Goal: Task Accomplishment & Management: Manage account settings

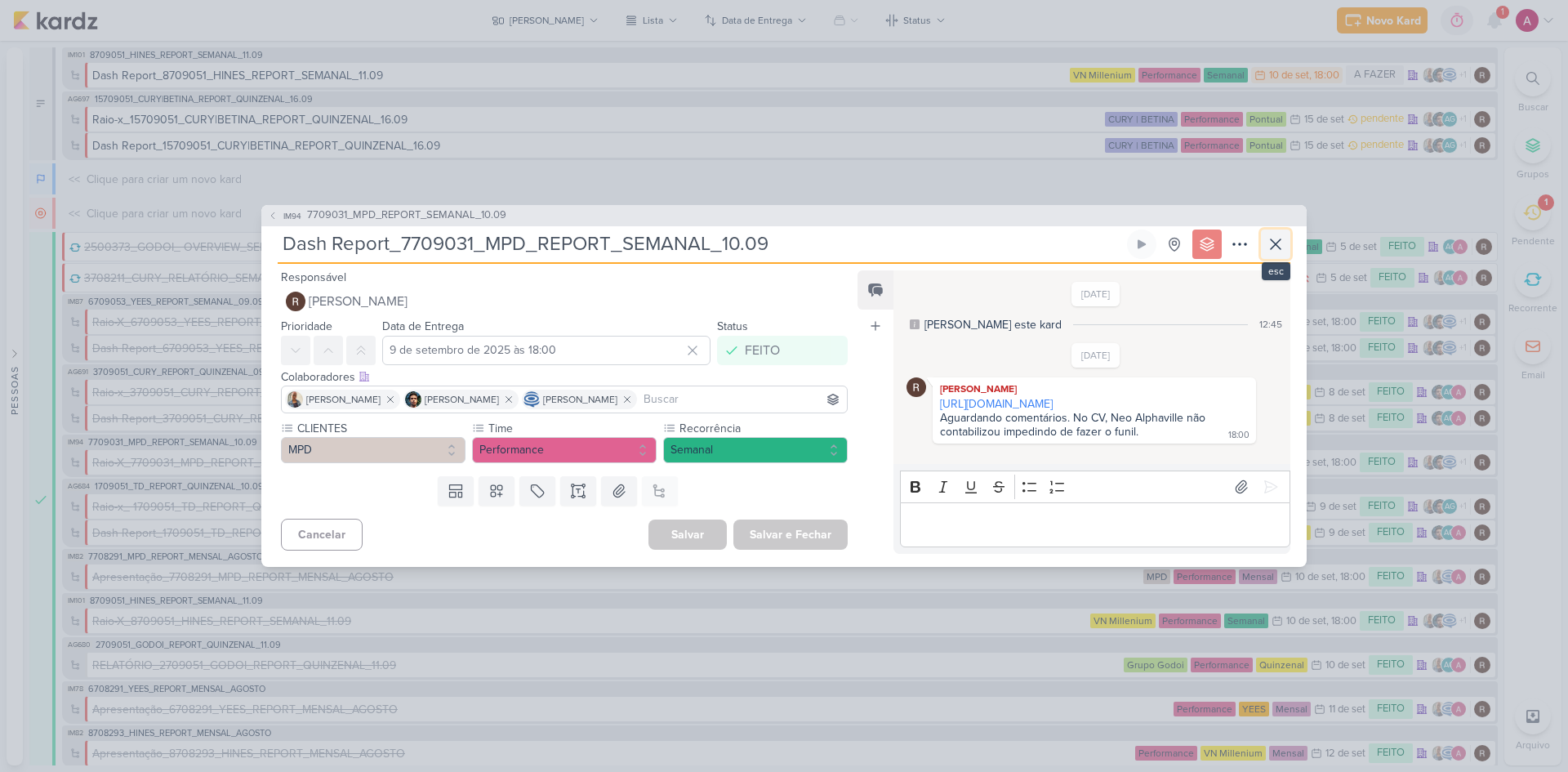
click at [1271, 241] on icon at bounding box center [1276, 244] width 19 height 19
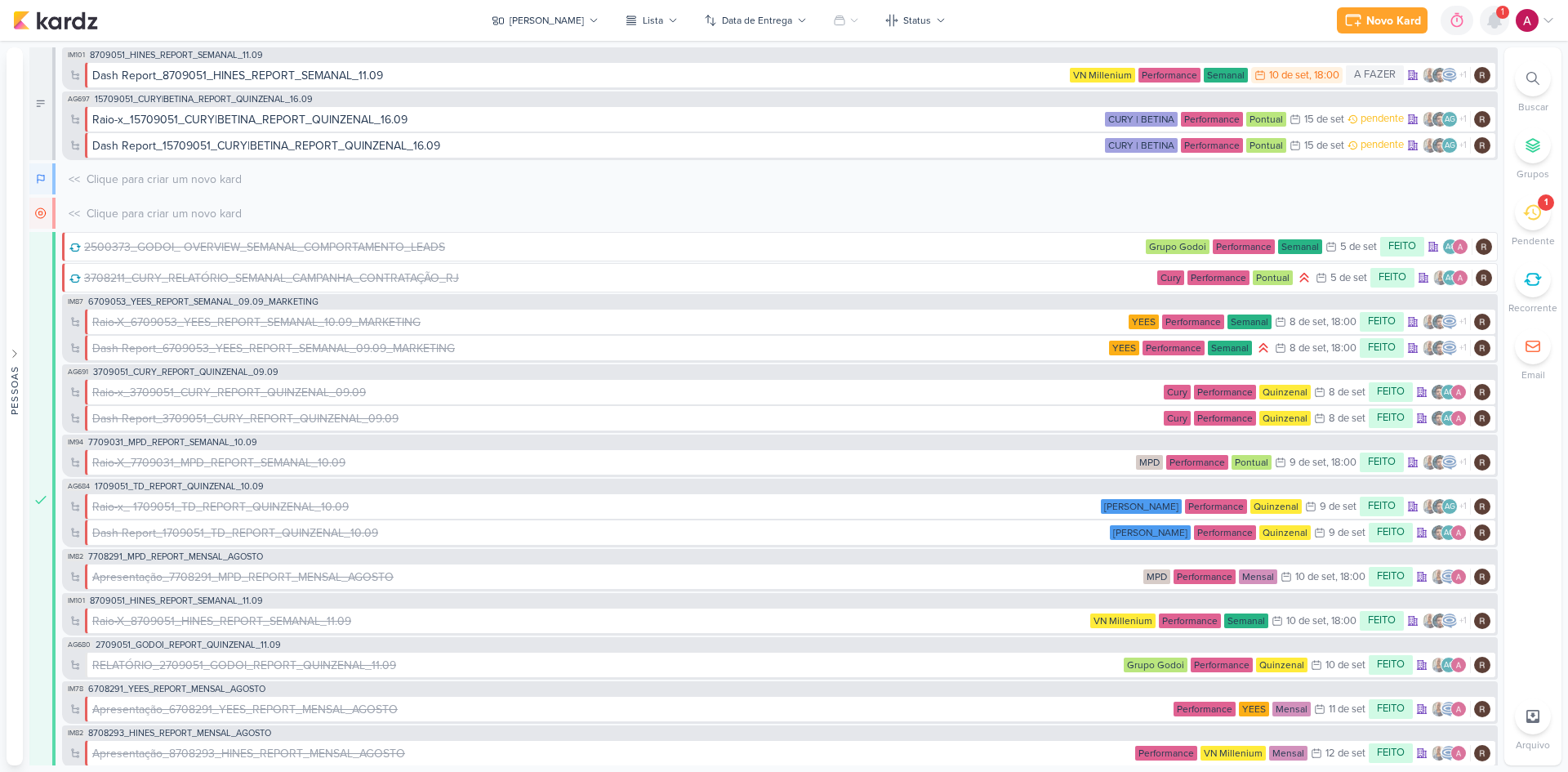
click at [1493, 17] on icon at bounding box center [1495, 20] width 13 height 15
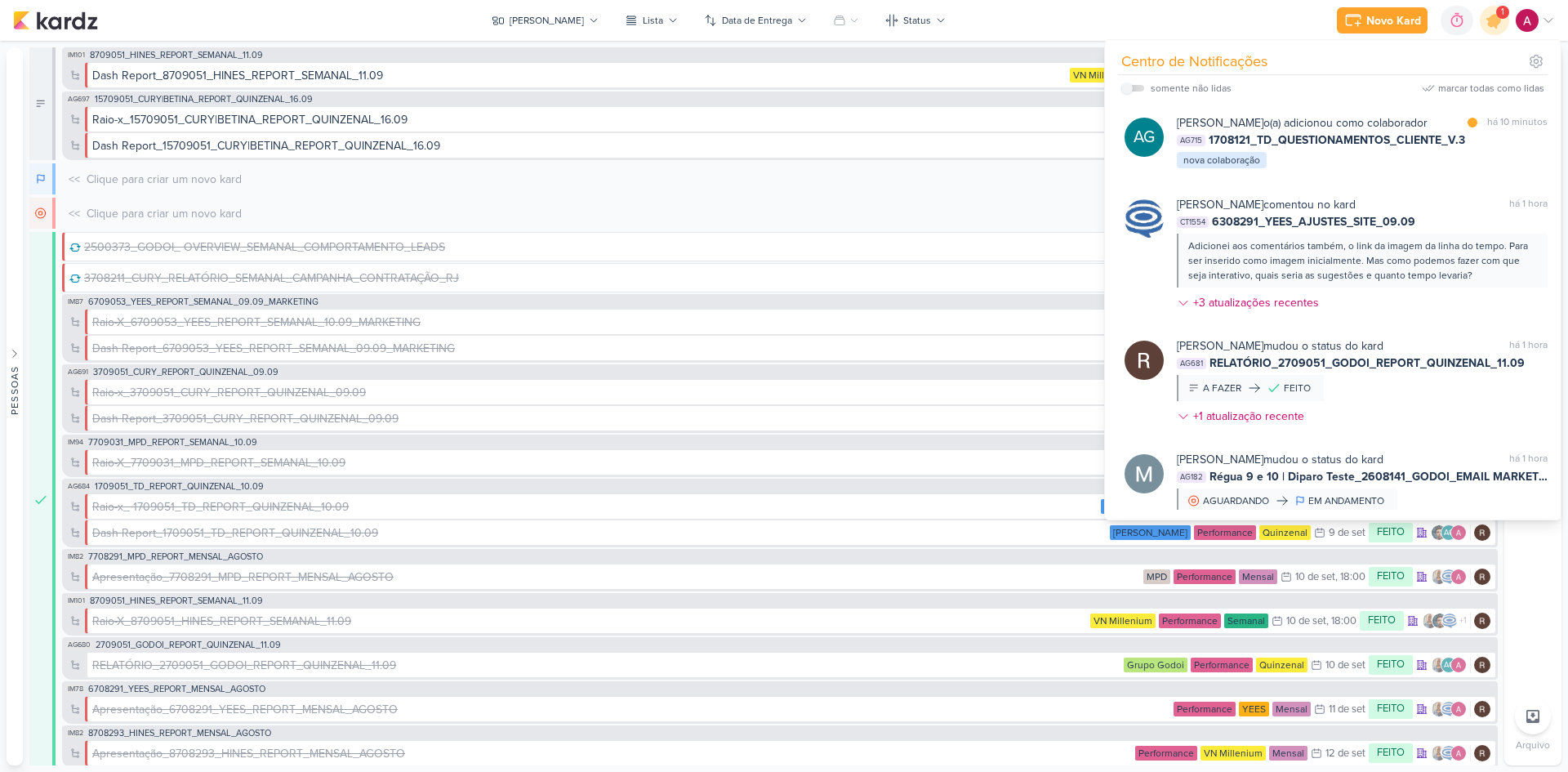
click at [1140, 88] on label at bounding box center [1133, 87] width 23 height 6
click at [1133, 88] on input "checkbox" at bounding box center [1127, 87] width 11 height 11
checkbox input "true"
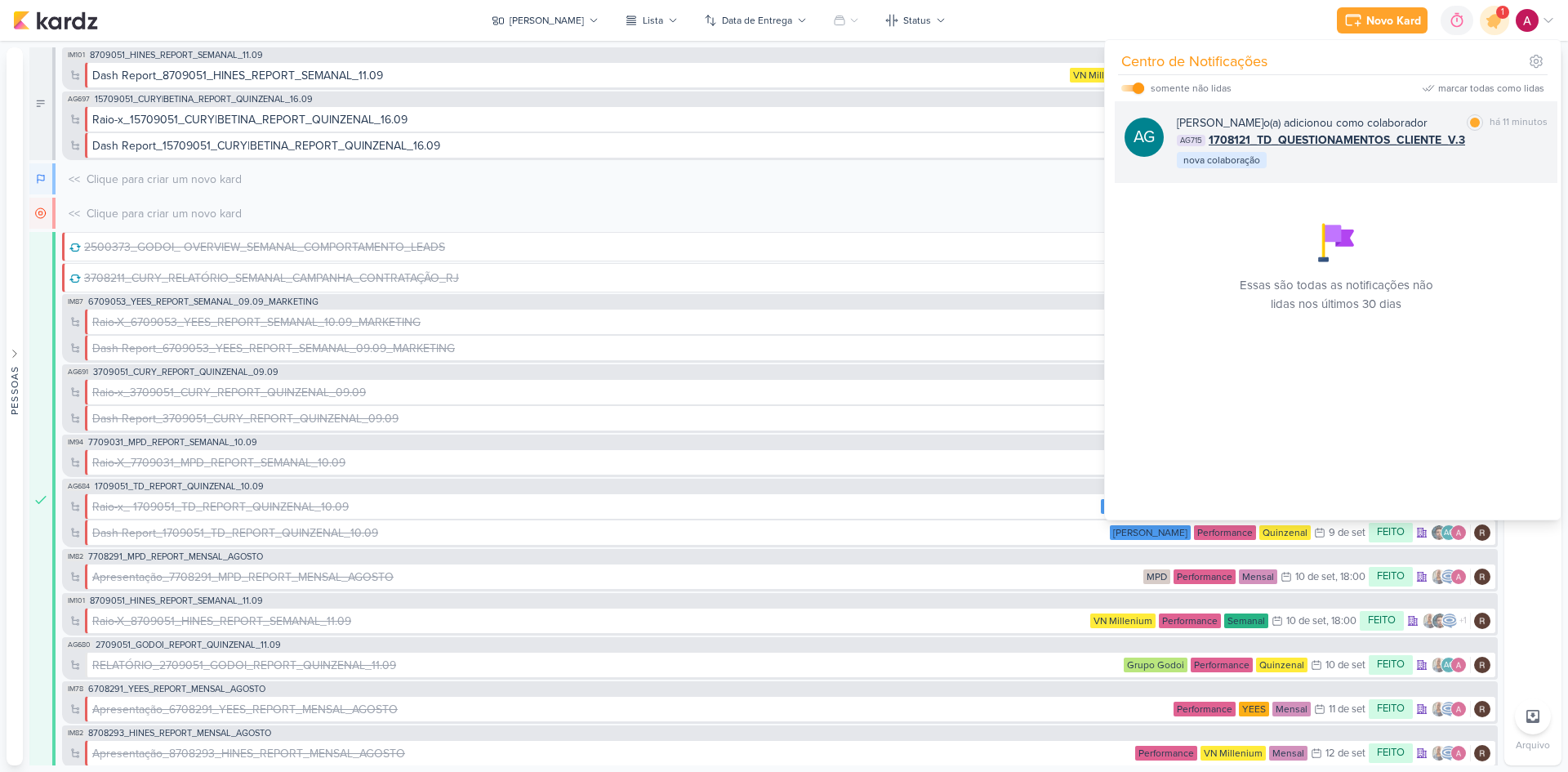
click at [1516, 148] on div "AG715 1708121_TD_QUESTIONAMENTOS_CLIENTE_V.3" at bounding box center [1362, 139] width 371 height 17
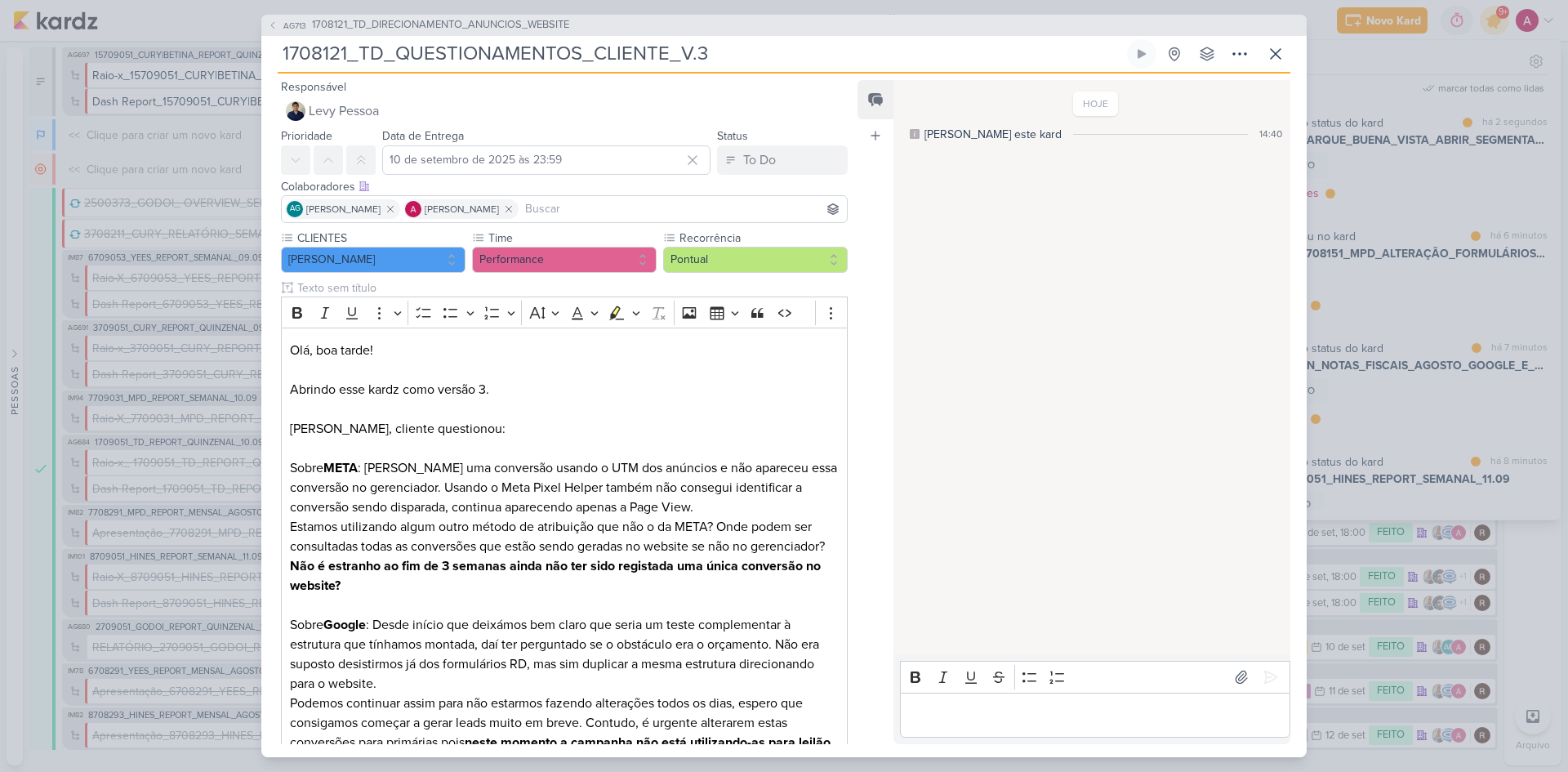
click at [663, 205] on input at bounding box center [682, 209] width 322 height 19
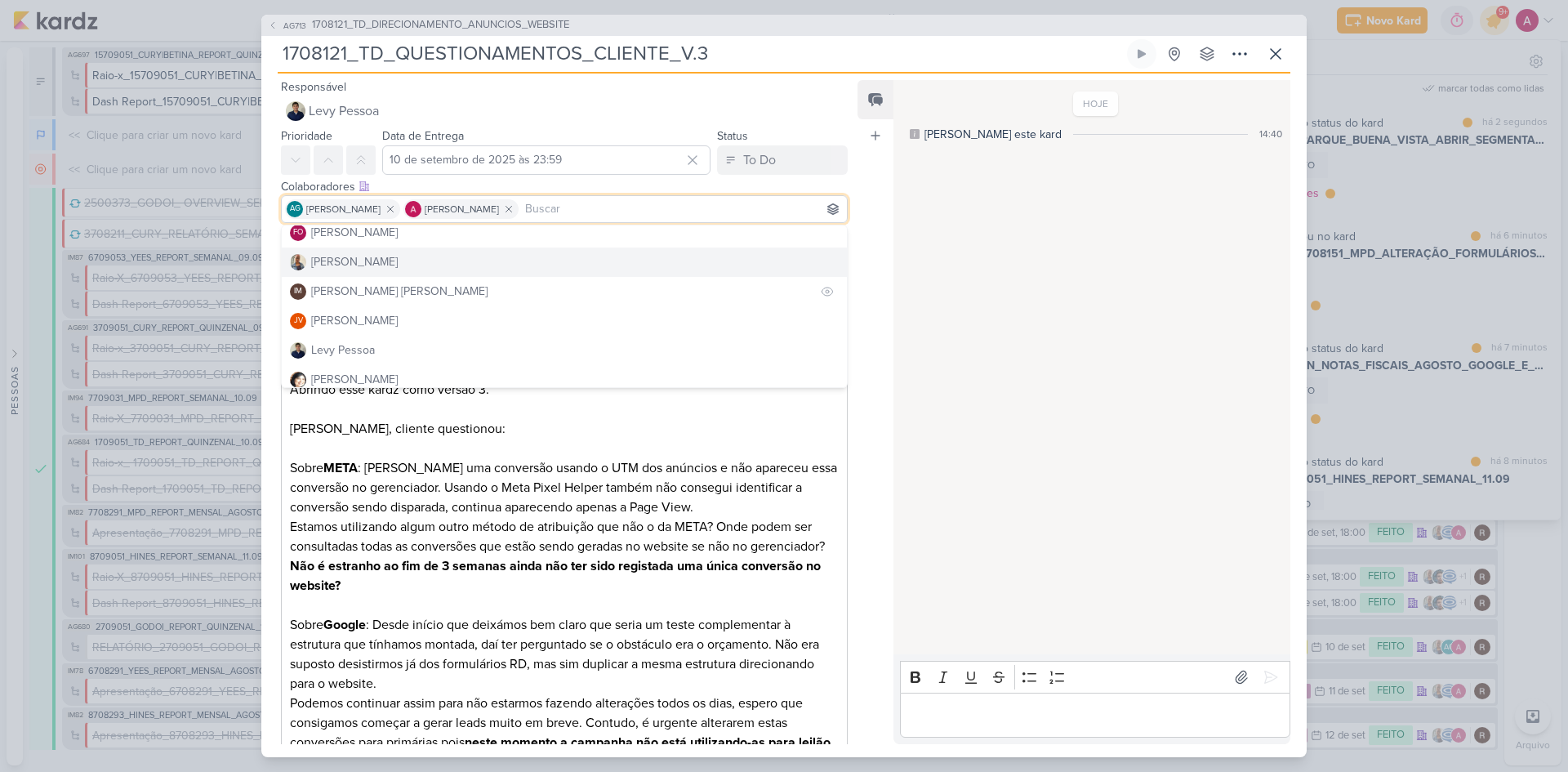
scroll to position [163, 0]
click at [355, 257] on div "[PERSON_NAME]" at bounding box center [355, 252] width 86 height 17
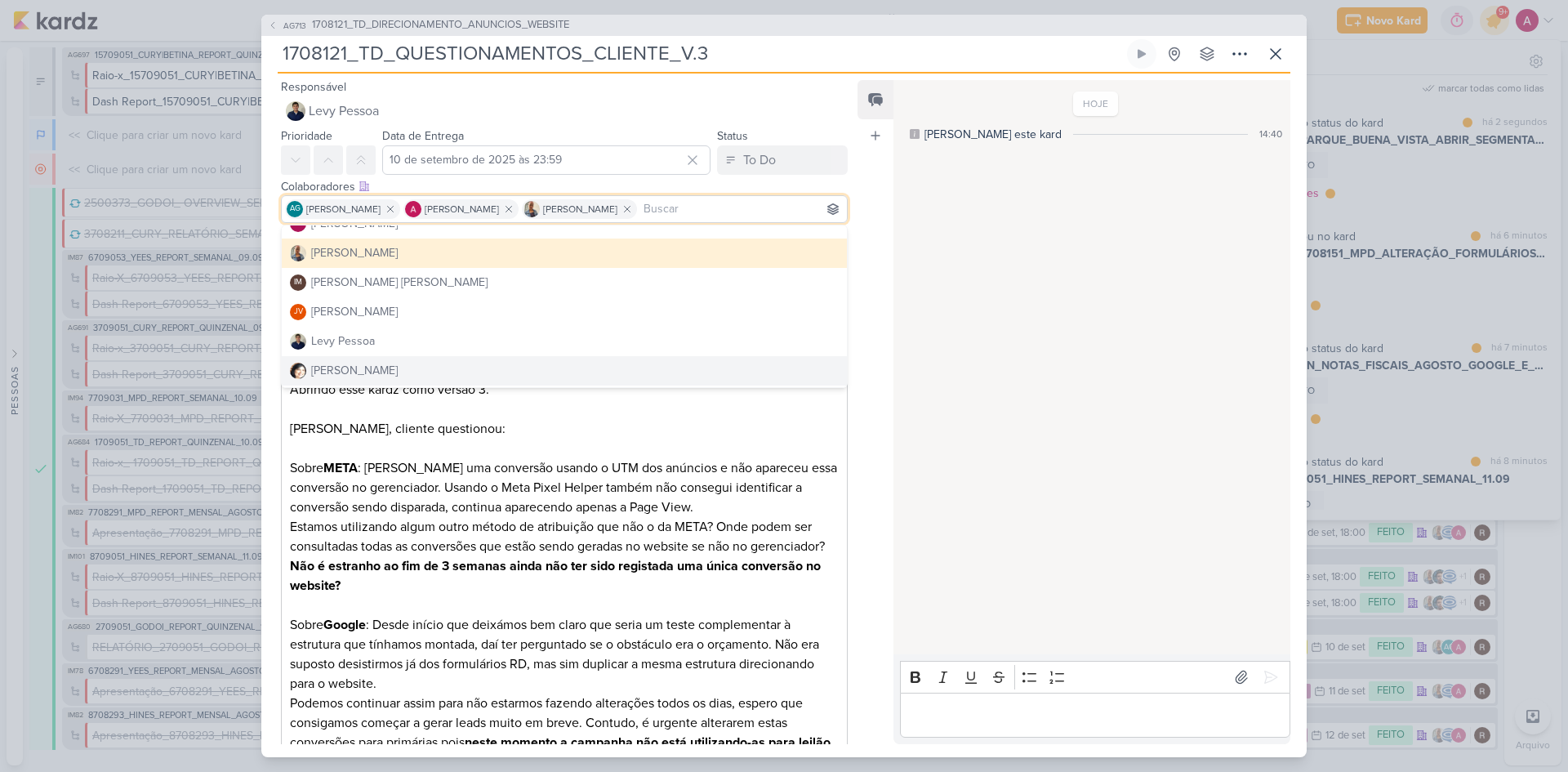
scroll to position [150, 0]
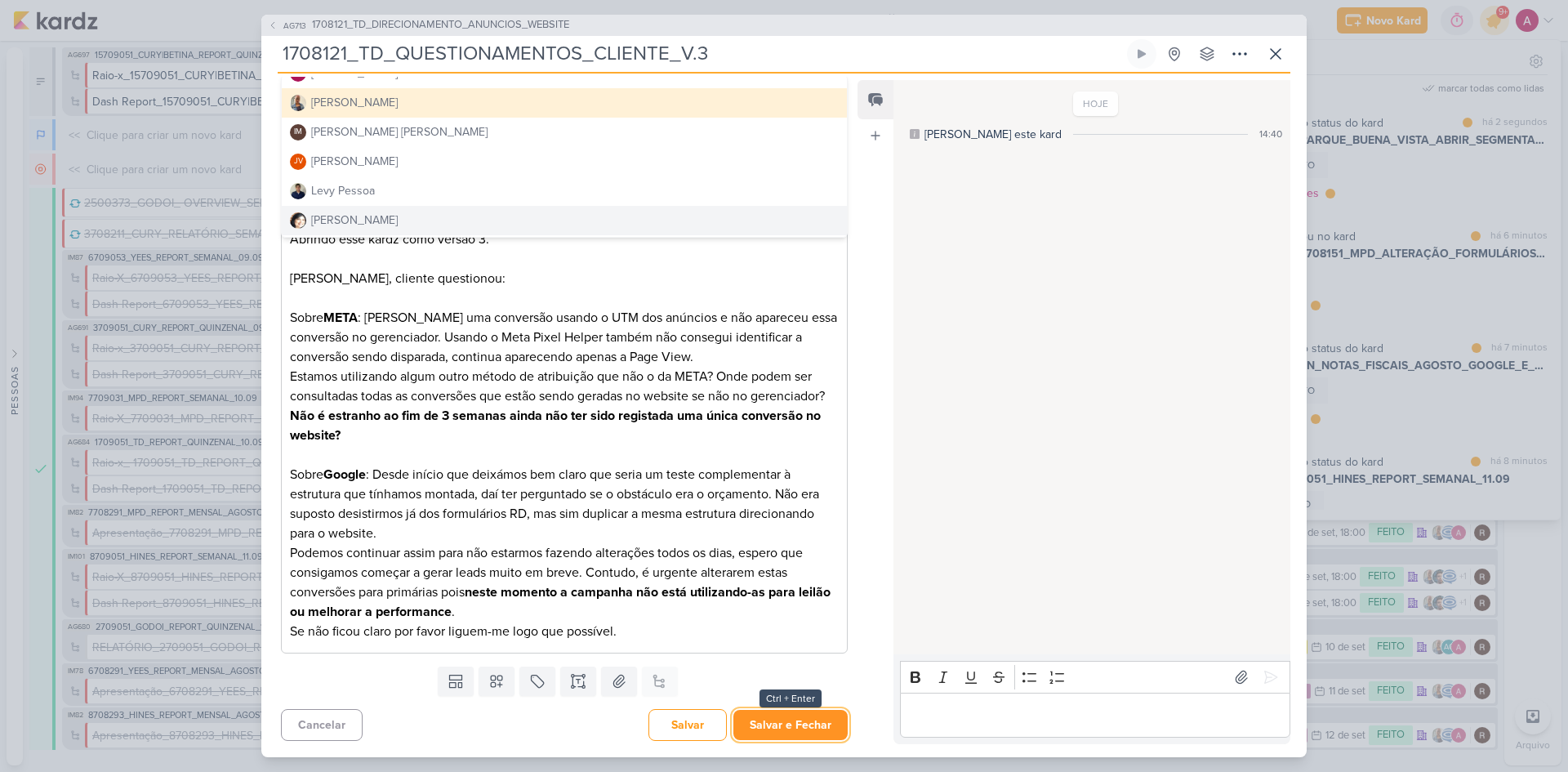
click at [798, 719] on button "Salvar e Fechar" at bounding box center [791, 724] width 115 height 30
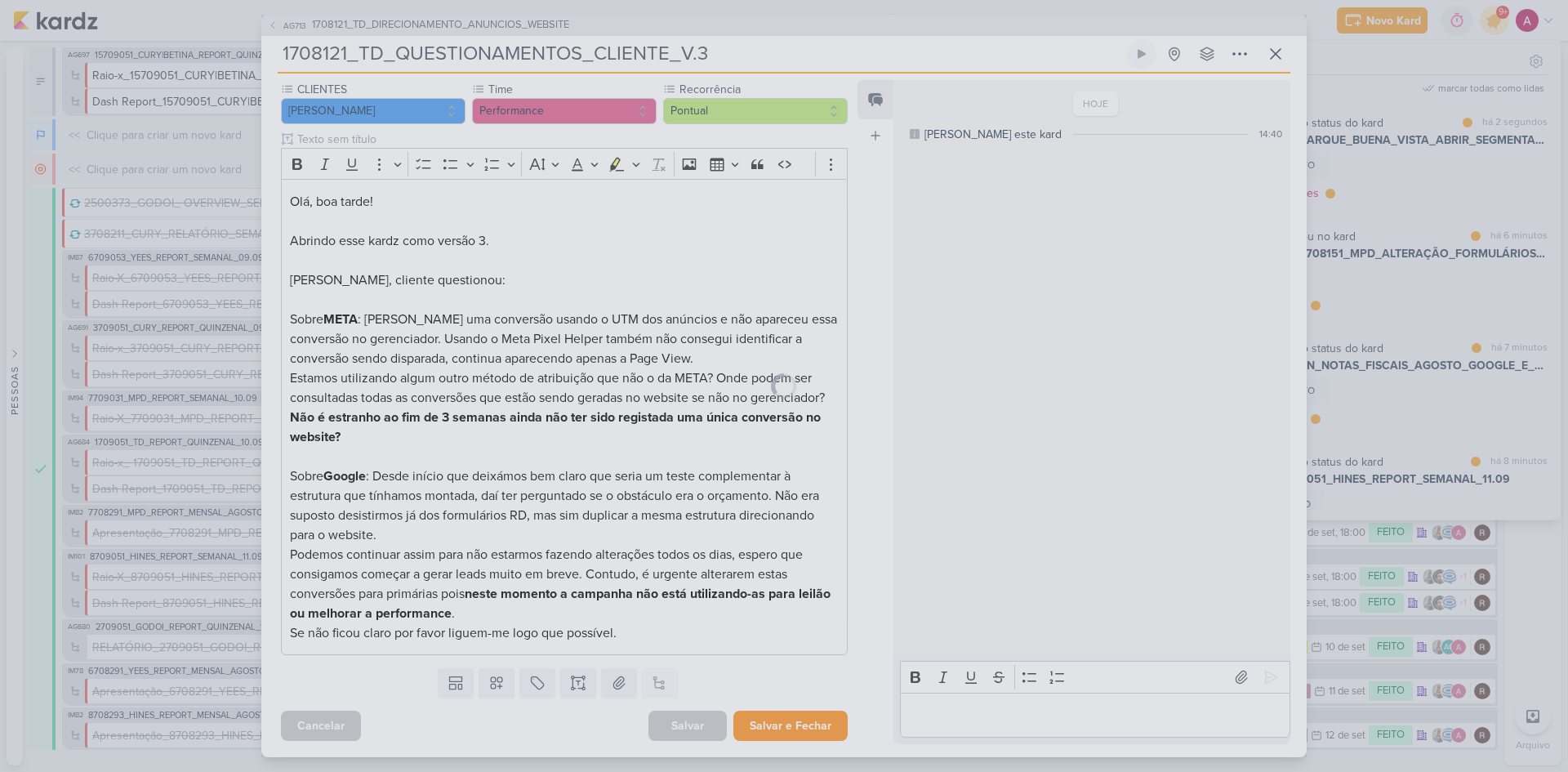
scroll to position [148, 0]
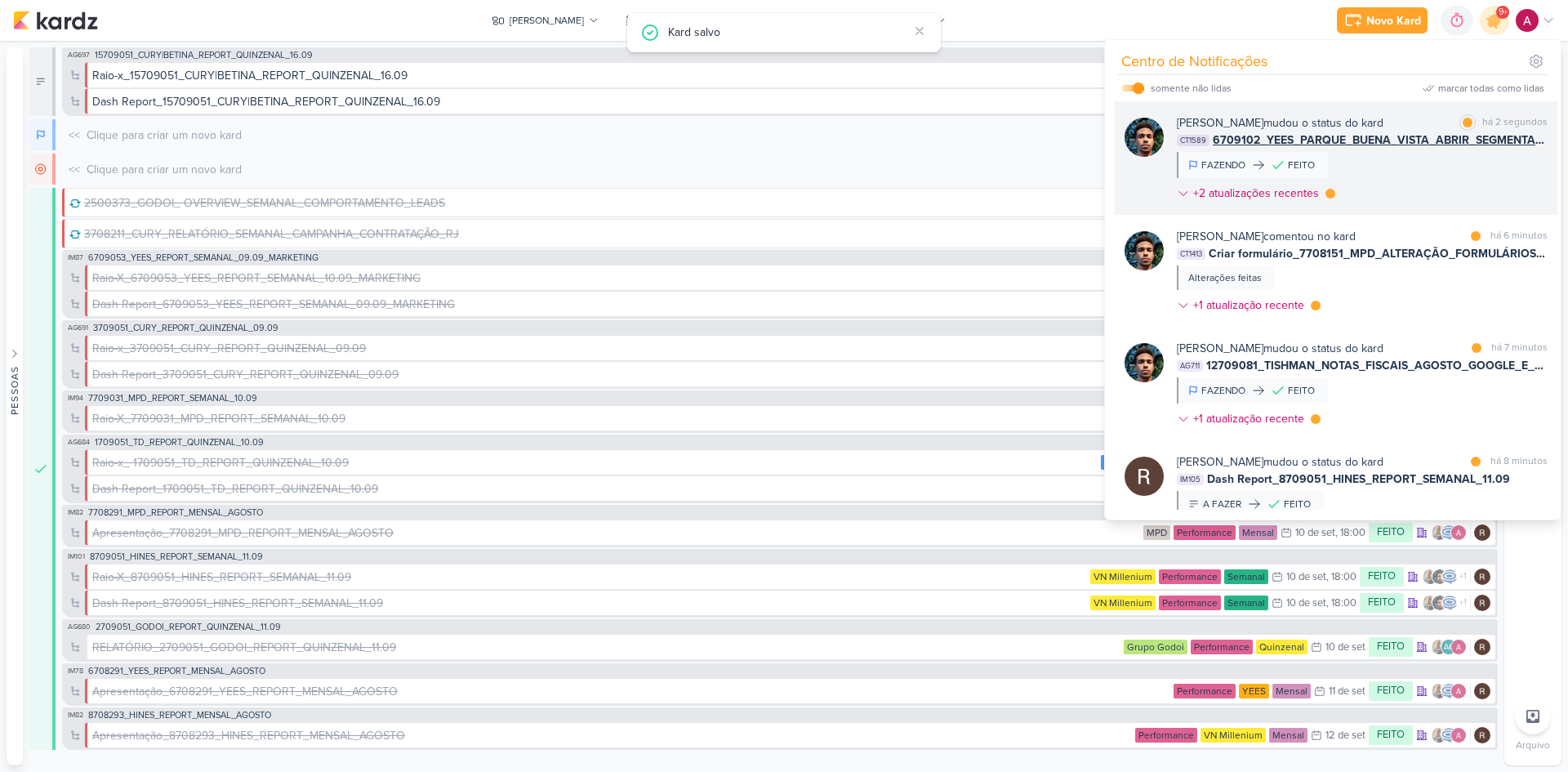
click at [1481, 175] on div "Nelito Junior mudou o status do kard marcar como lida há 2 segundos CT1589 6709…" at bounding box center [1362, 161] width 371 height 94
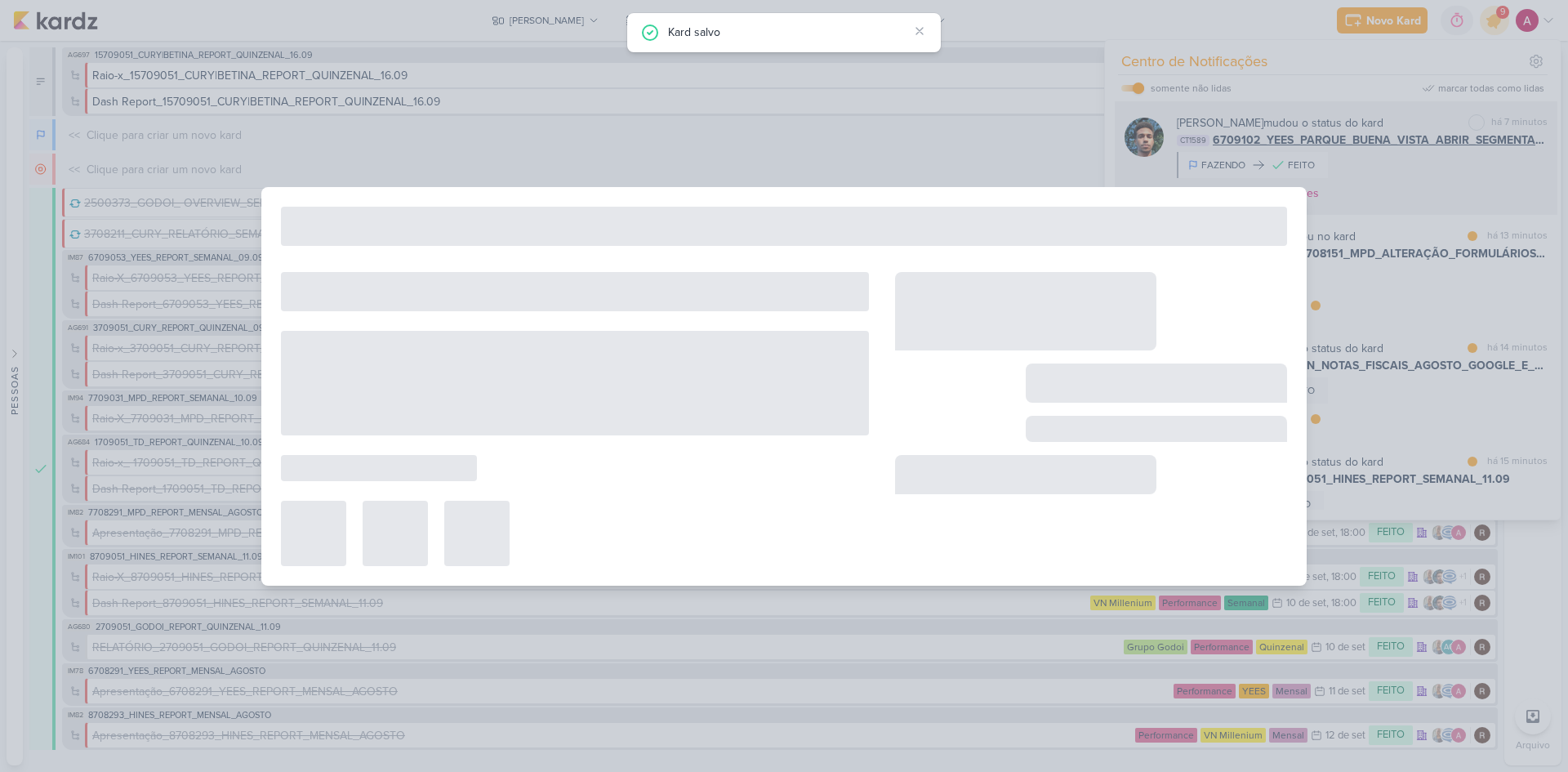
type input "6709102_YEES_PARQUE_BUENA_VISTA_ABRIR_SEGMENTAÇÃO"
type input "11 de setembro de 2025 às 23:59"
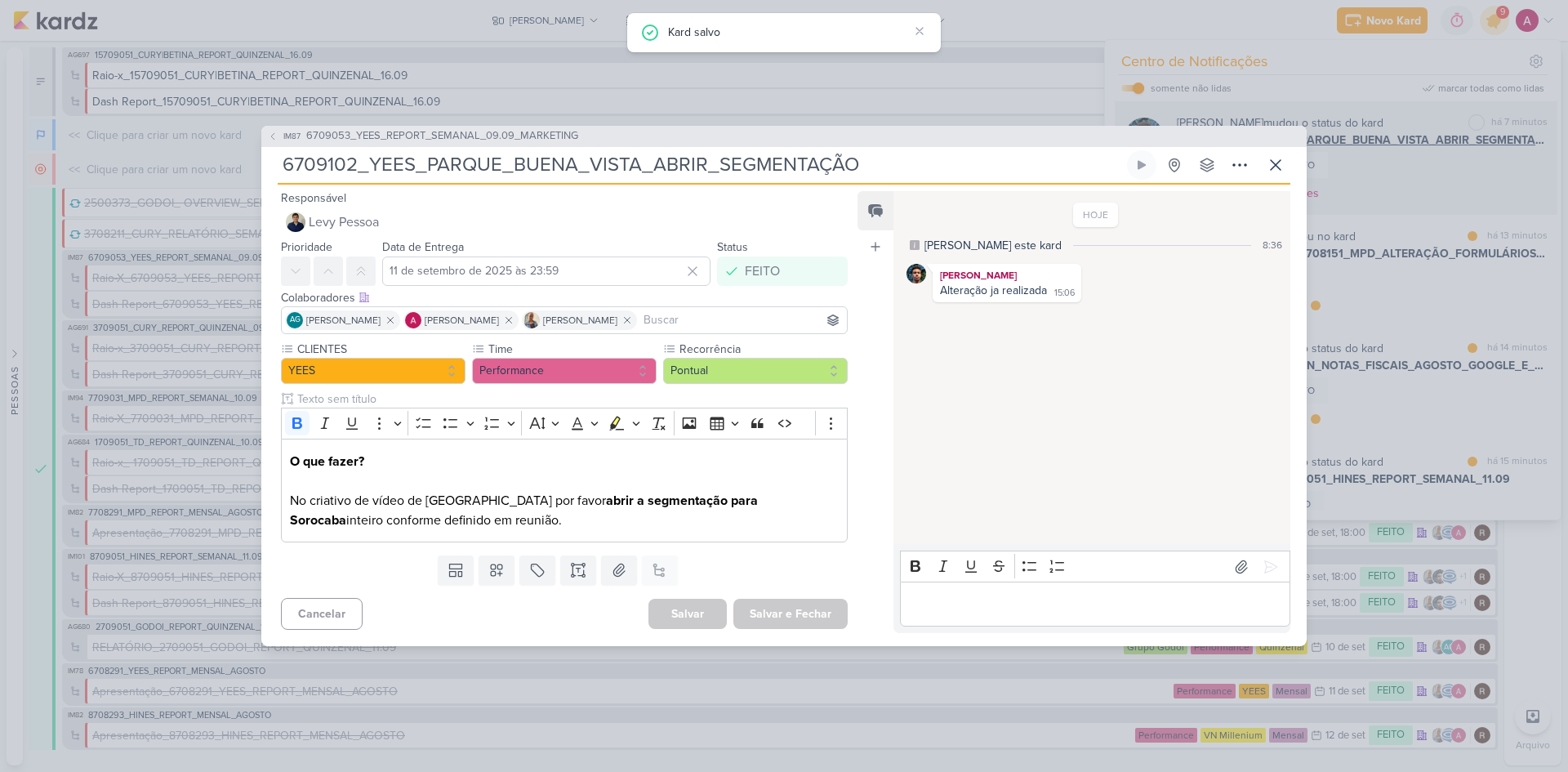
scroll to position [0, 0]
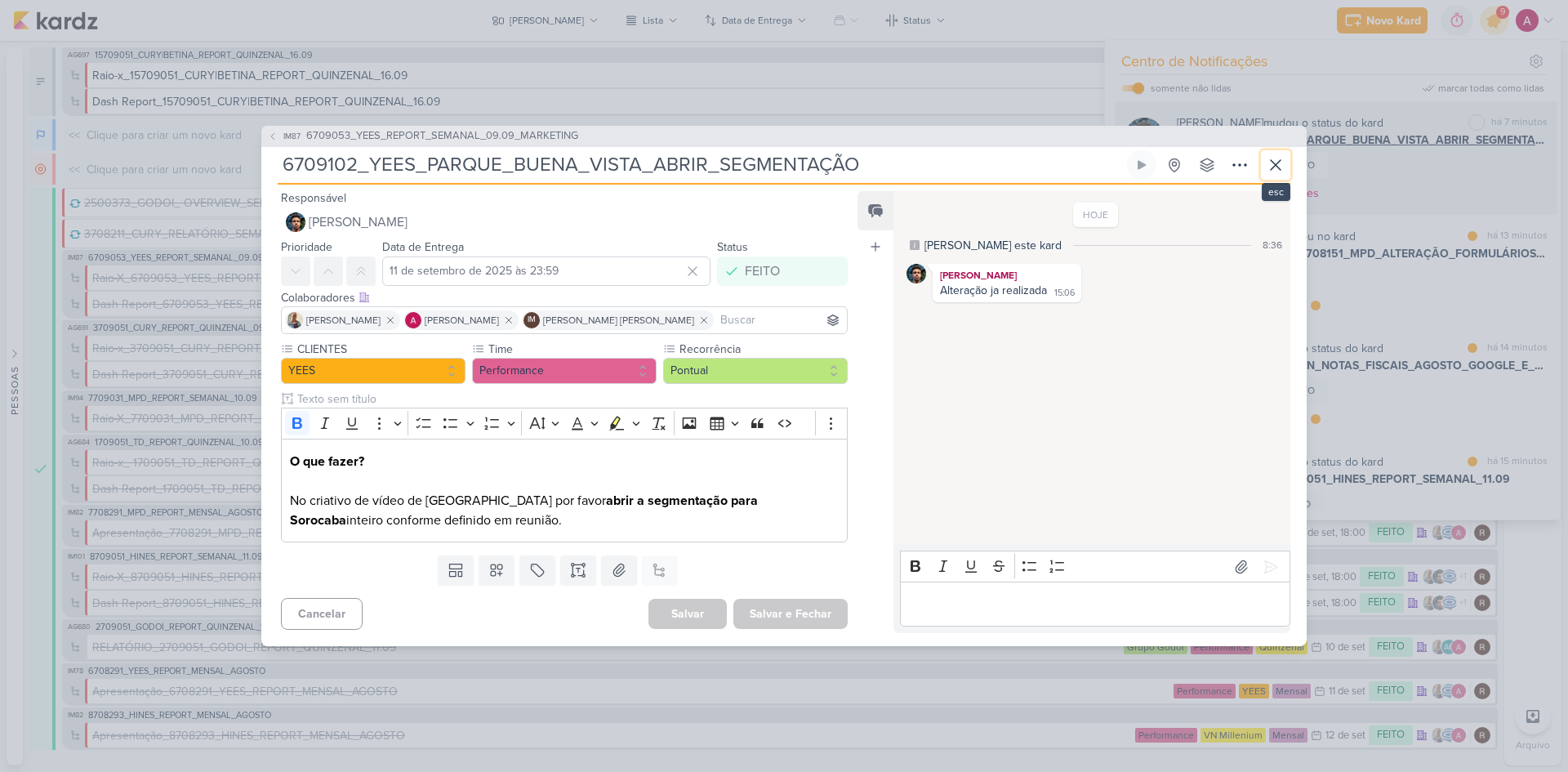
click at [1272, 165] on icon at bounding box center [1276, 165] width 19 height 19
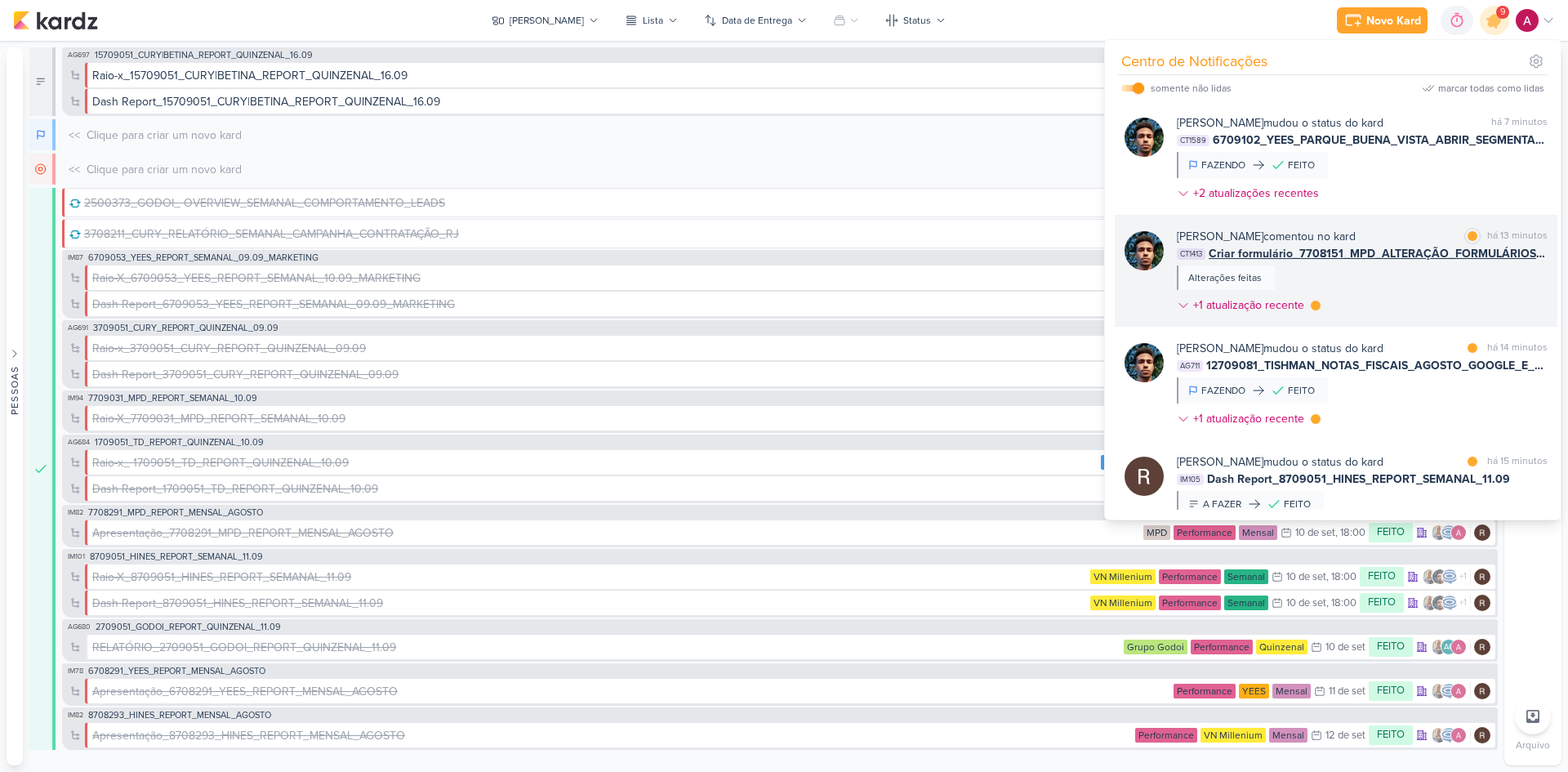
click at [1382, 289] on div "Nelito Junior comentou no kard marcar como lida há 13 minutos CT1413 Criar form…" at bounding box center [1362, 274] width 371 height 93
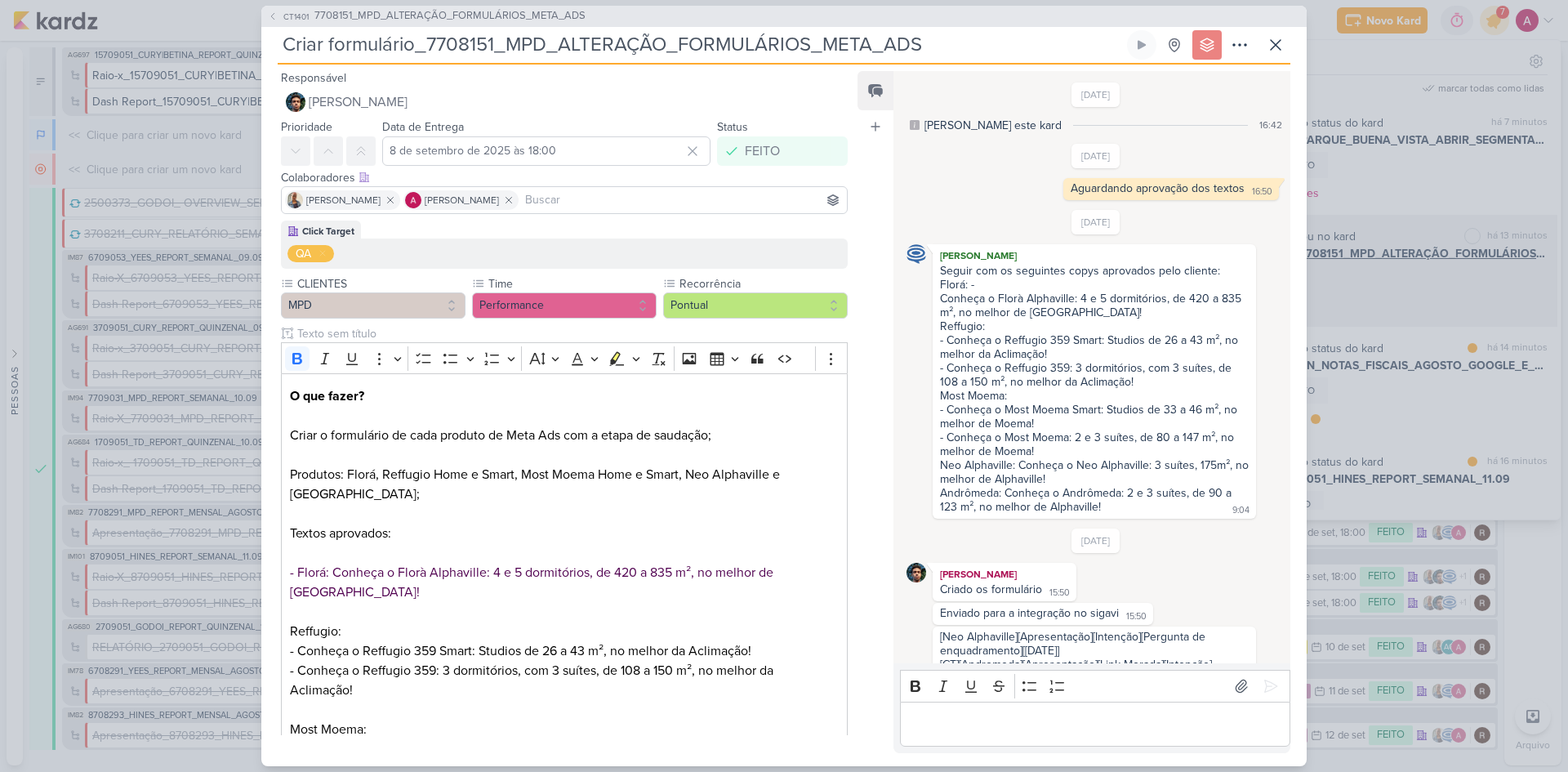
scroll to position [388, 0]
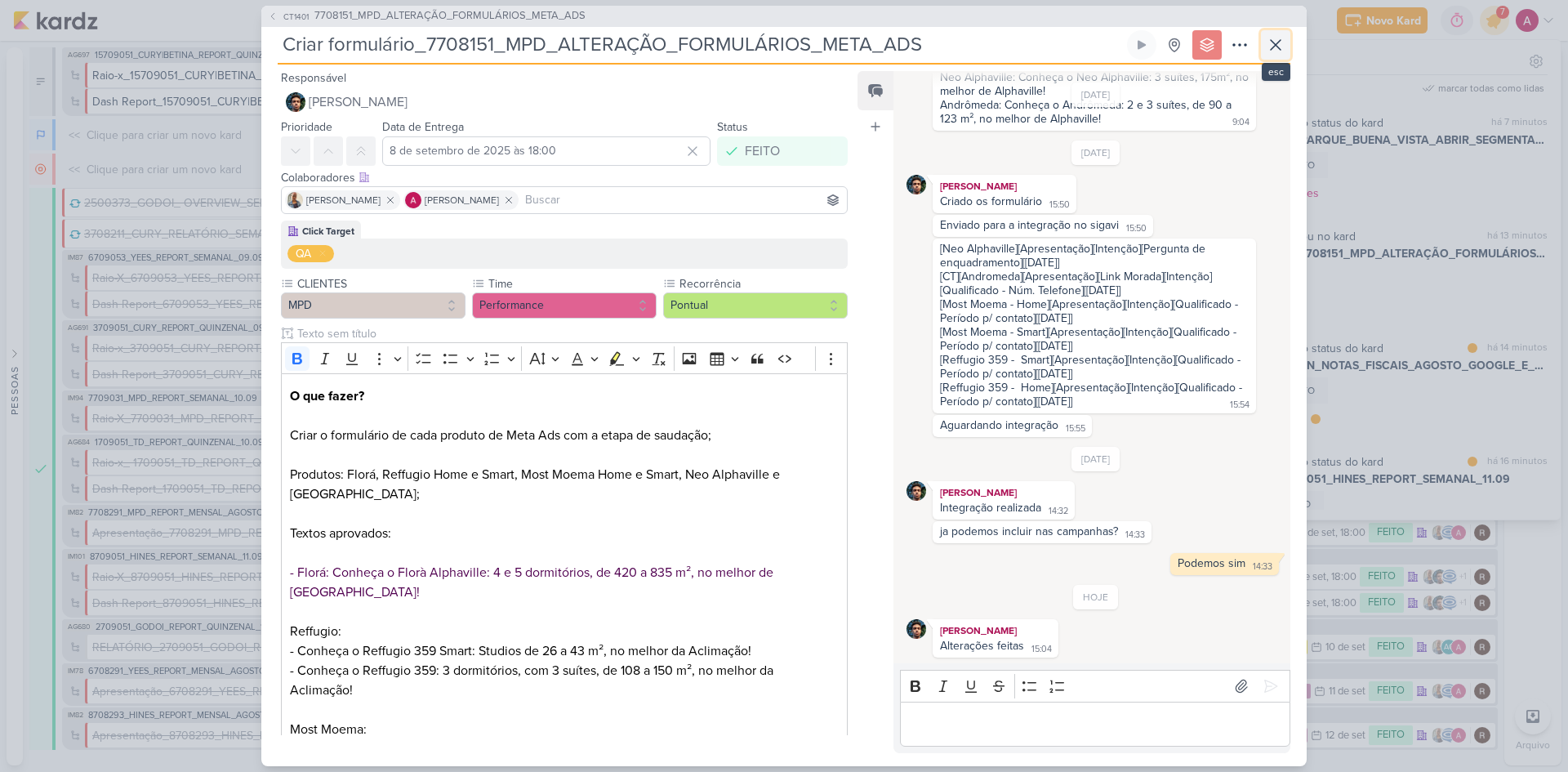
click at [1279, 50] on icon at bounding box center [1276, 45] width 19 height 19
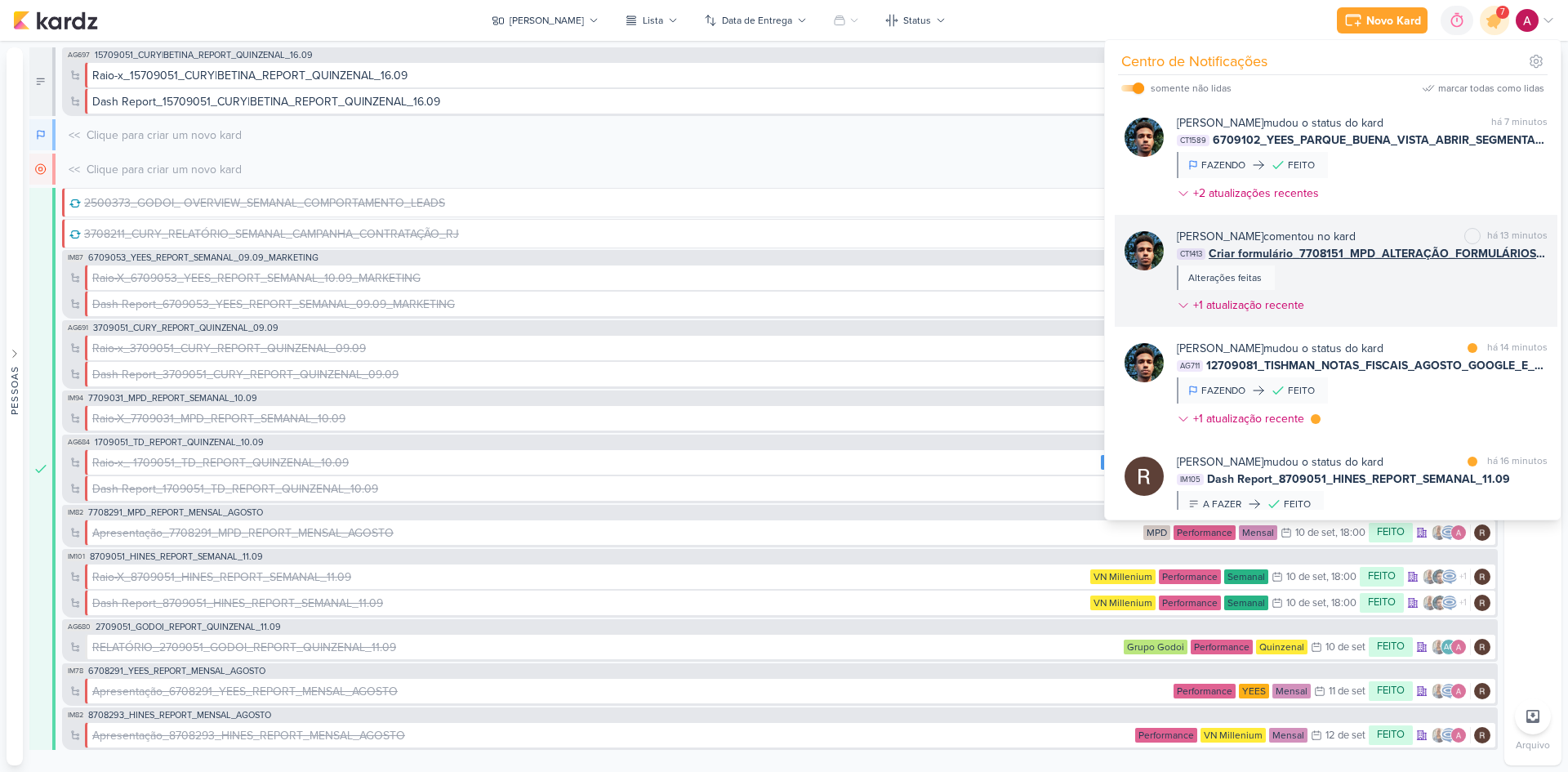
scroll to position [82, 0]
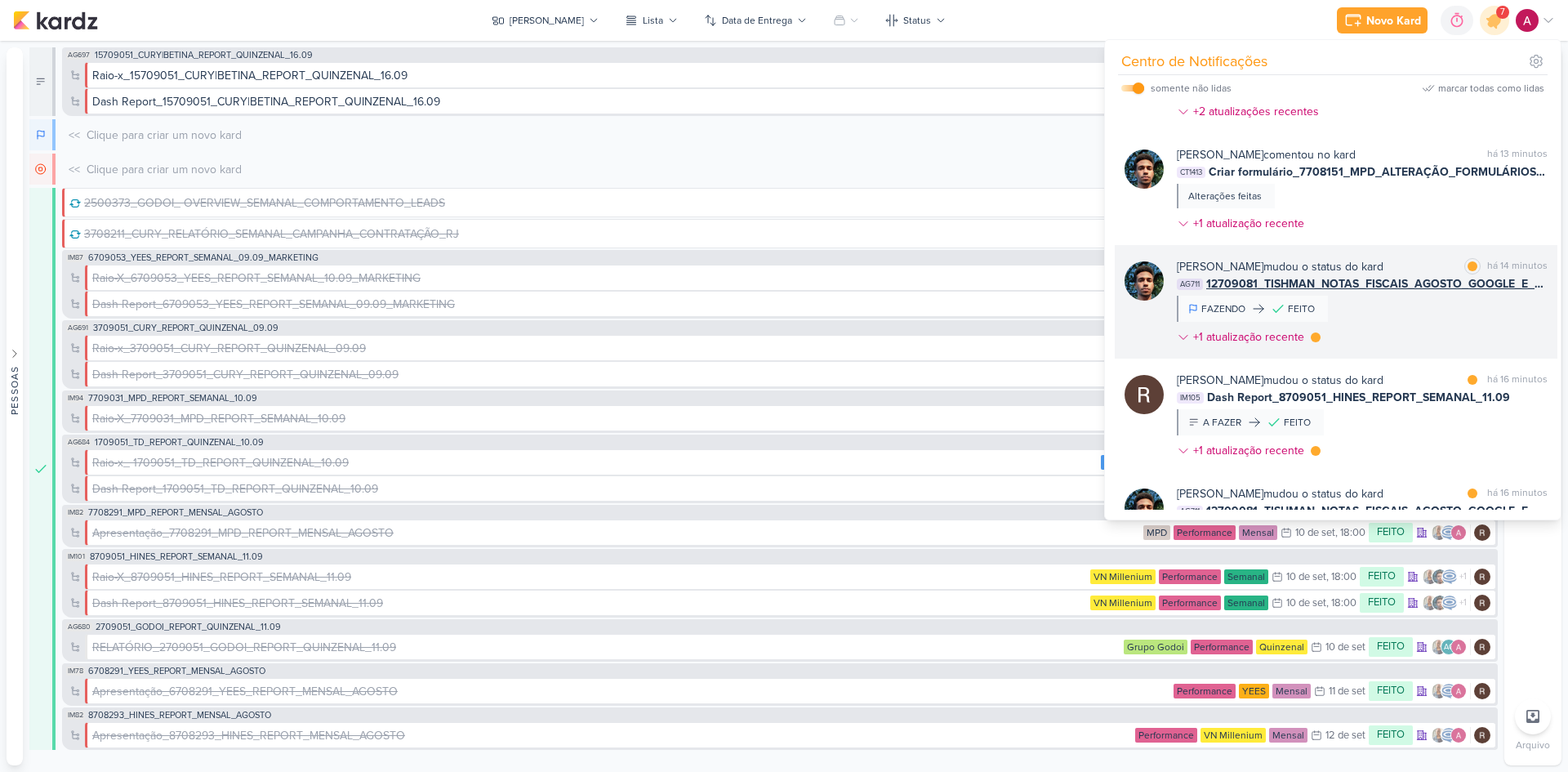
click at [1422, 324] on div "Nelito Junior mudou o status do kard marcar como lida há 14 minutos AG711 12709…" at bounding box center [1362, 305] width 371 height 94
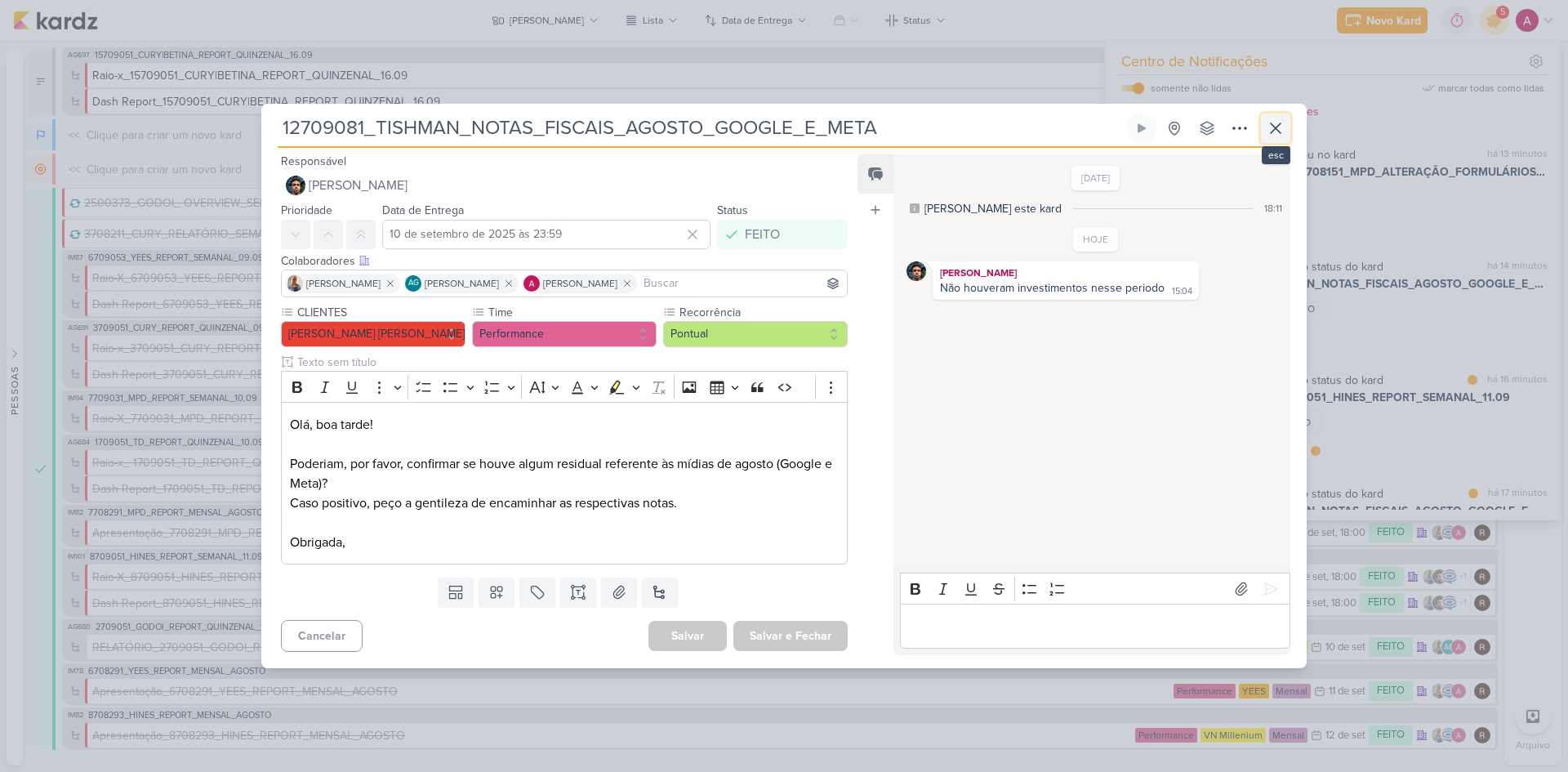
click at [1271, 126] on icon at bounding box center [1276, 128] width 19 height 19
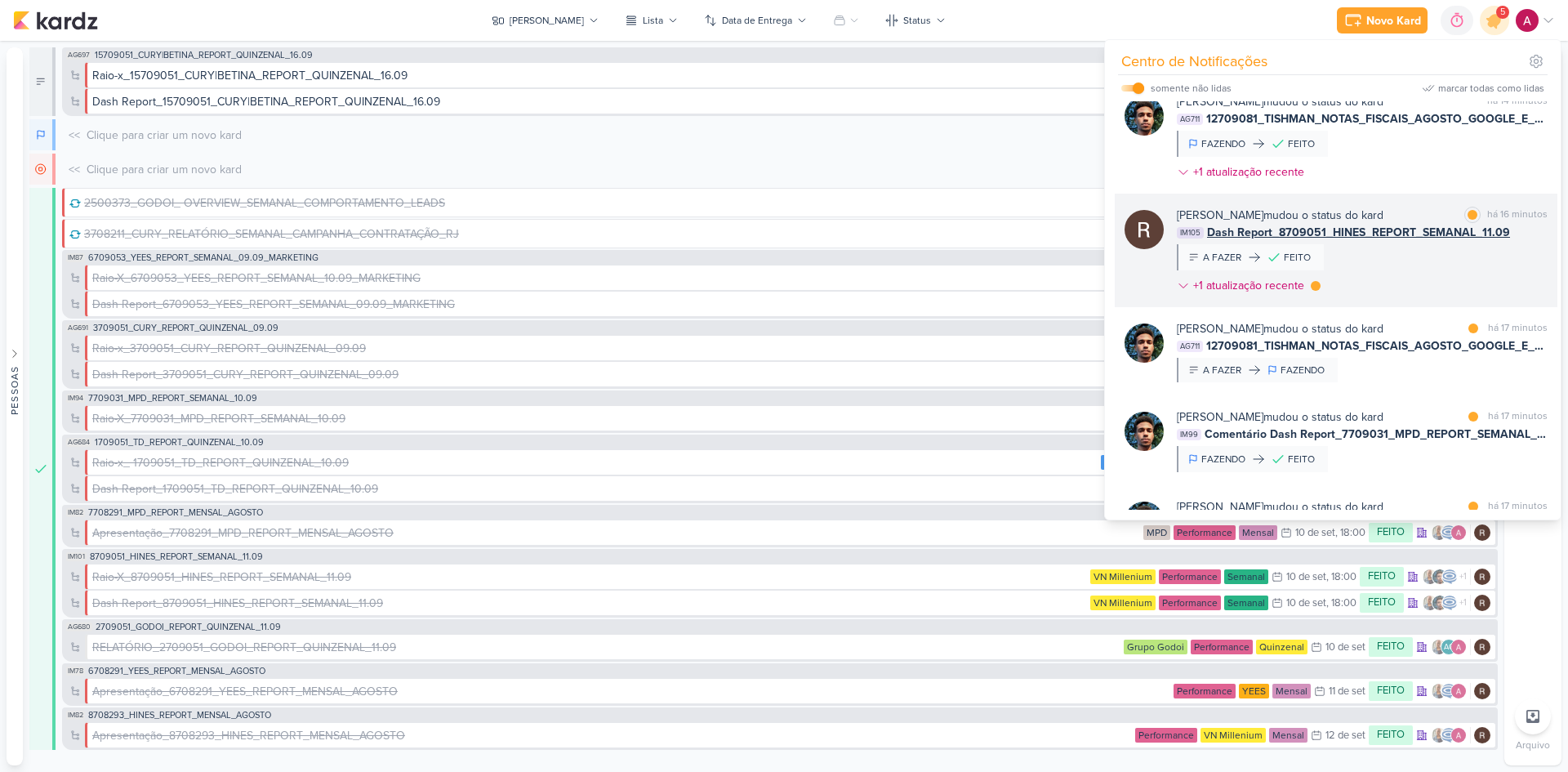
scroll to position [245, 0]
click at [1379, 264] on div "Rafael Dornelles mudou o status do kard marcar como lida há 16 minutos IM105 Da…" at bounding box center [1362, 255] width 371 height 94
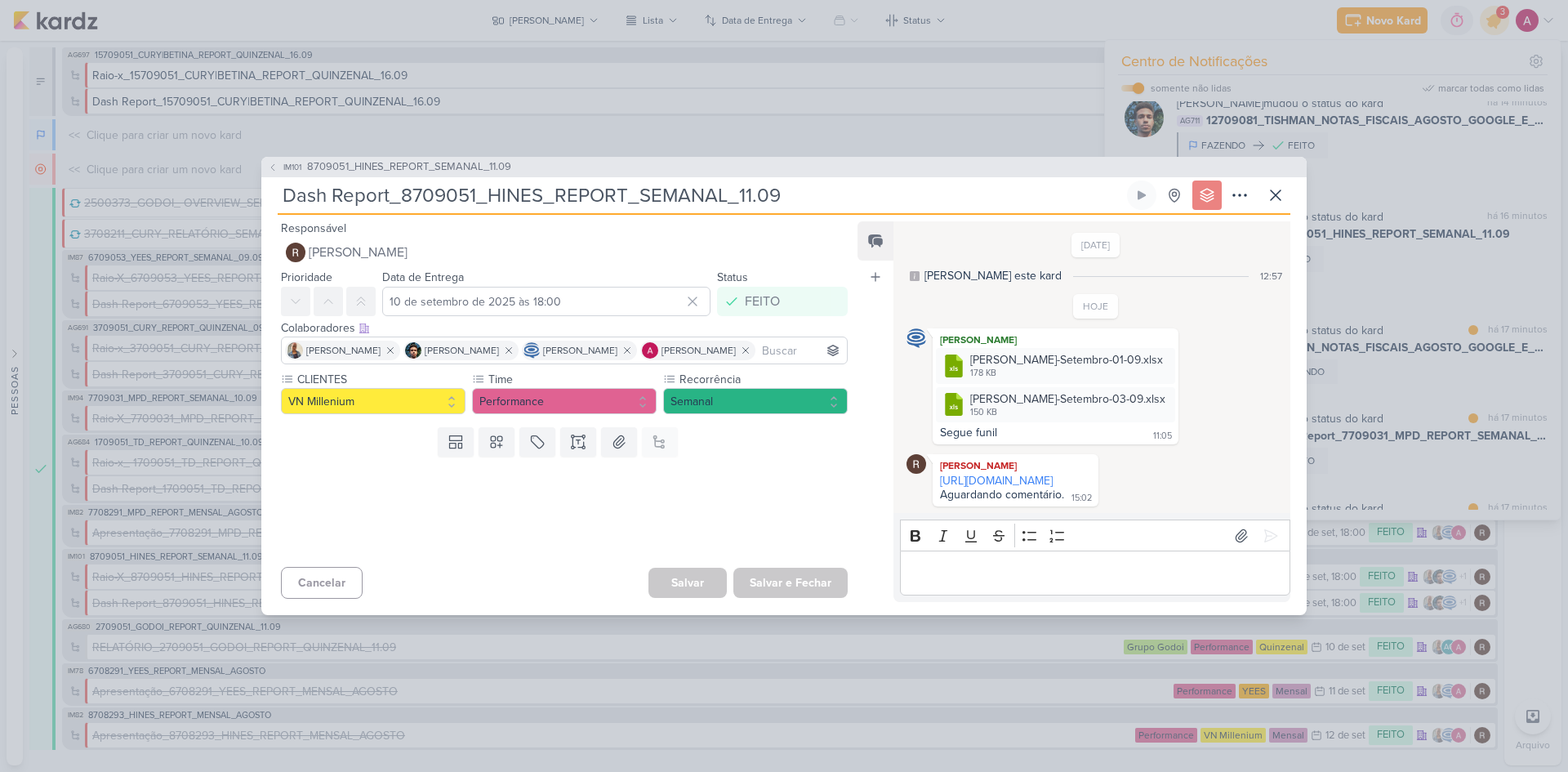
drag, startPoint x: 998, startPoint y: 483, endPoint x: 853, endPoint y: 94, distance: 415.1
click at [998, 483] on link "https://lookerstudio.google.com/u/0/reporting/07257316-f2c0-4e51-9bc6-9c63a9bba…" at bounding box center [996, 481] width 113 height 14
click at [1270, 186] on icon at bounding box center [1276, 195] width 19 height 19
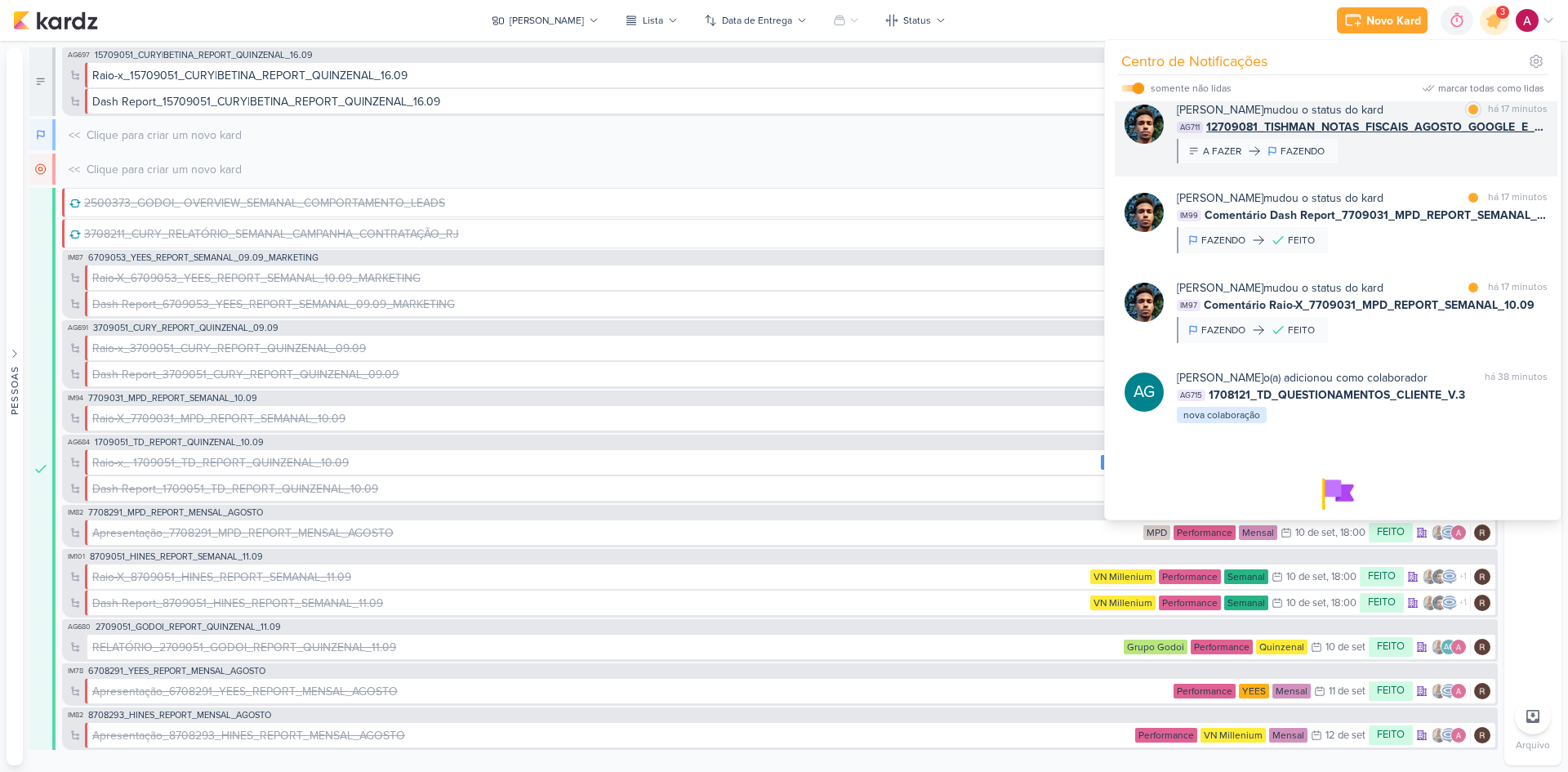
scroll to position [490, 0]
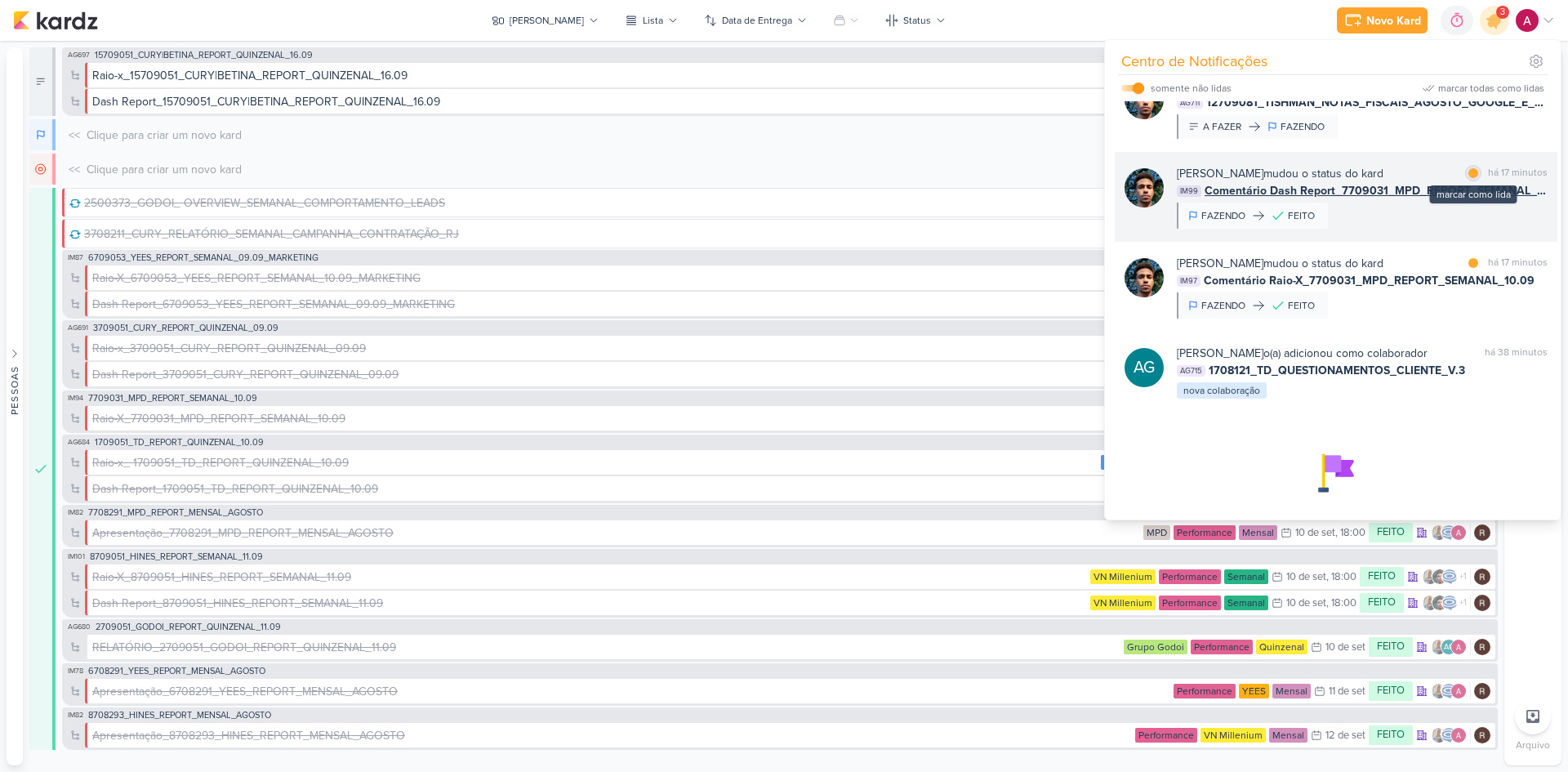
click at [1468, 170] on div at bounding box center [1473, 173] width 10 height 10
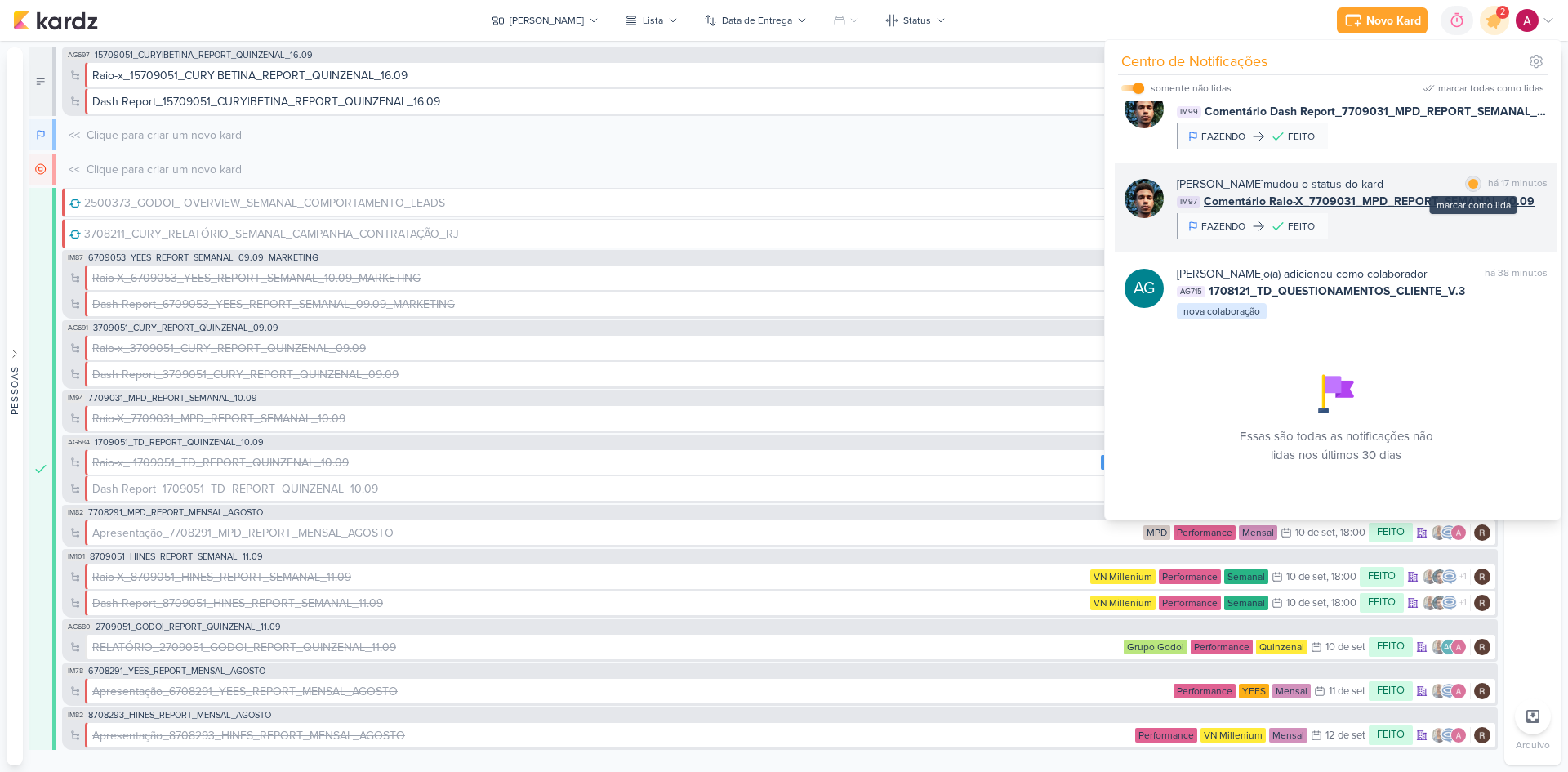
click at [1468, 179] on div at bounding box center [1473, 184] width 10 height 10
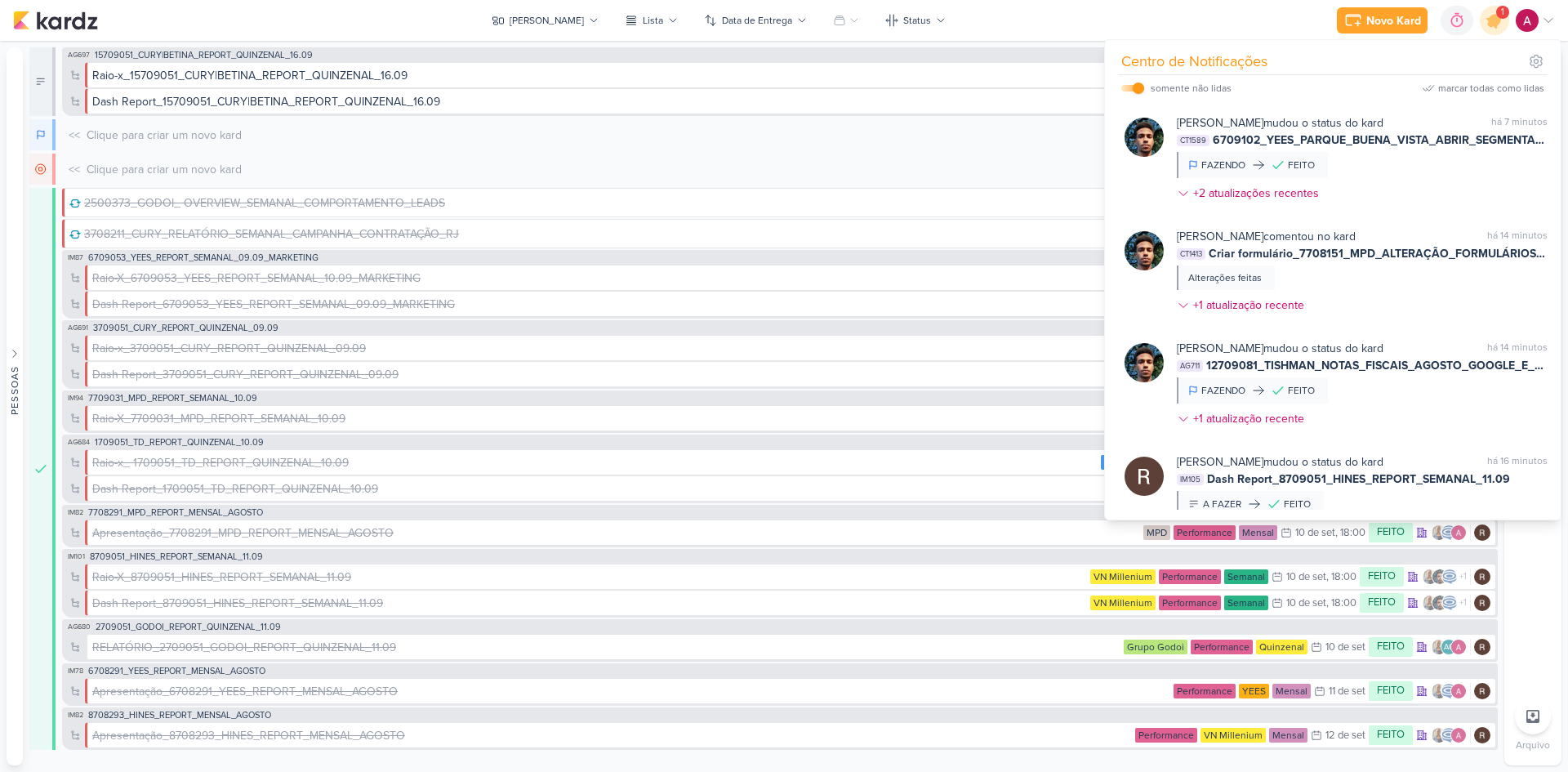
scroll to position [326, 0]
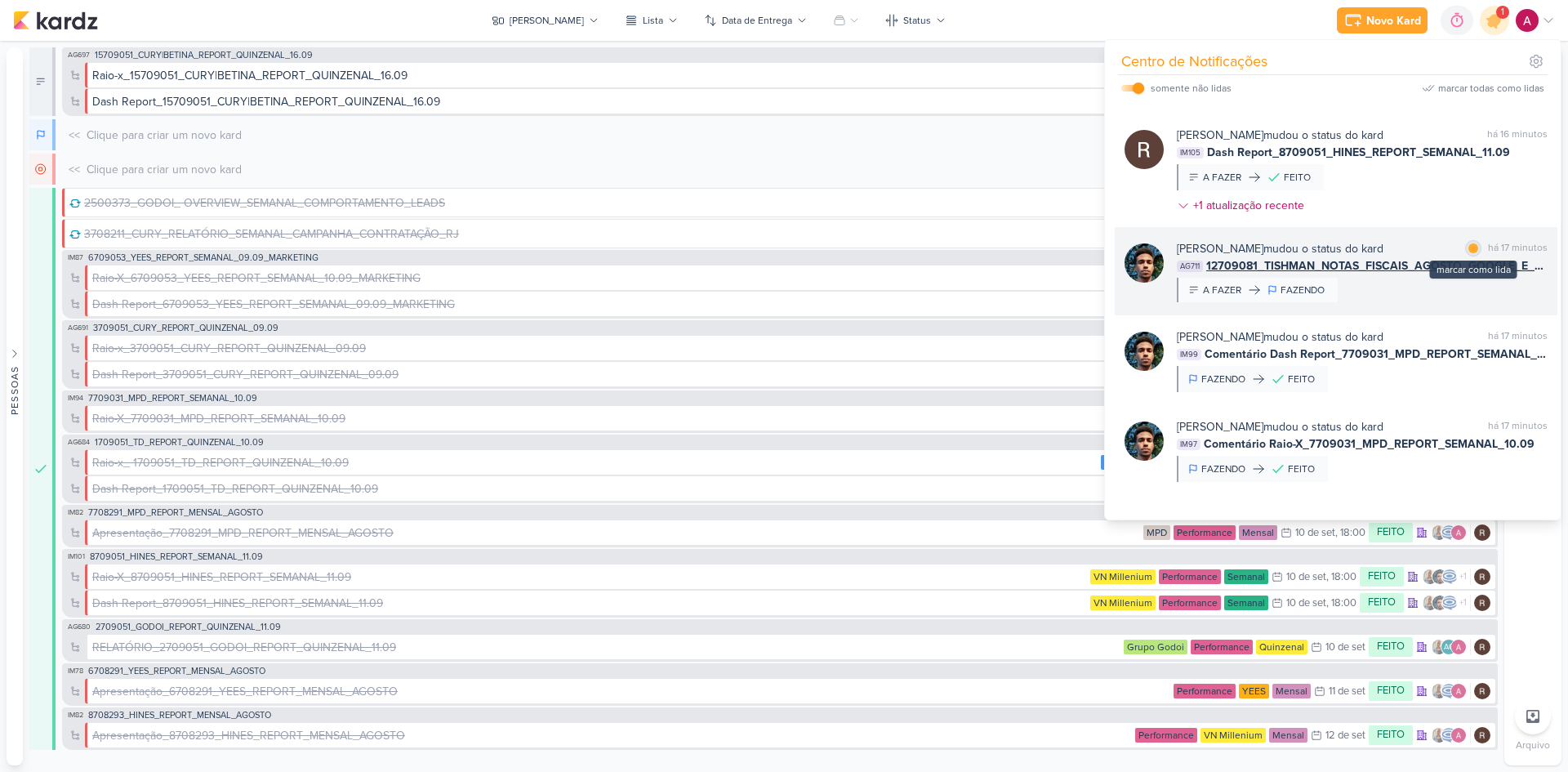
click at [1466, 251] on div "marcar como lida" at bounding box center [1474, 248] width 17 height 17
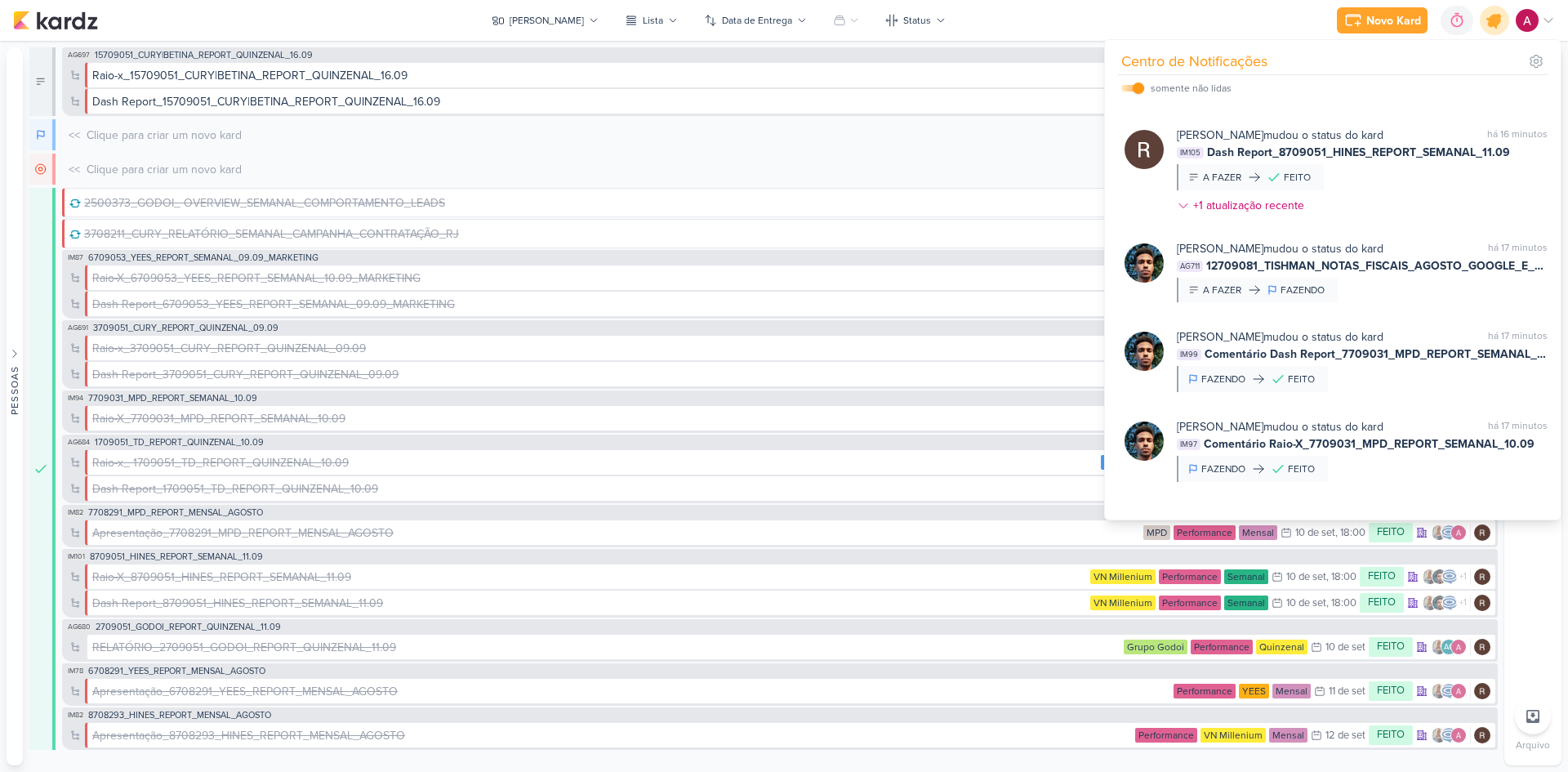
click at [1489, 16] on icon at bounding box center [1494, 19] width 27 height 27
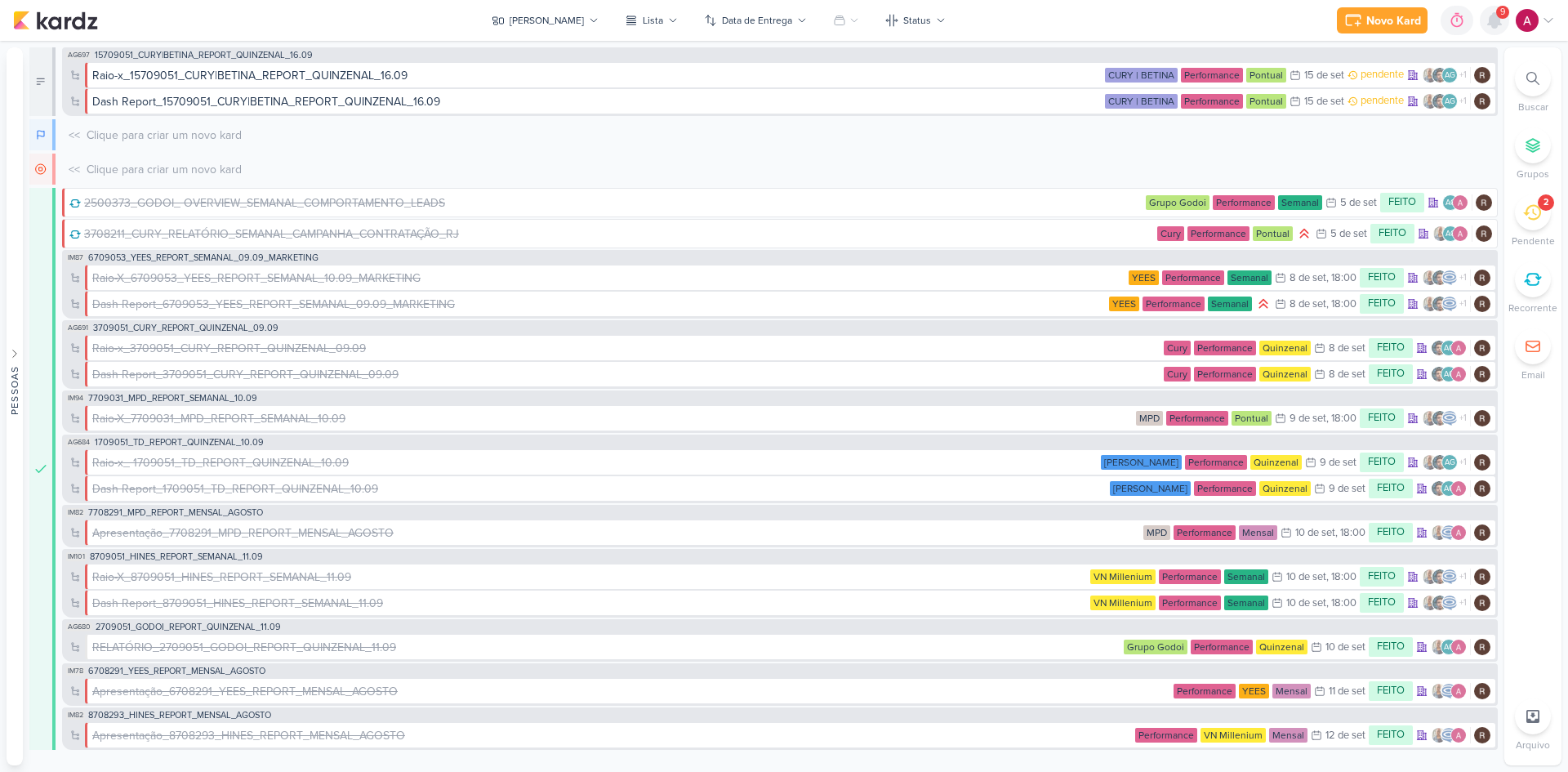
click at [1497, 25] on icon at bounding box center [1495, 20] width 13 height 15
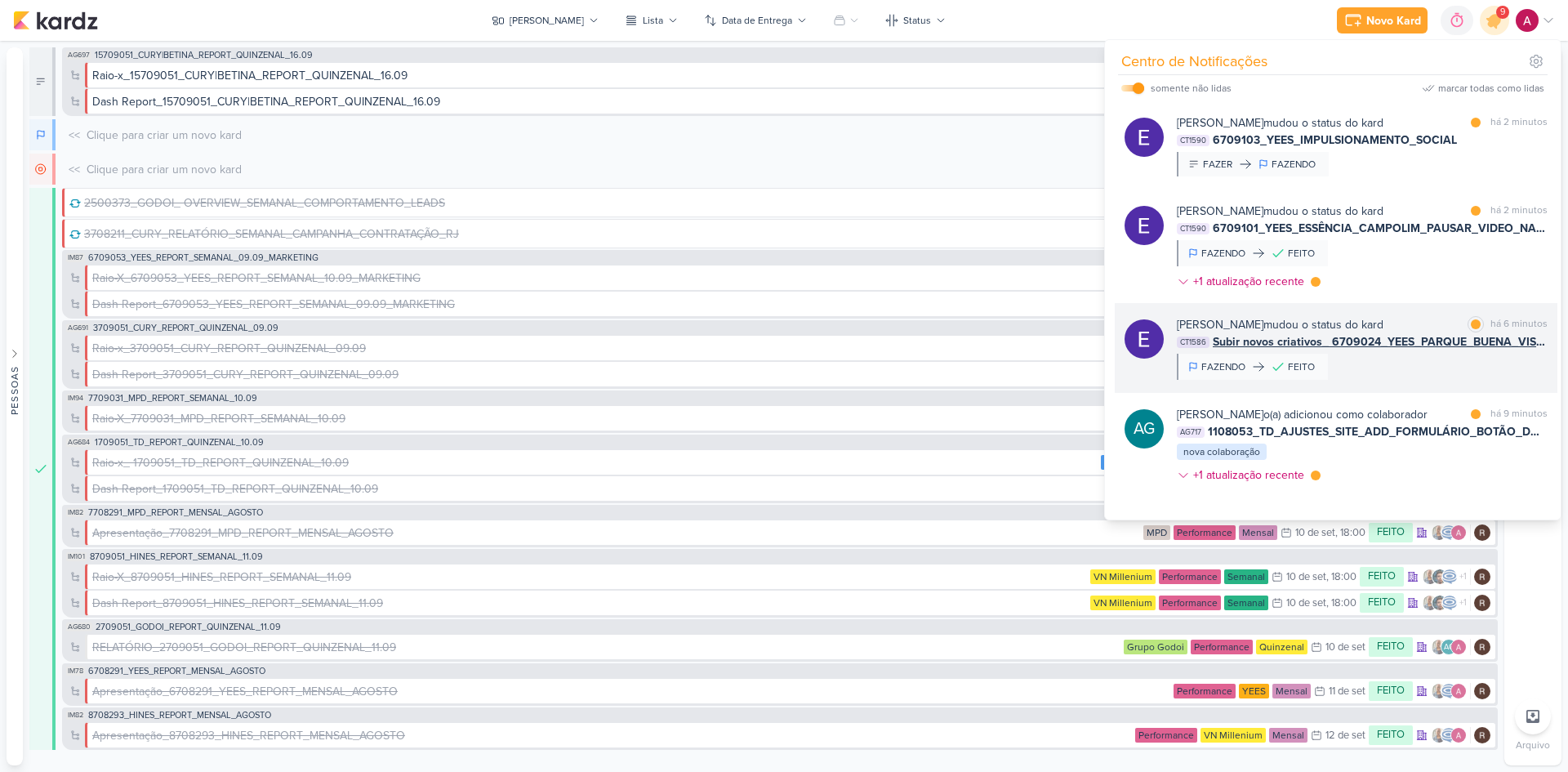
scroll to position [163, 0]
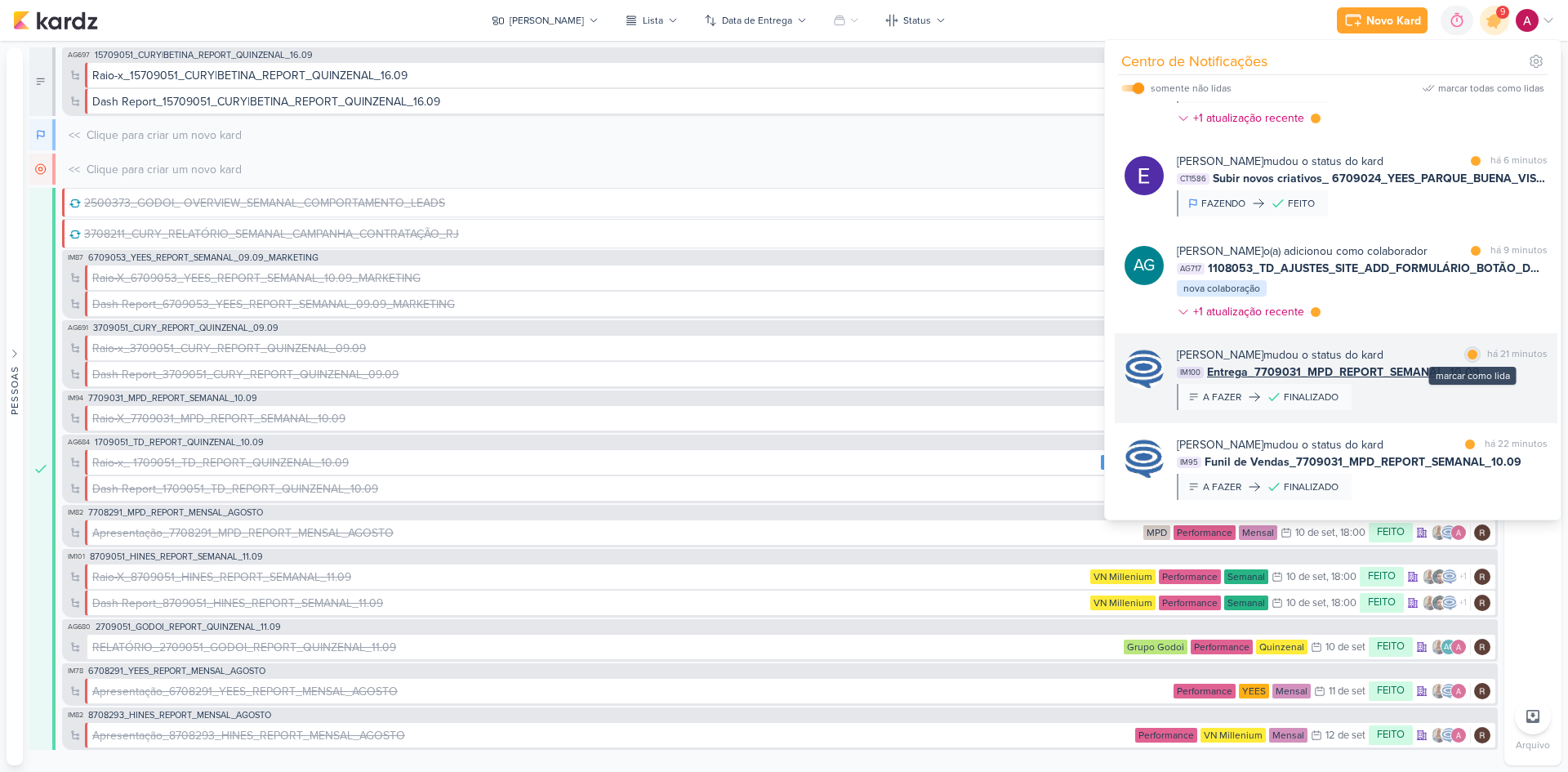
click at [1469, 359] on div at bounding box center [1472, 354] width 10 height 10
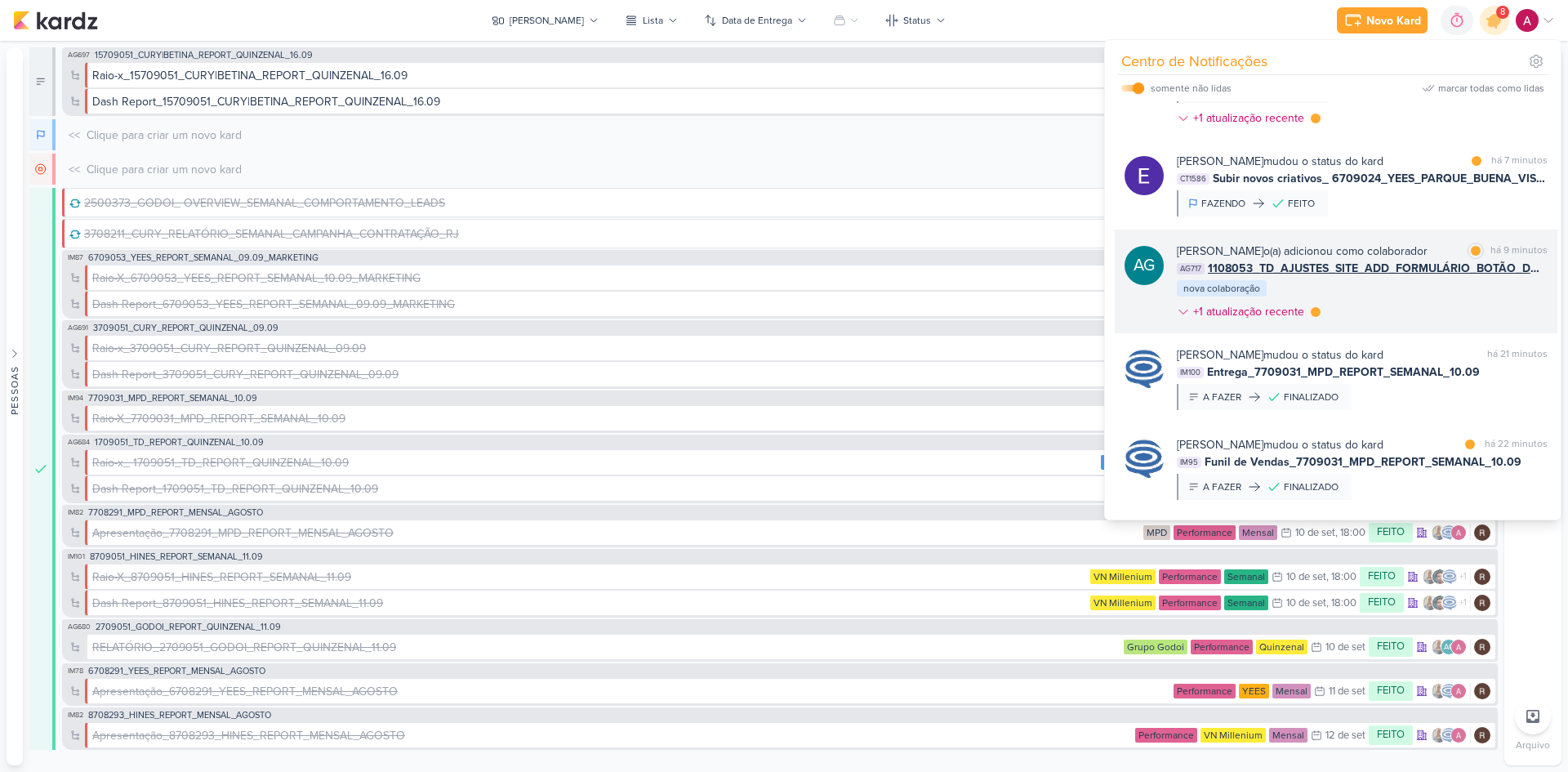
click at [1427, 316] on div "Aline Gimenez Graciano o(a) adicionou como colaborador marcar como lida há 9 mi…" at bounding box center [1362, 284] width 371 height 84
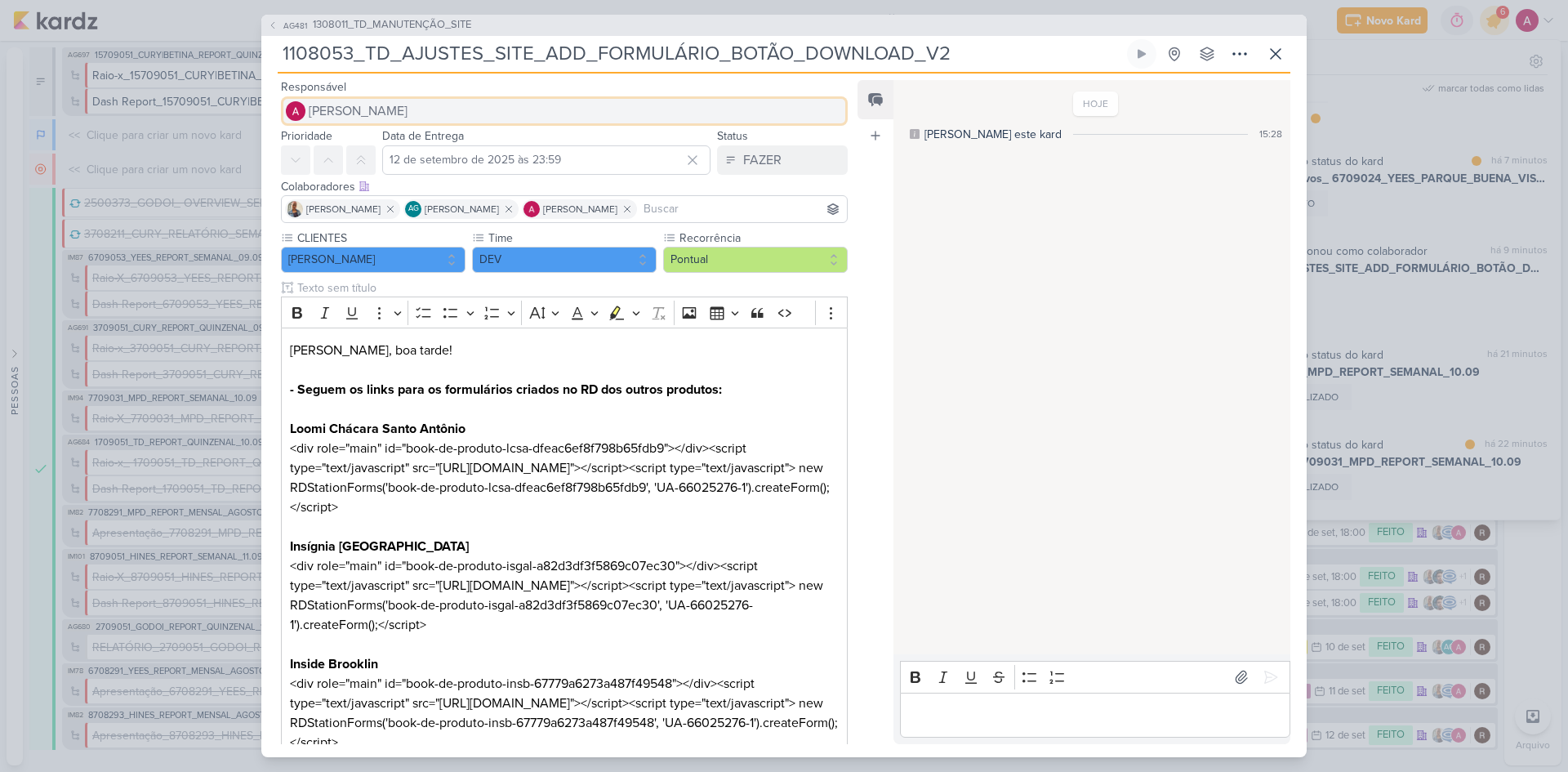
click at [380, 113] on span "[PERSON_NAME]" at bounding box center [358, 111] width 99 height 19
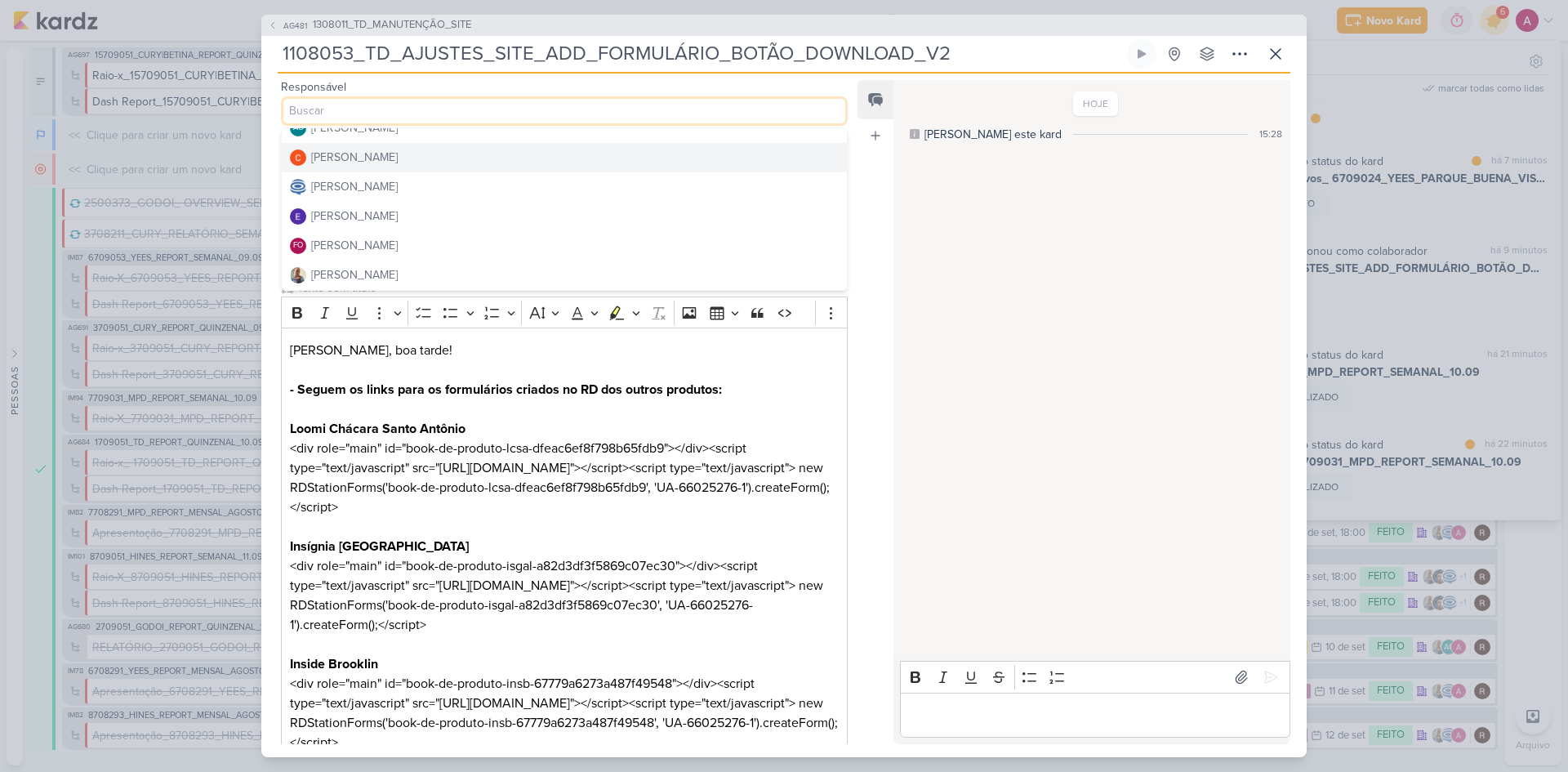
scroll to position [82, 0]
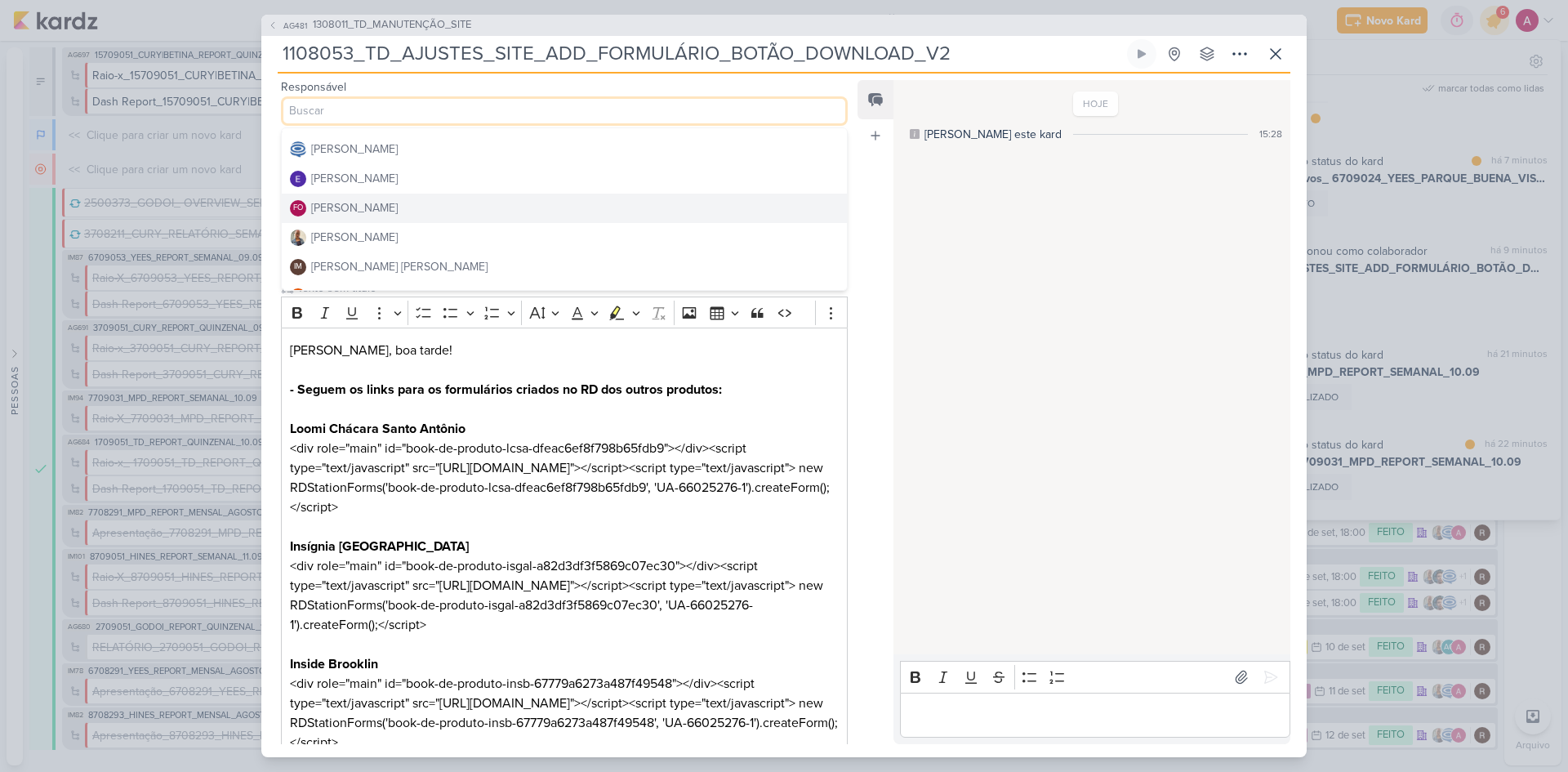
click at [378, 210] on div "Fabio Oliveira" at bounding box center [355, 207] width 86 height 17
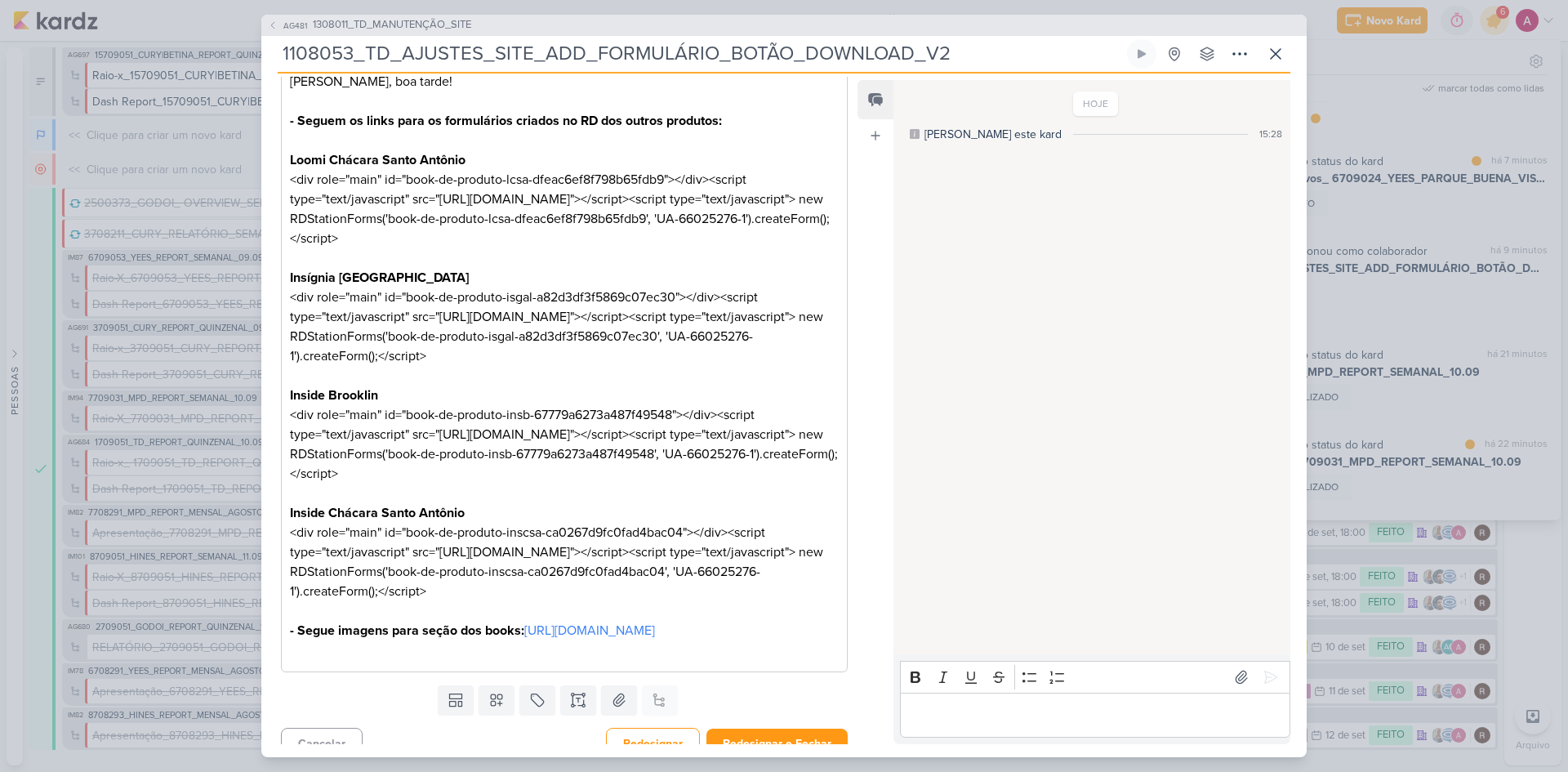
scroll to position [386, 0]
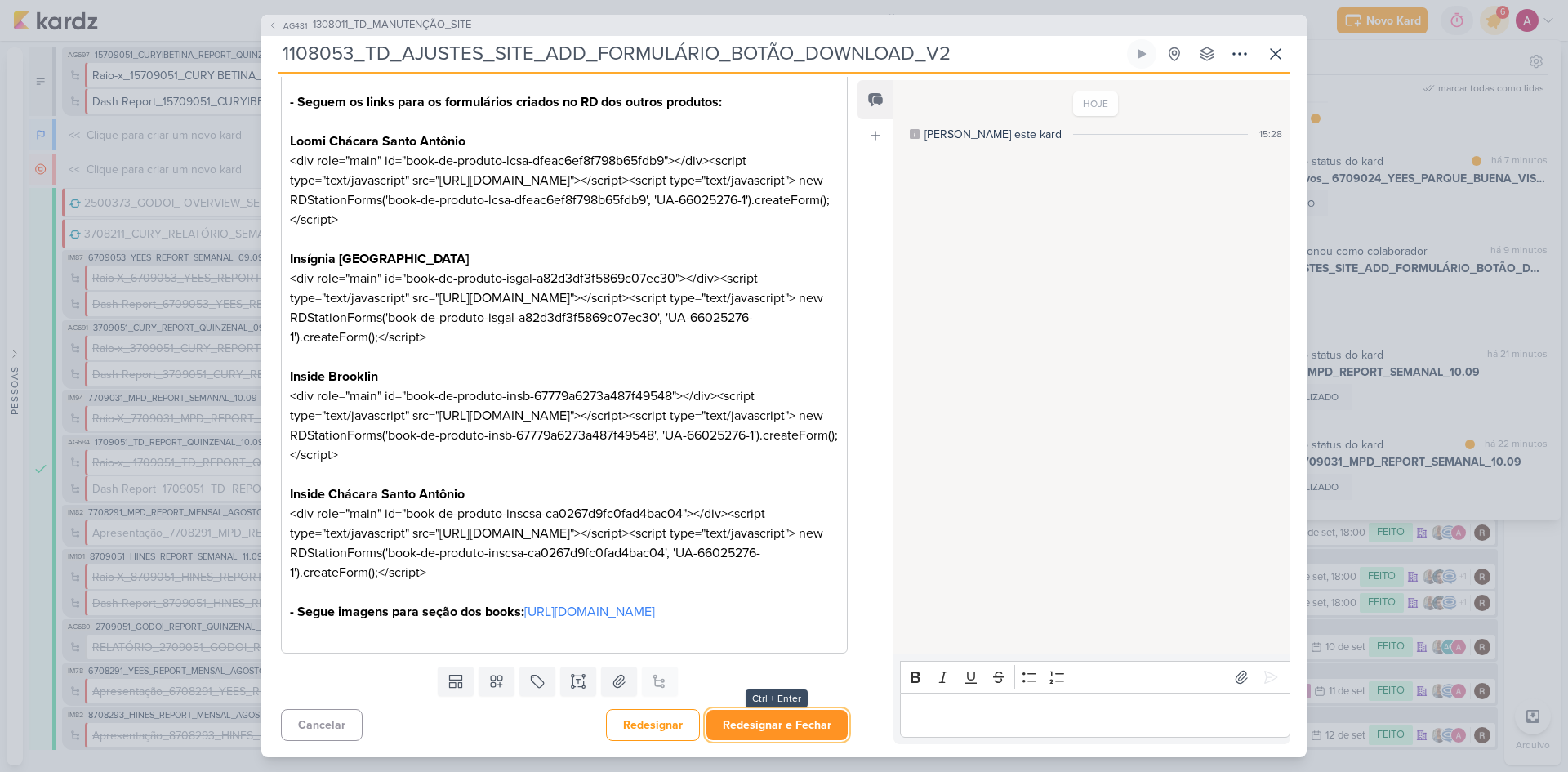
click at [780, 719] on button "Redesignar e Fechar" at bounding box center [777, 724] width 141 height 30
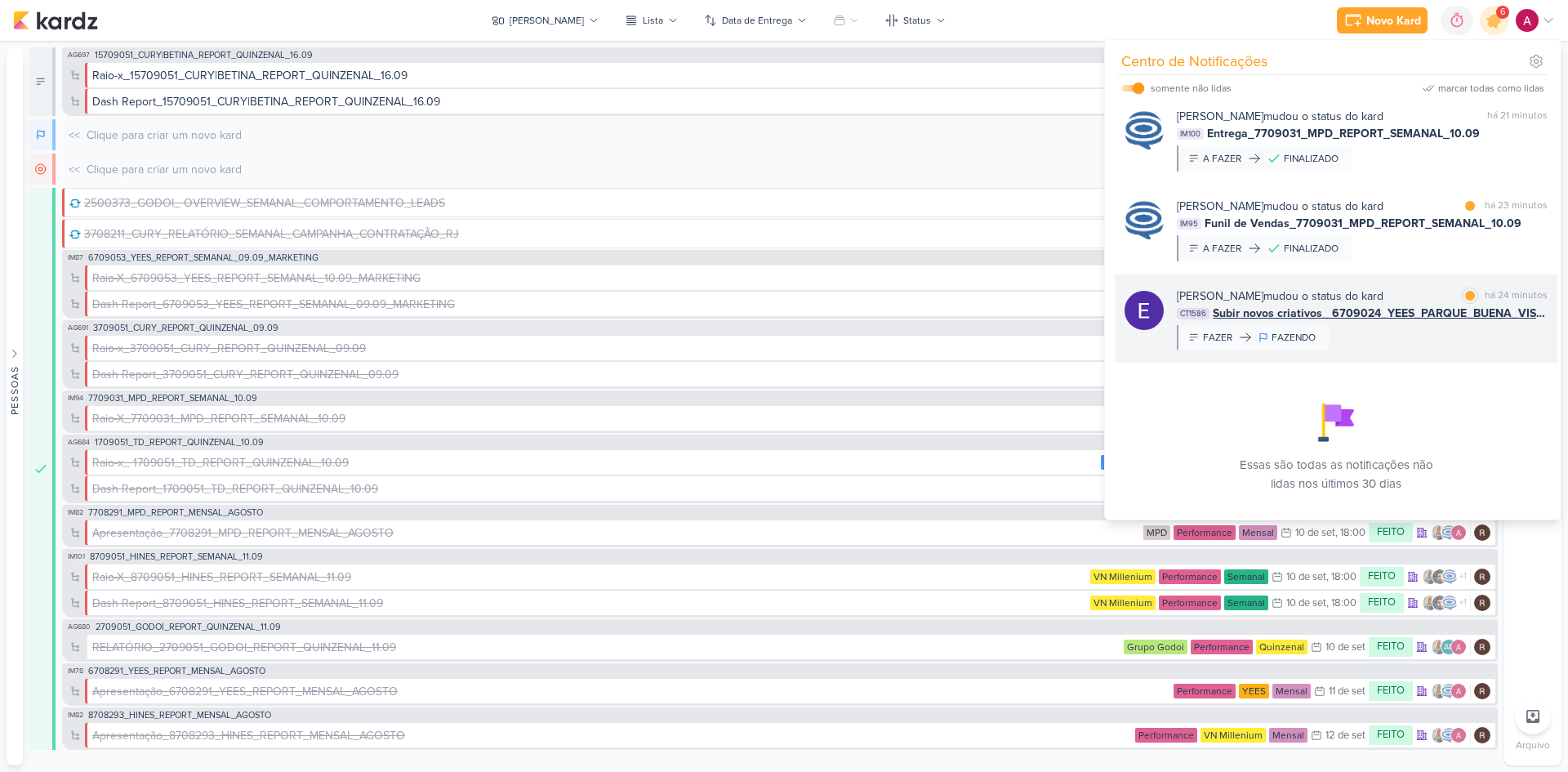
scroll to position [447, 0]
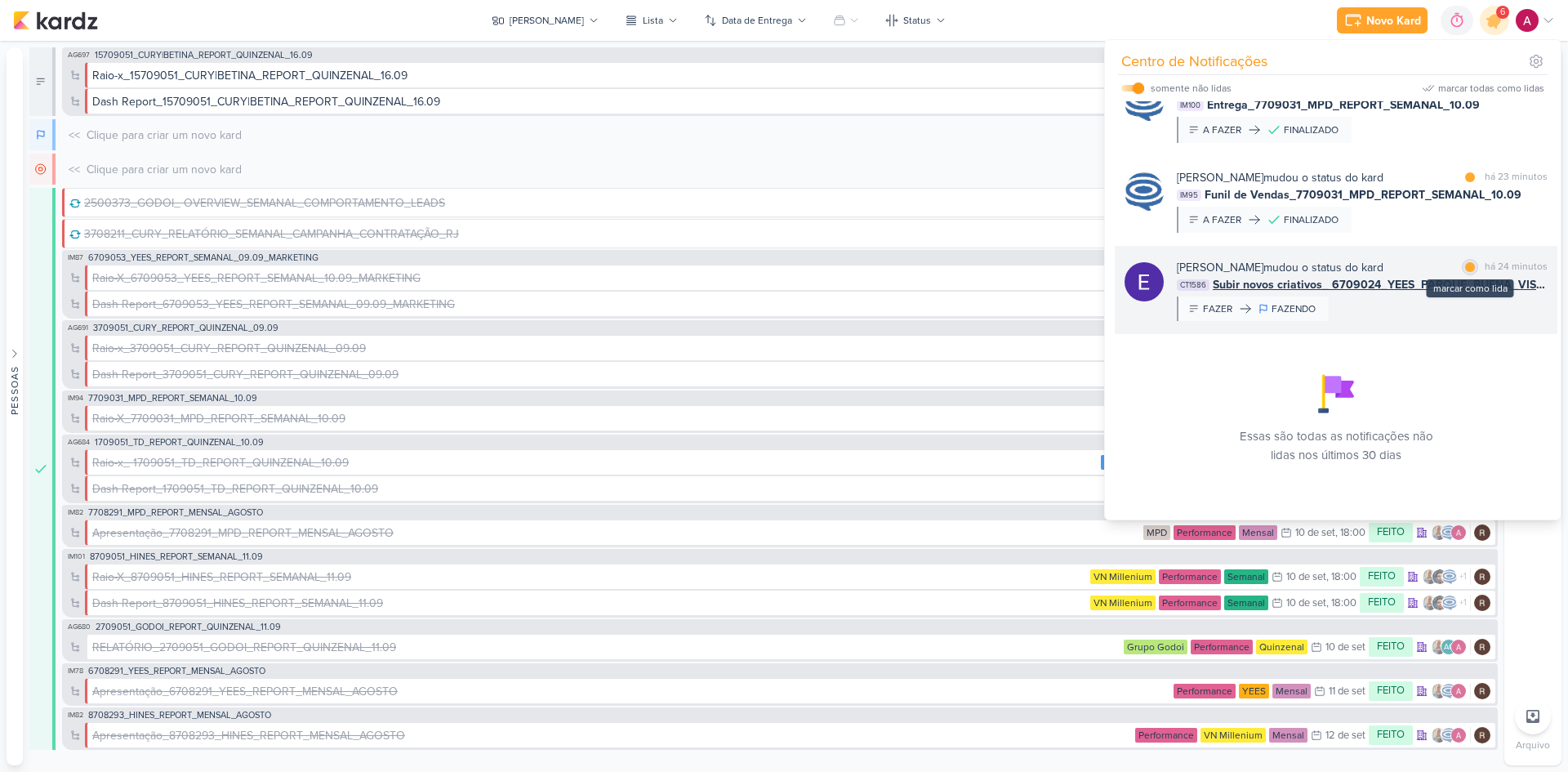
click at [1471, 266] on div "marcar como lida" at bounding box center [1470, 266] width 17 height 17
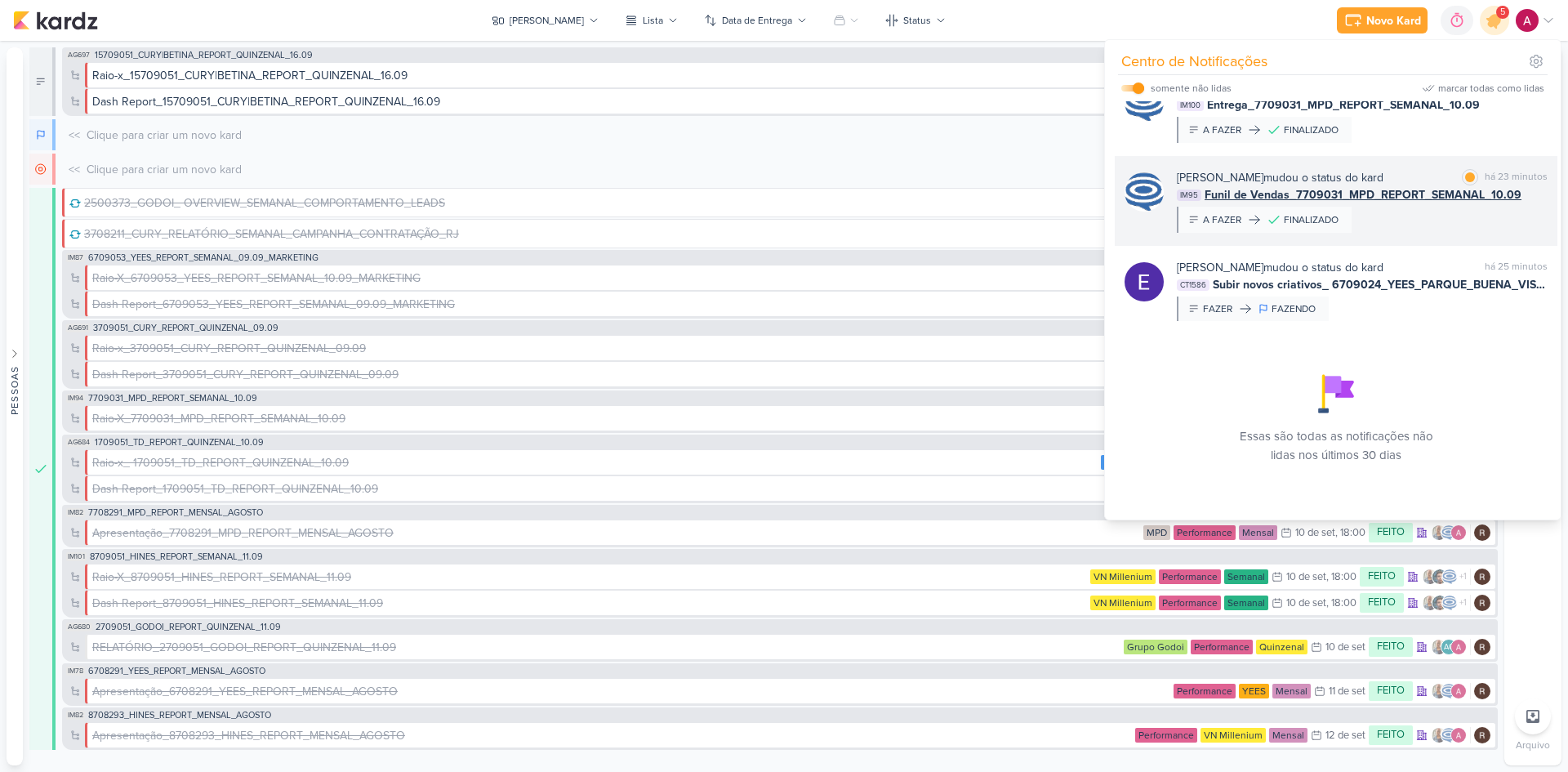
click at [1456, 217] on div "Caroline Traven De Andrade mudou o status do kard marcar como lida há 23 minuto…" at bounding box center [1362, 201] width 371 height 64
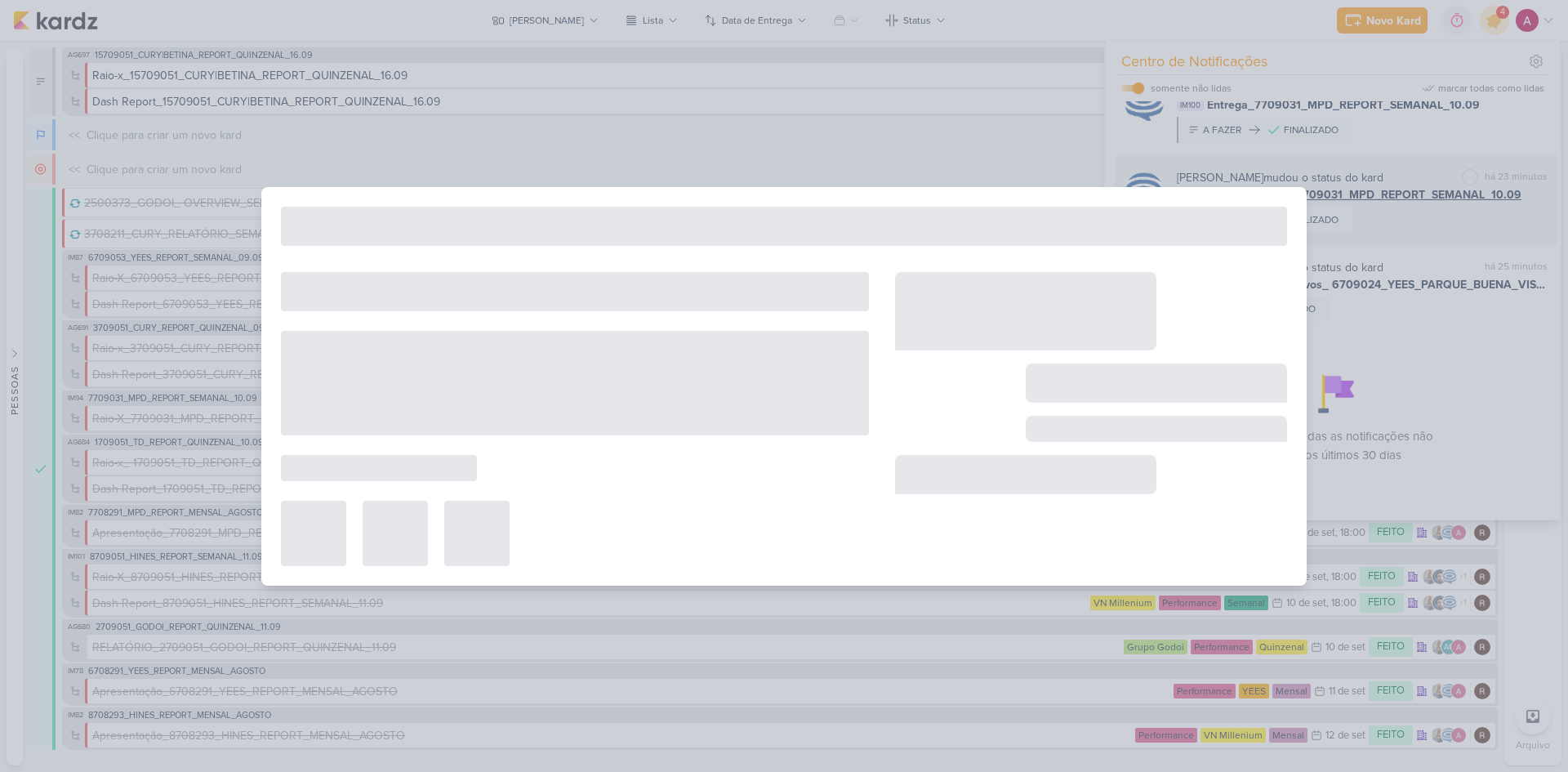
type input "Funil de Vendas_7709031_MPD_REPORT_SEMANAL_10.09"
type input "8 de setembro de 2025 às 18:00"
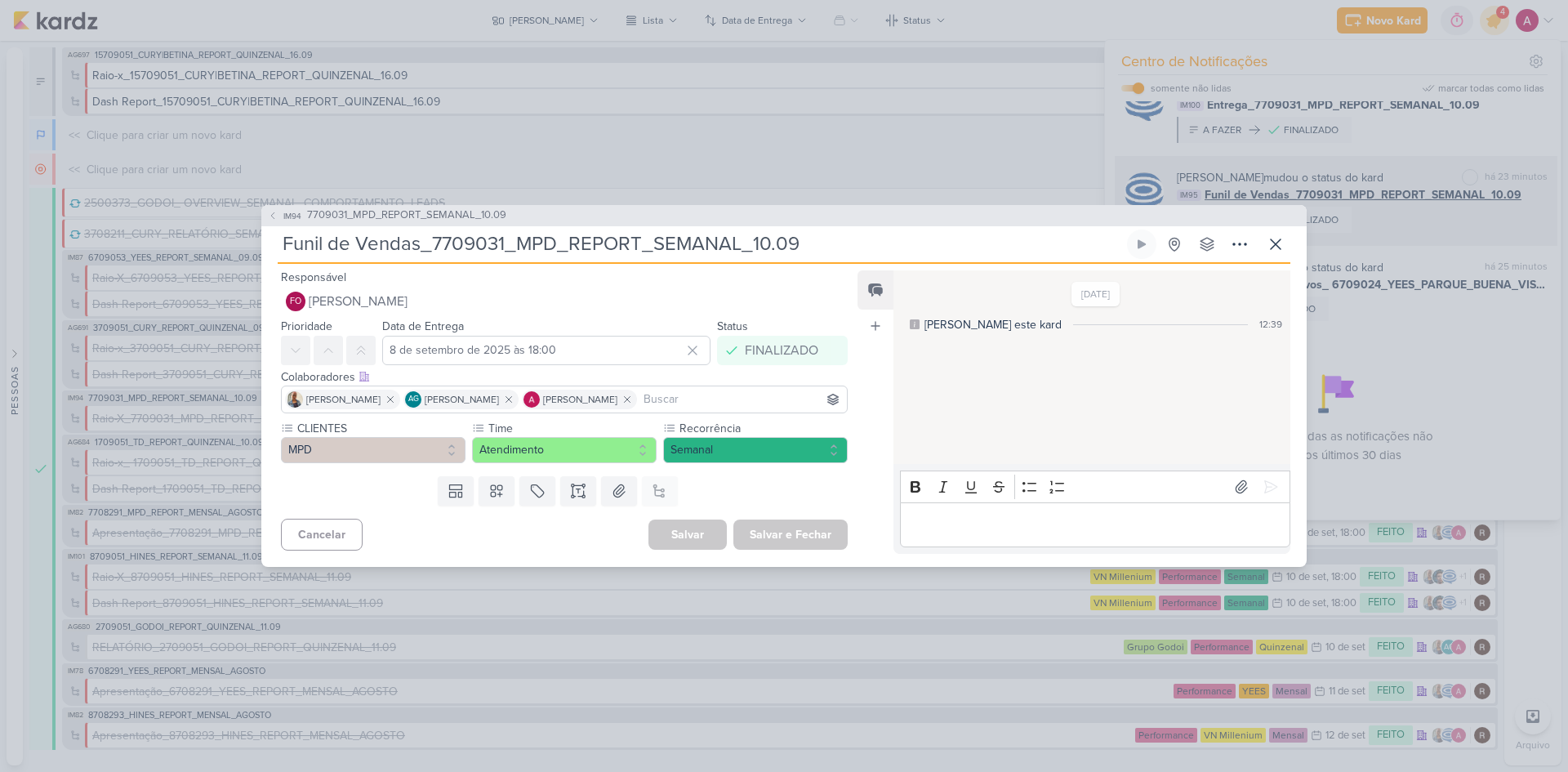
scroll to position [0, 0]
click at [1456, 217] on div "IM94 7709031_MPD_REPORT_SEMANAL_10.09 Funil de Vendas_7709031_MPD_REPORT_SEMANA…" at bounding box center [784, 386] width 1568 height 772
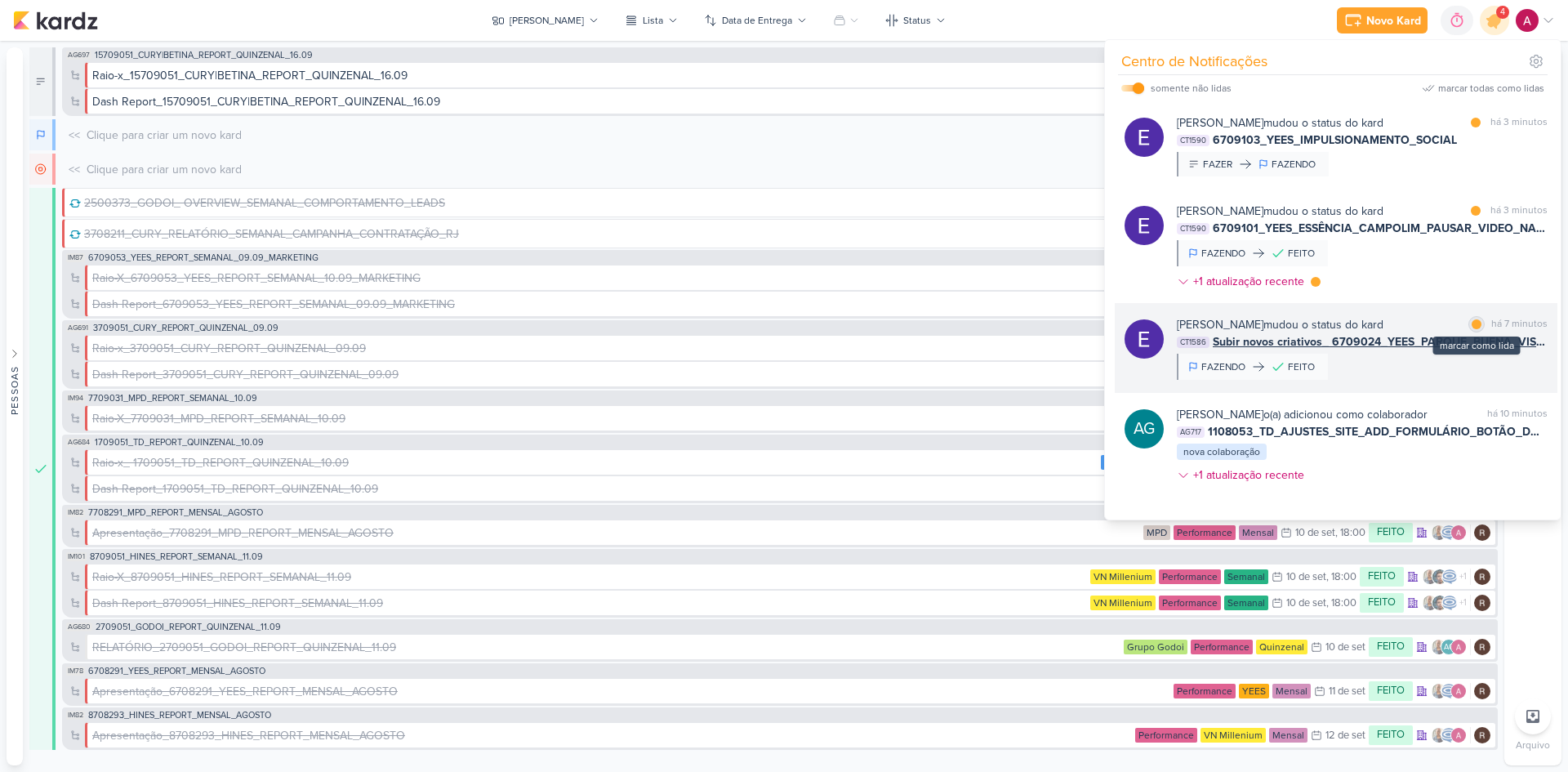
click at [1473, 324] on div at bounding box center [1476, 324] width 10 height 10
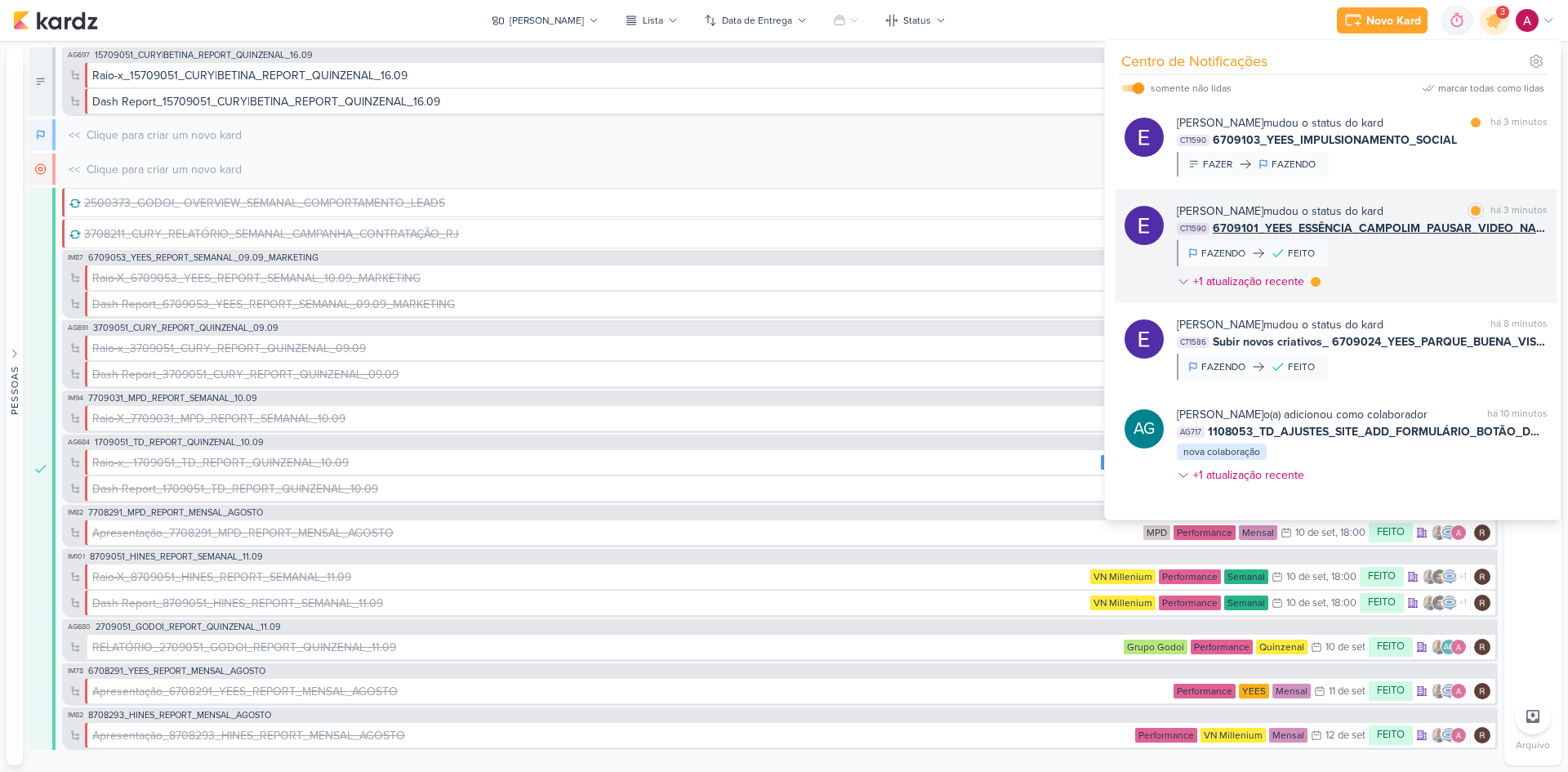
click at [1441, 262] on div "Eduardo Quaresma mudou o status do kard marcar como lida há 3 minutos CT1590 67…" at bounding box center [1362, 250] width 371 height 94
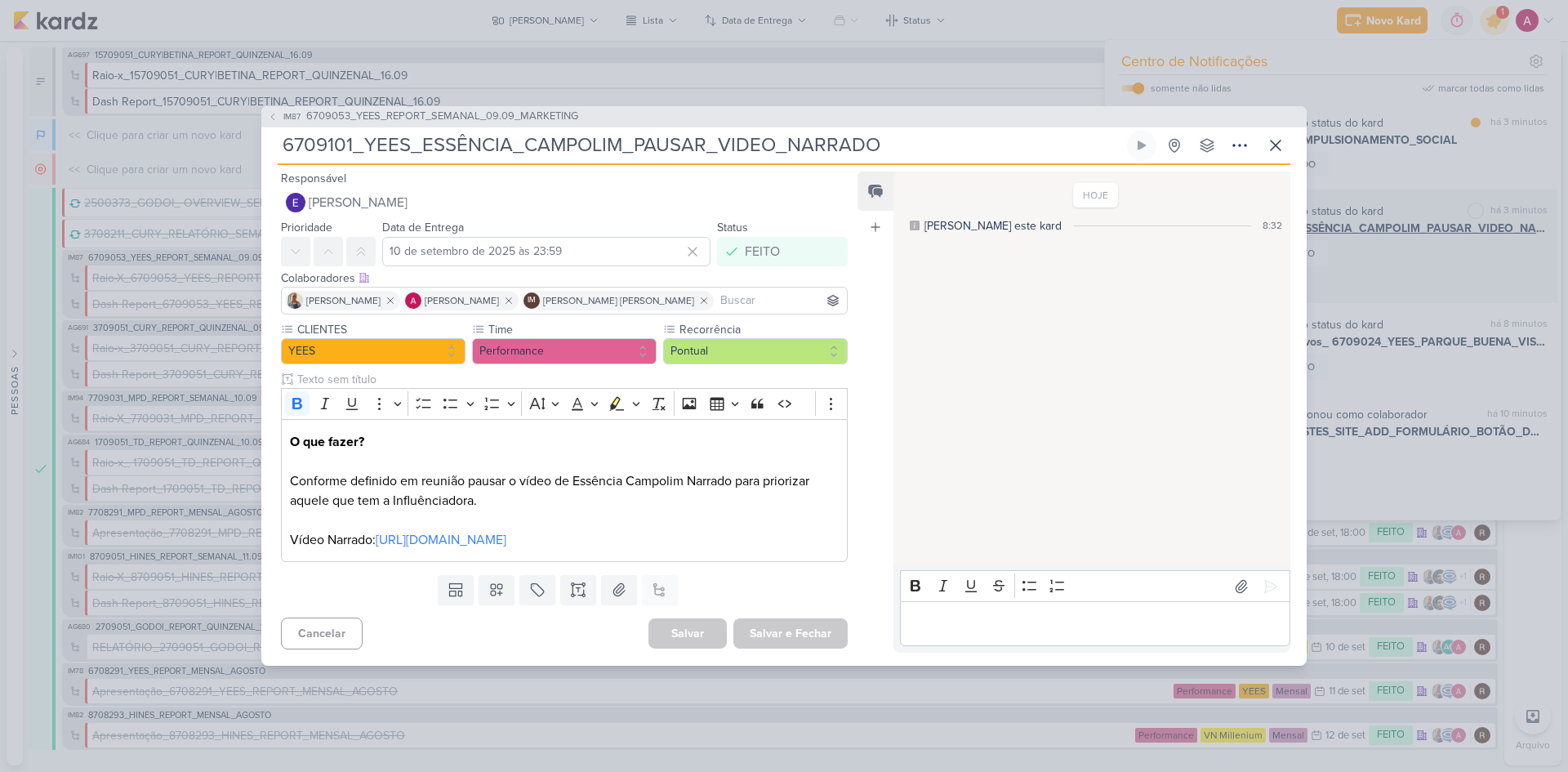
click at [1441, 262] on div "IM87 6709053_YEES_REPORT_SEMANAL_09.09_MARKETING 6709101_YEES_ESSÊNCIA_CAMPOLIM…" at bounding box center [784, 386] width 1568 height 772
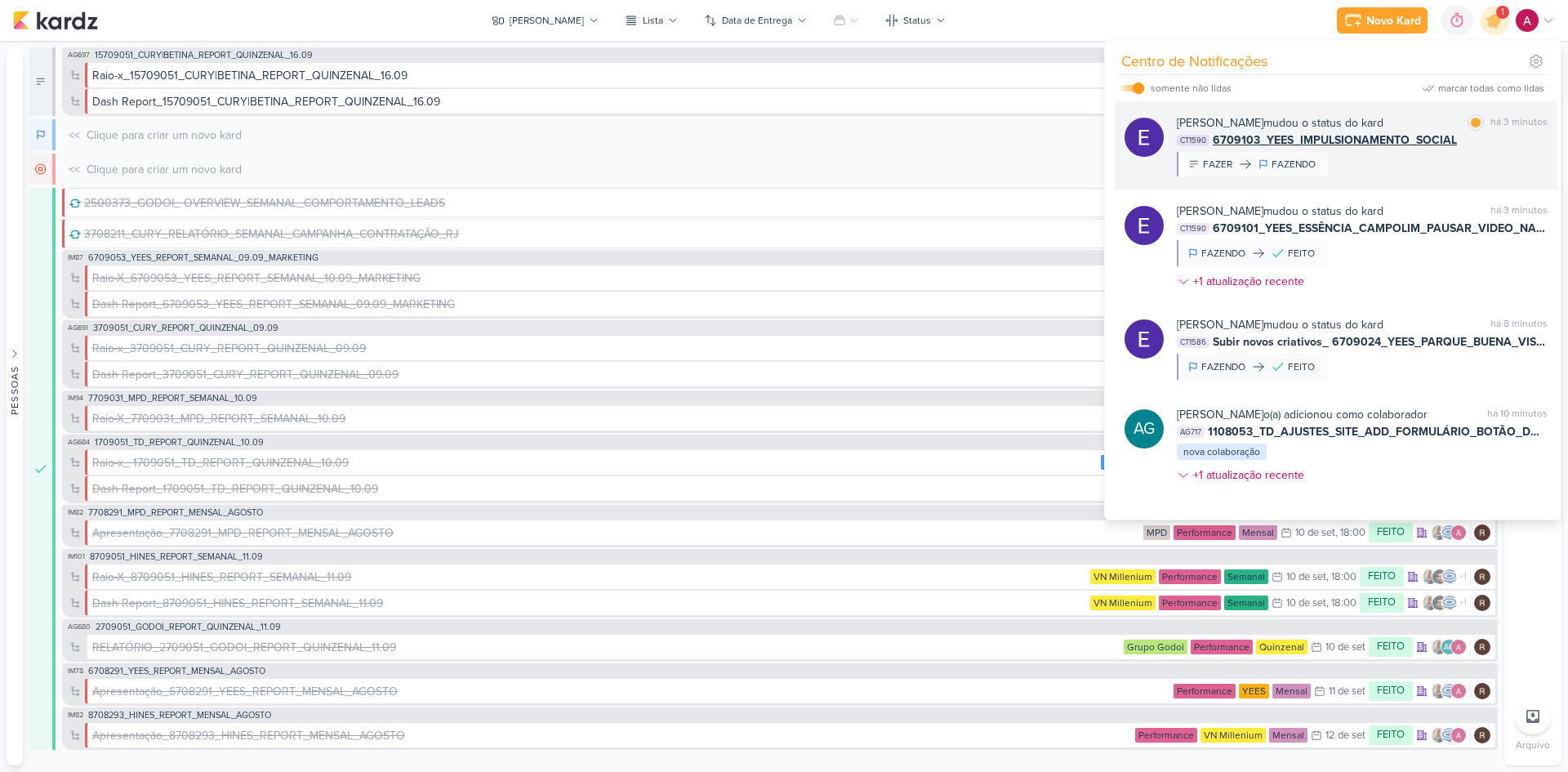
click at [1456, 173] on div "Eduardo Quaresma mudou o status do kard marcar como lida há 3 minutos CT1590 67…" at bounding box center [1362, 146] width 371 height 62
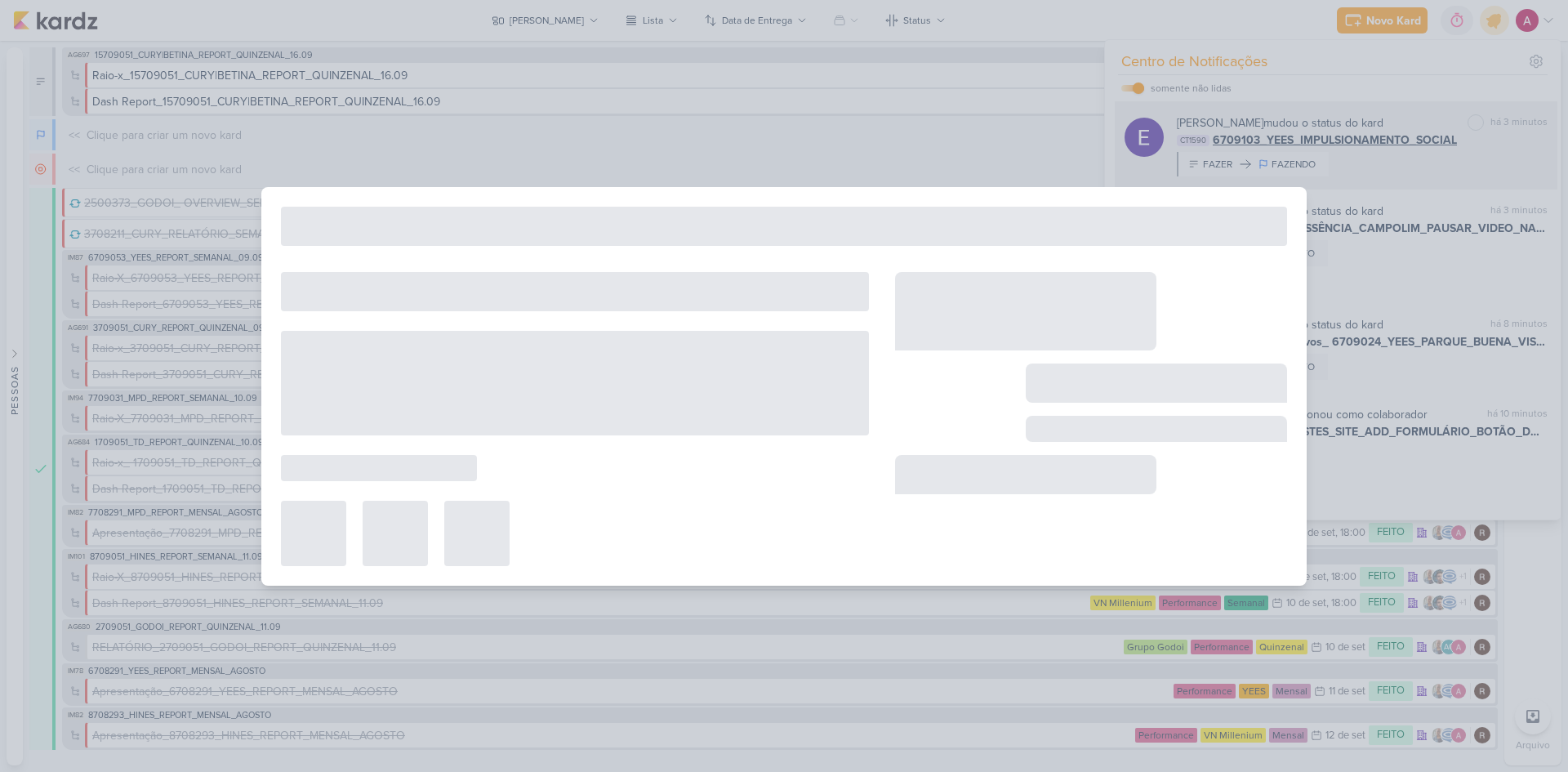
click at [1456, 173] on div at bounding box center [784, 386] width 1568 height 772
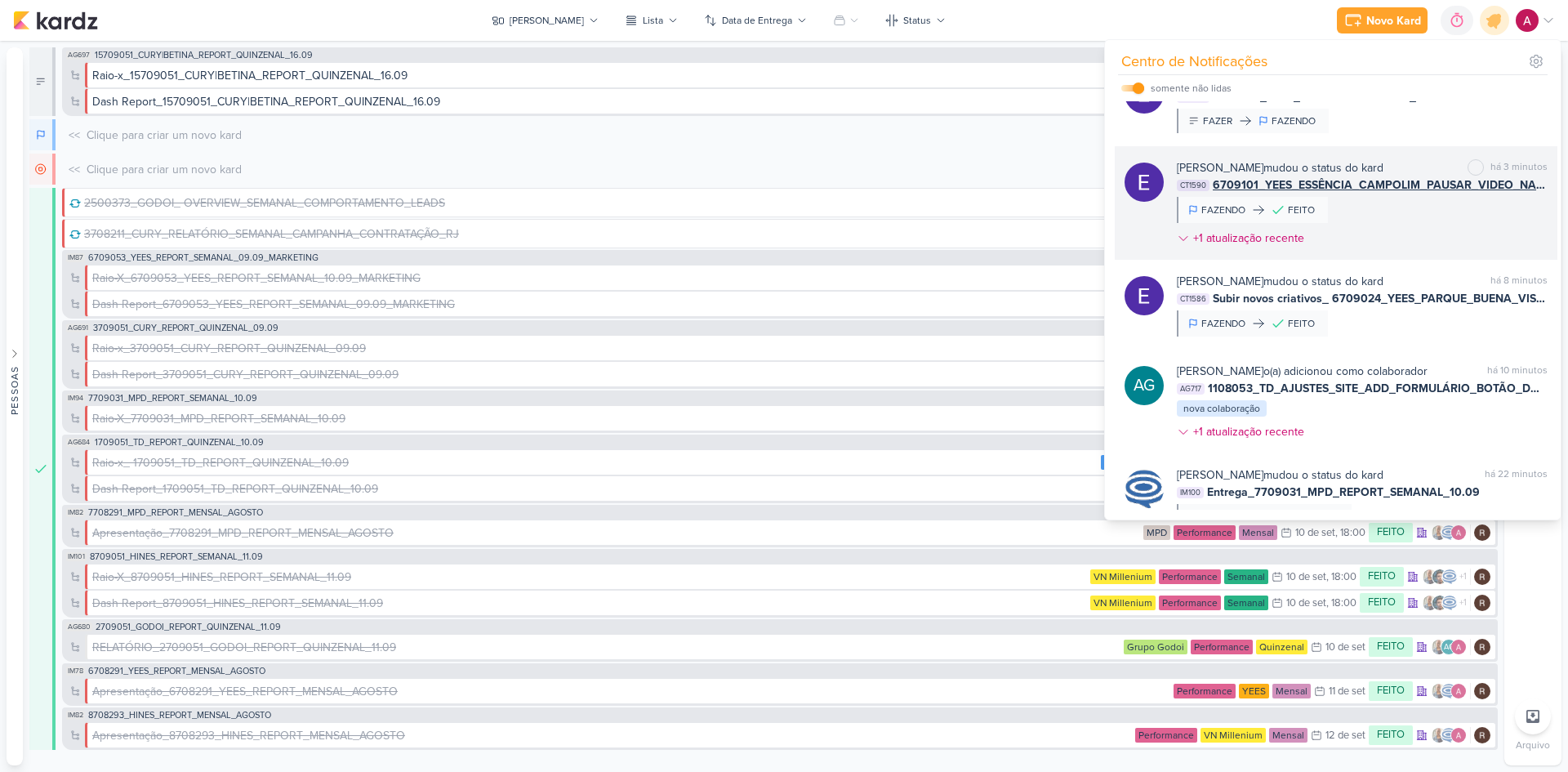
scroll to position [39, 0]
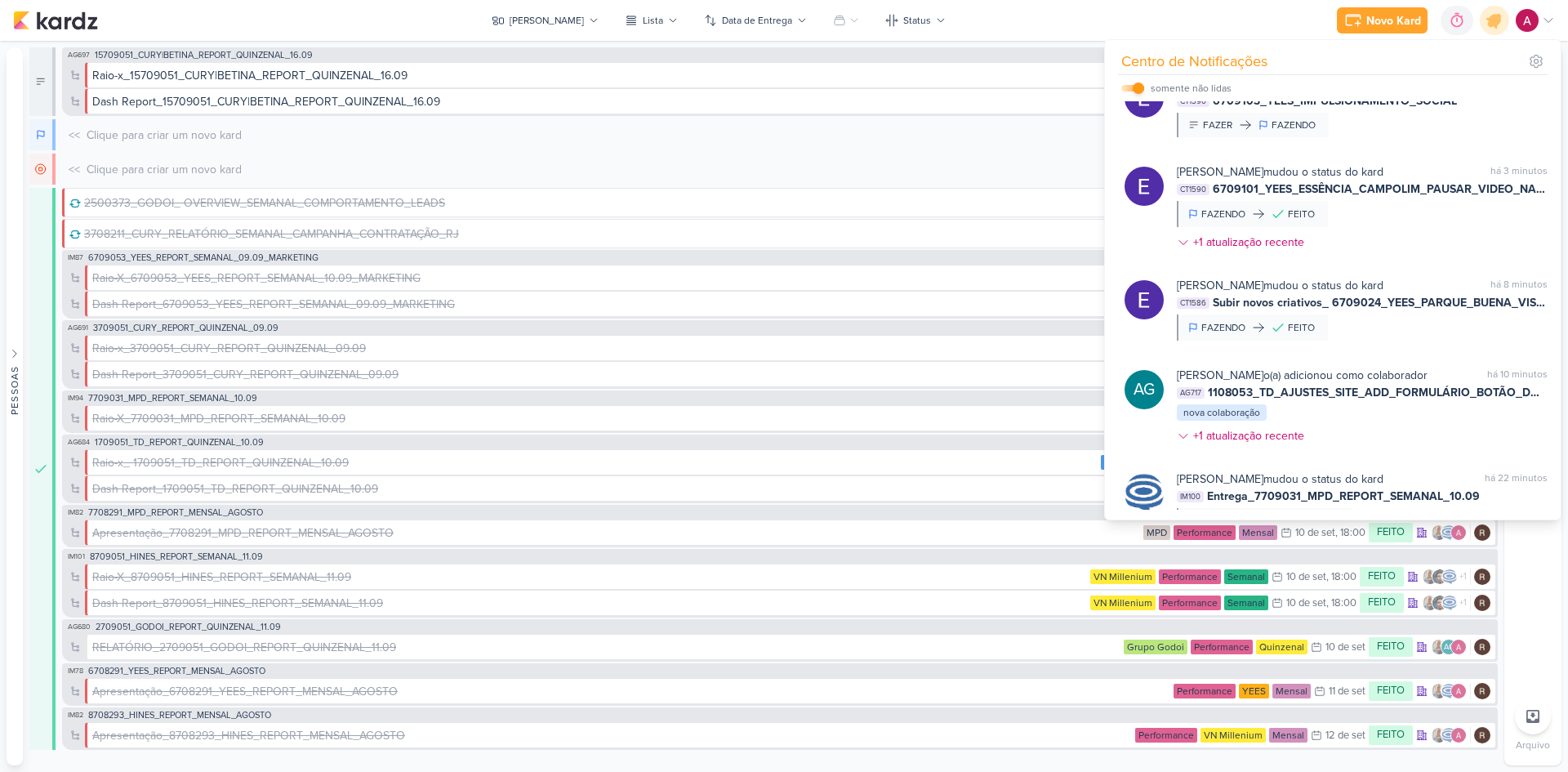
click at [1139, 89] on input "checkbox" at bounding box center [1138, 87] width 11 height 11
checkbox input "false"
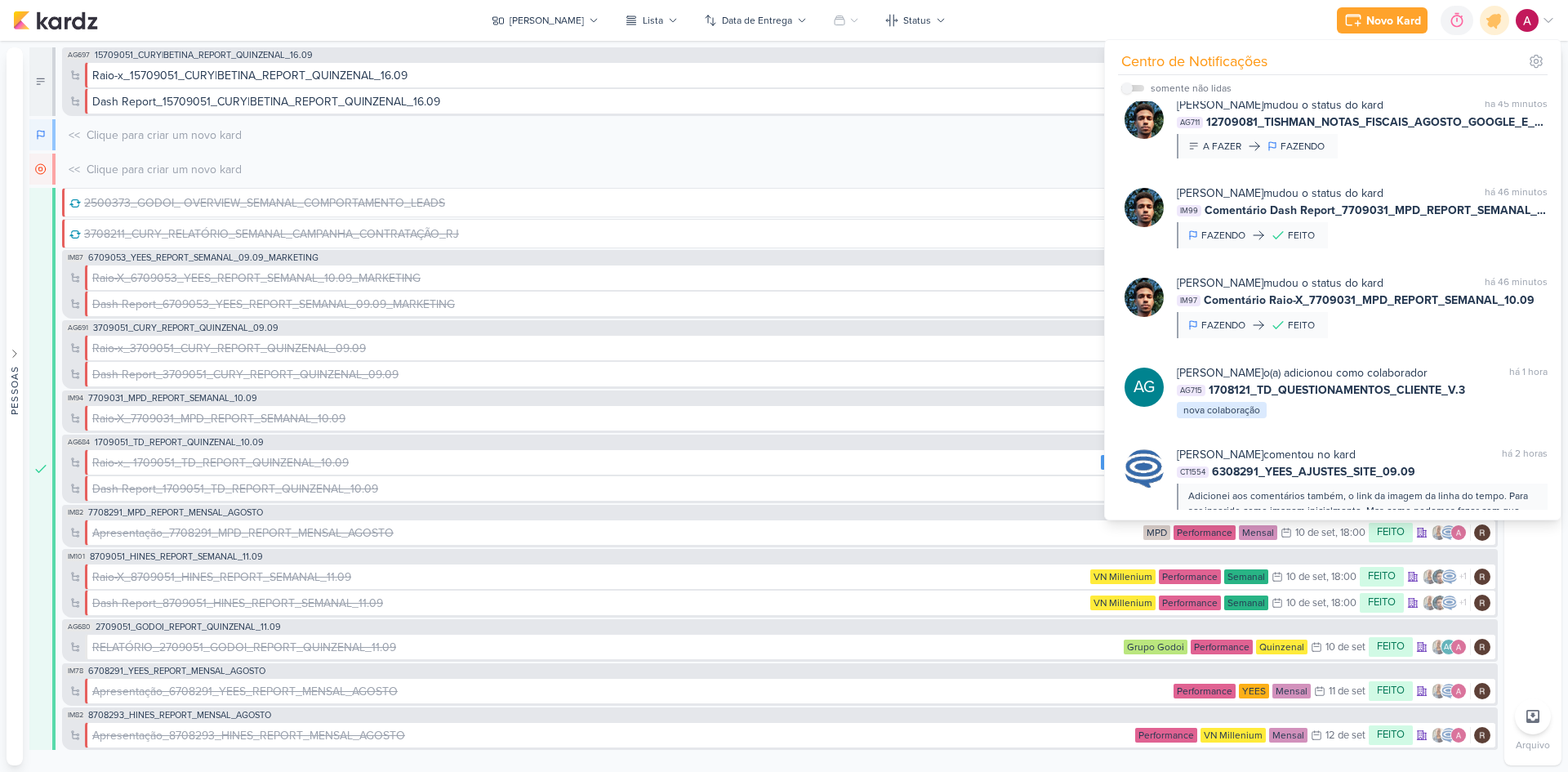
scroll to position [1229, 0]
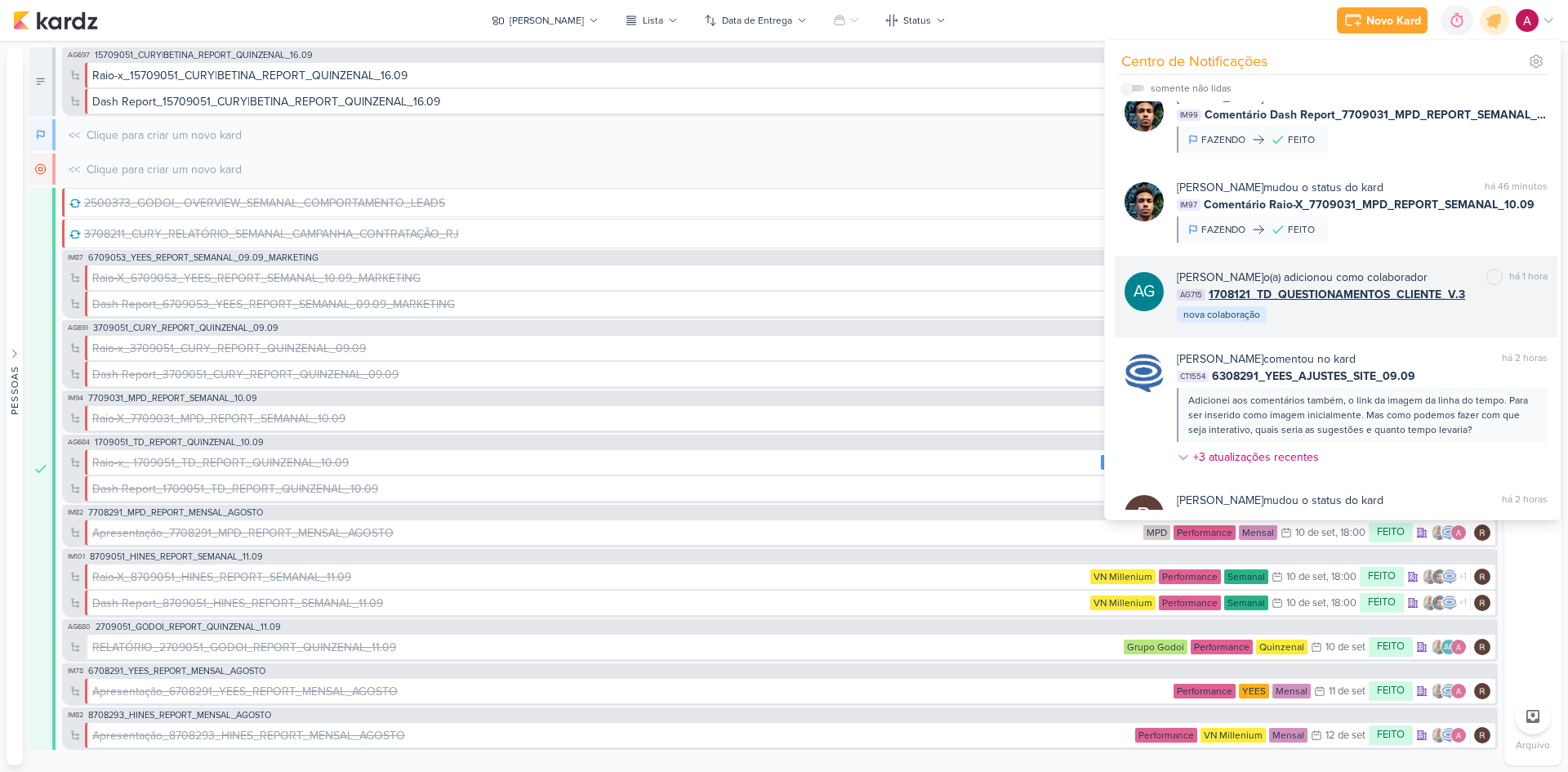
click at [1386, 324] on div "Aline Gimenez Graciano o(a) adicionou como colaborador marcar como não lida há …" at bounding box center [1362, 296] width 371 height 56
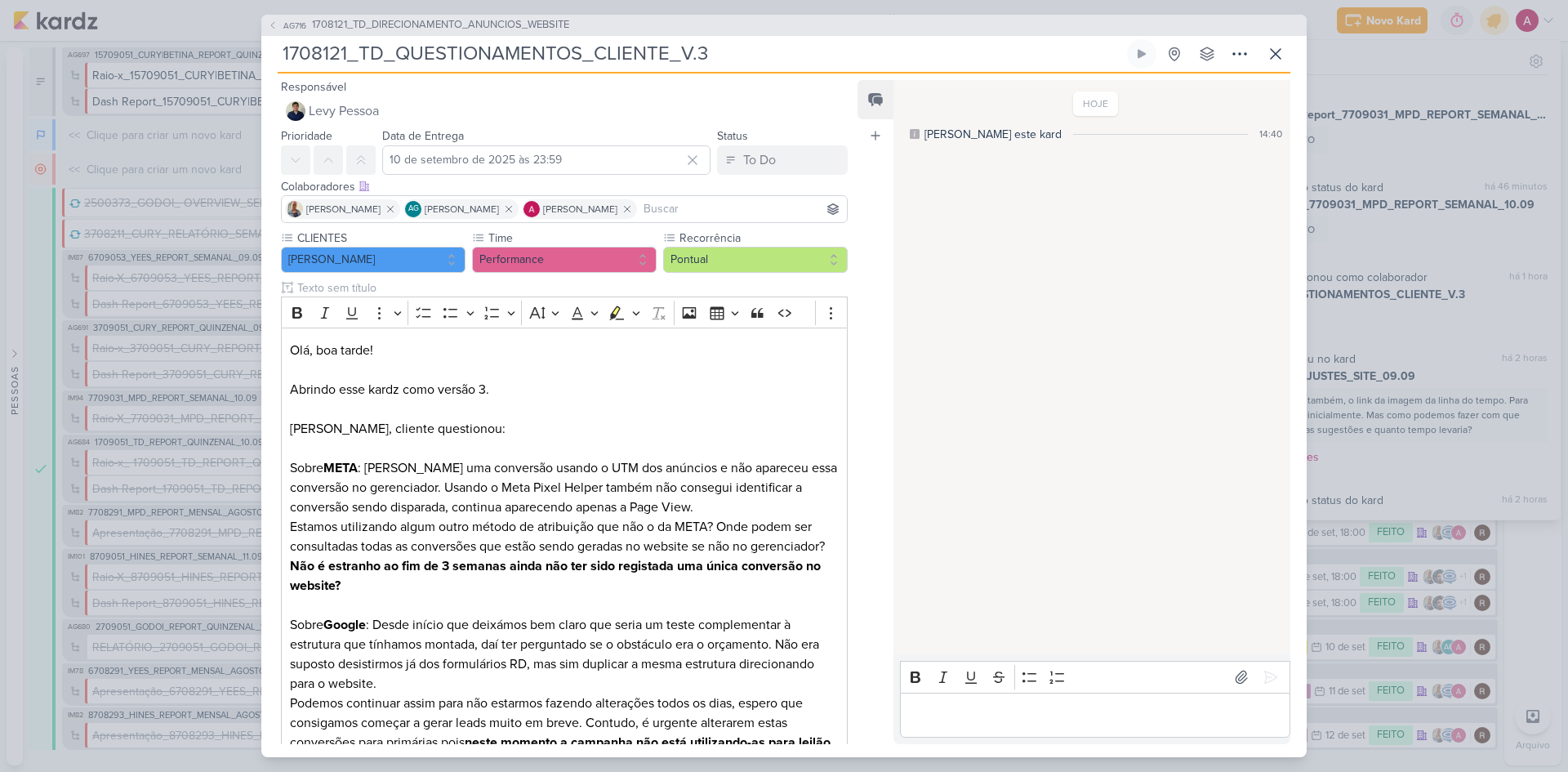
click at [688, 214] on input at bounding box center [742, 209] width 203 height 19
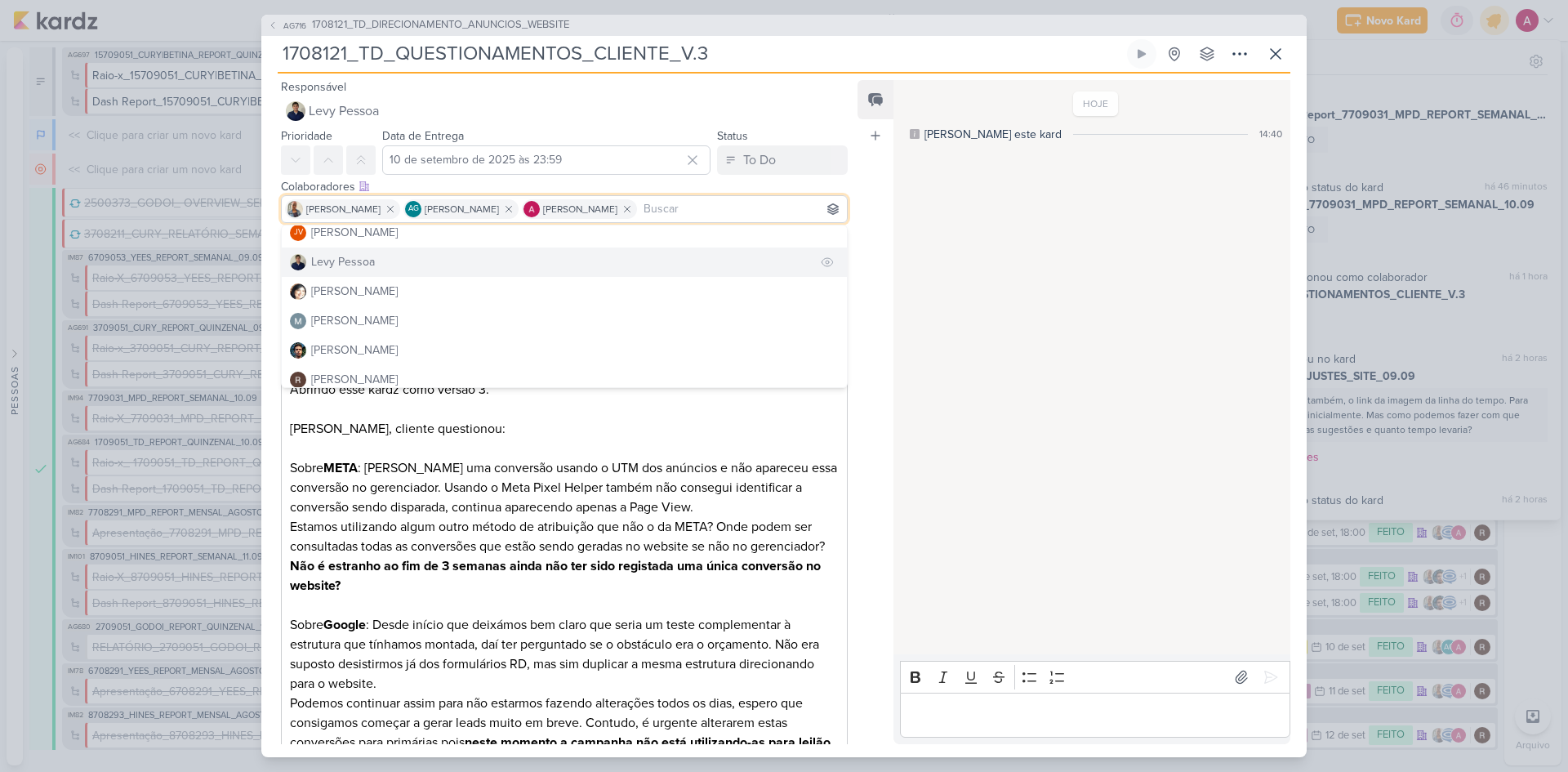
scroll to position [245, 0]
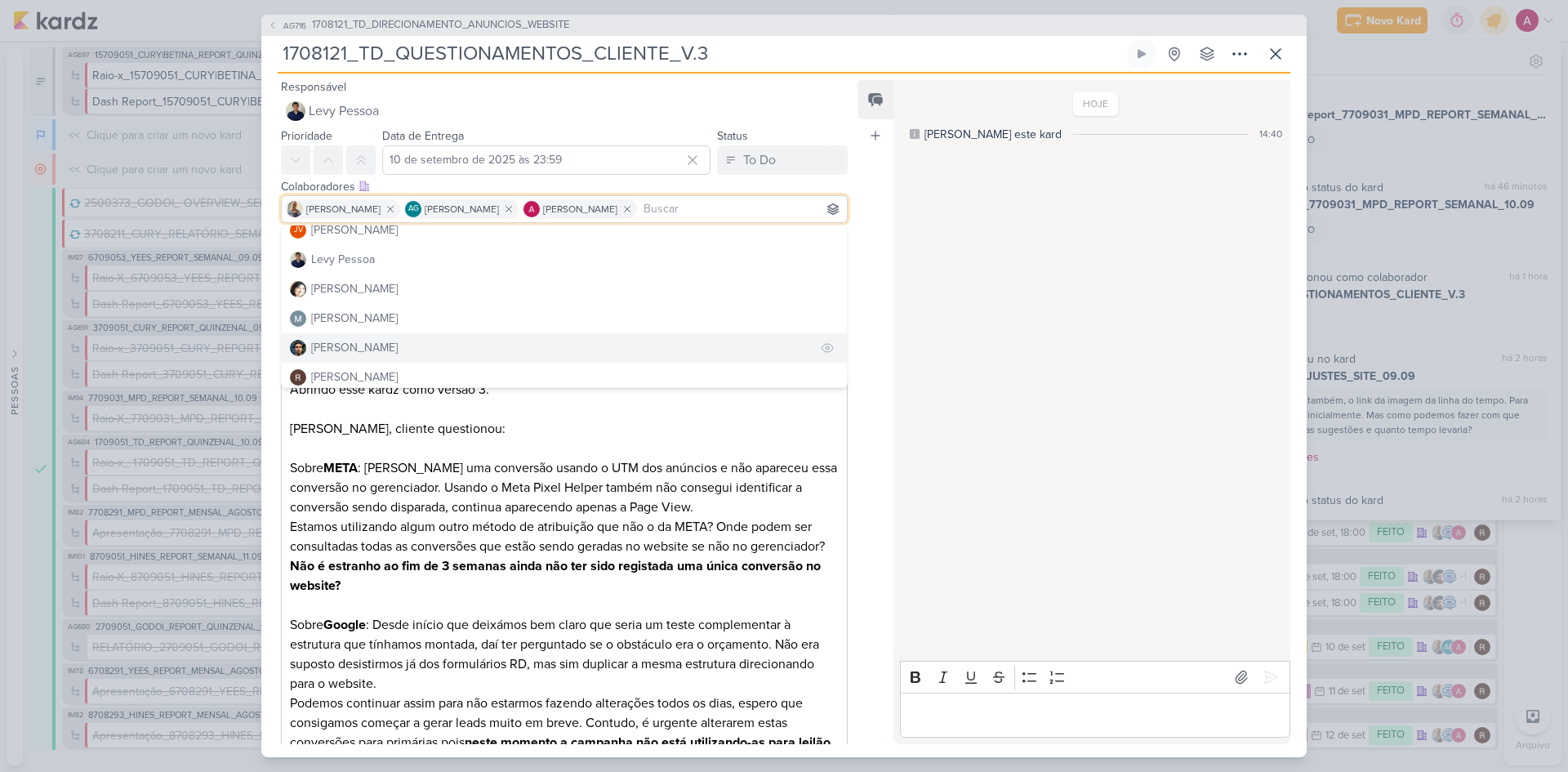
click at [369, 341] on div "Nelito Junior" at bounding box center [355, 347] width 86 height 17
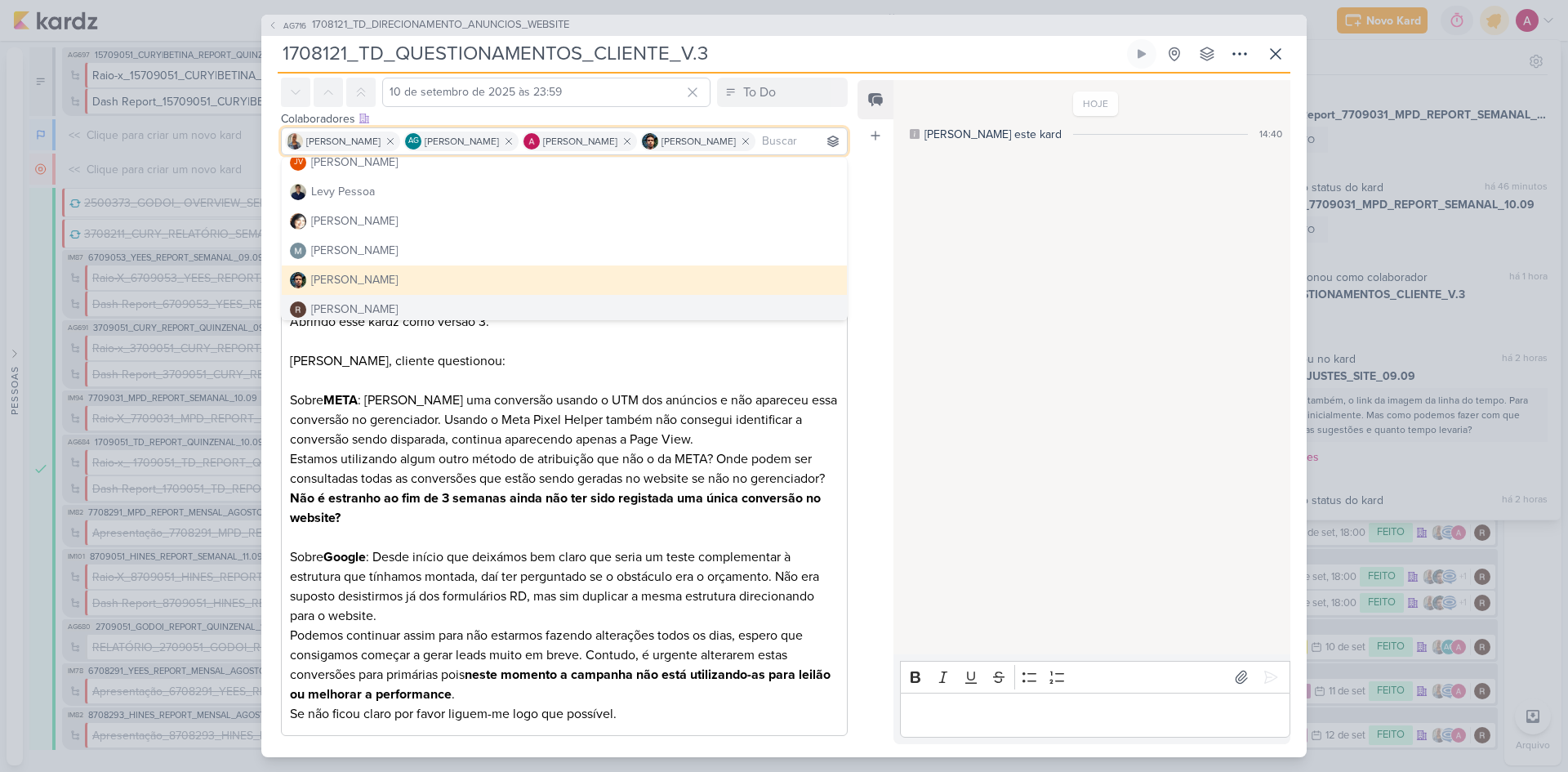
scroll to position [150, 0]
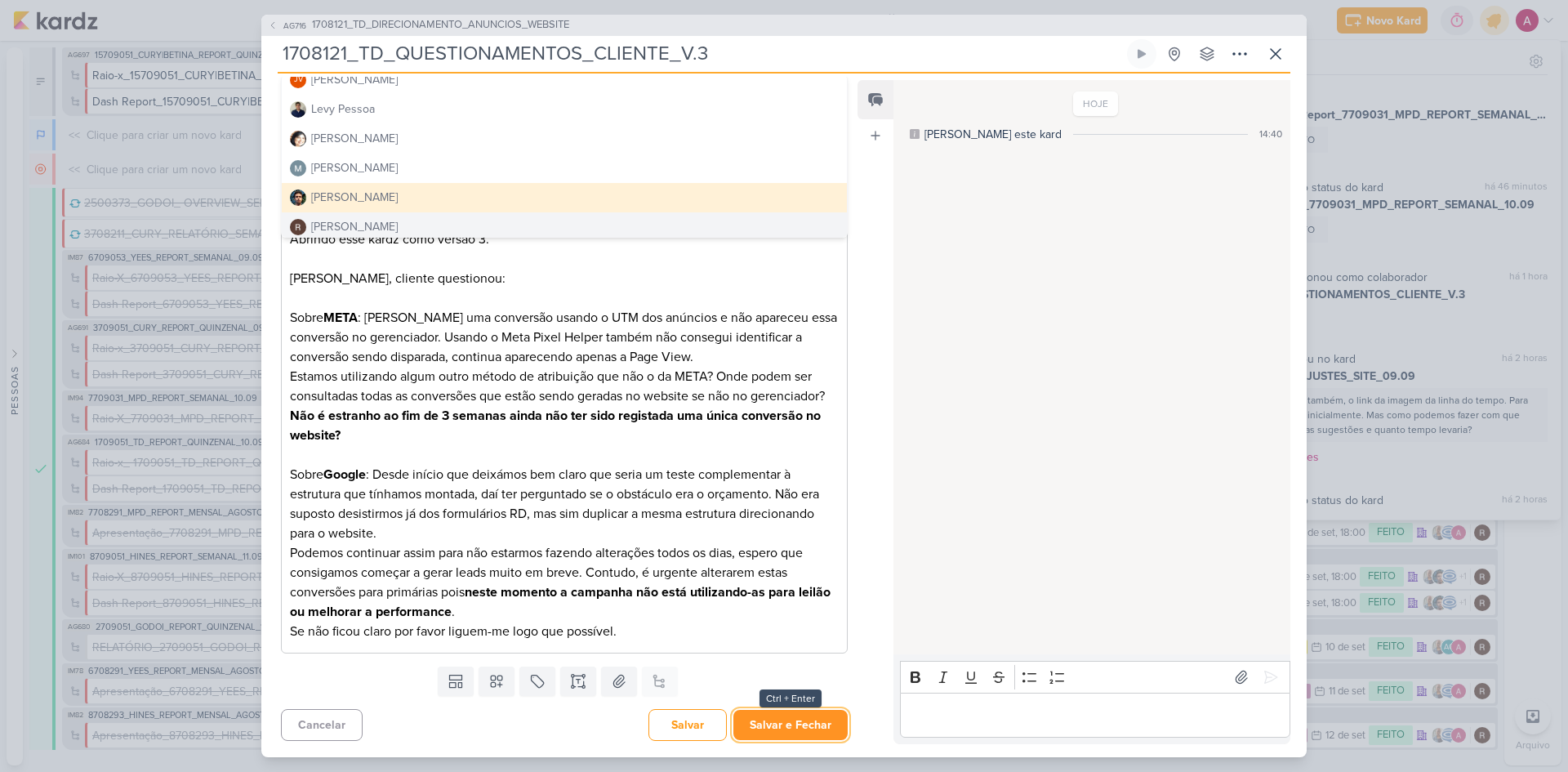
click at [791, 728] on button "Salvar e Fechar" at bounding box center [791, 724] width 115 height 30
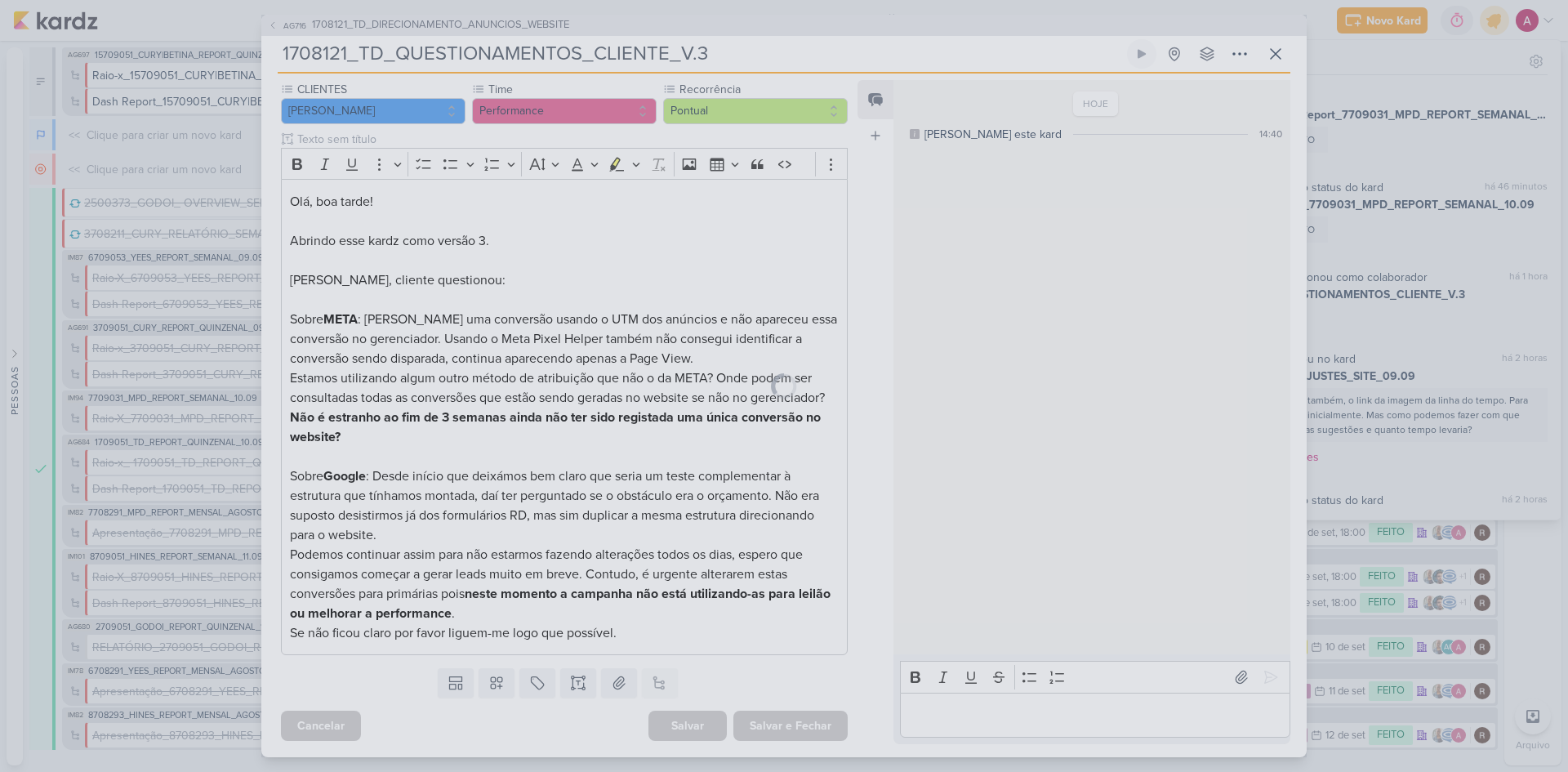
scroll to position [148, 0]
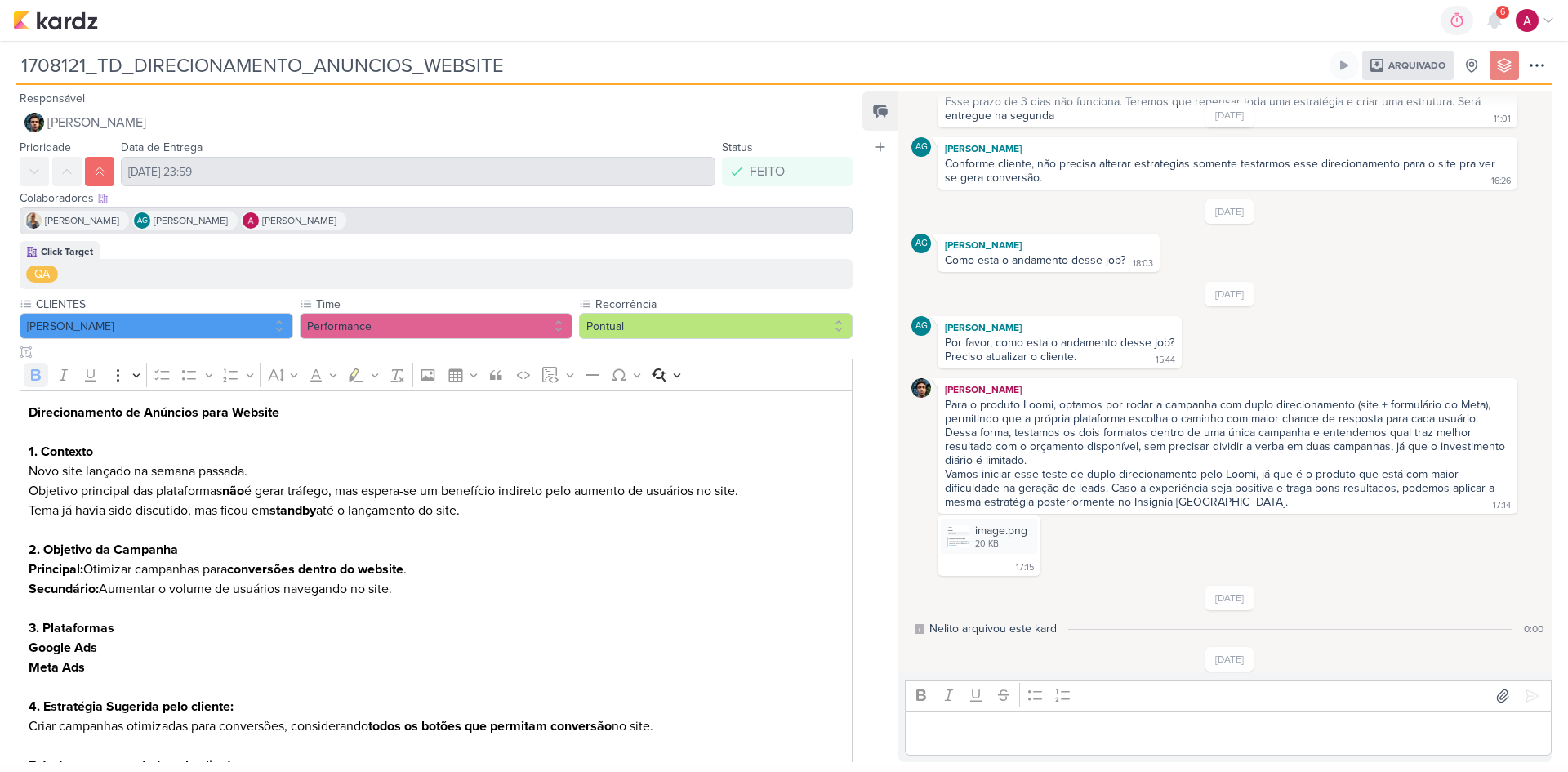
scroll to position [163, 0]
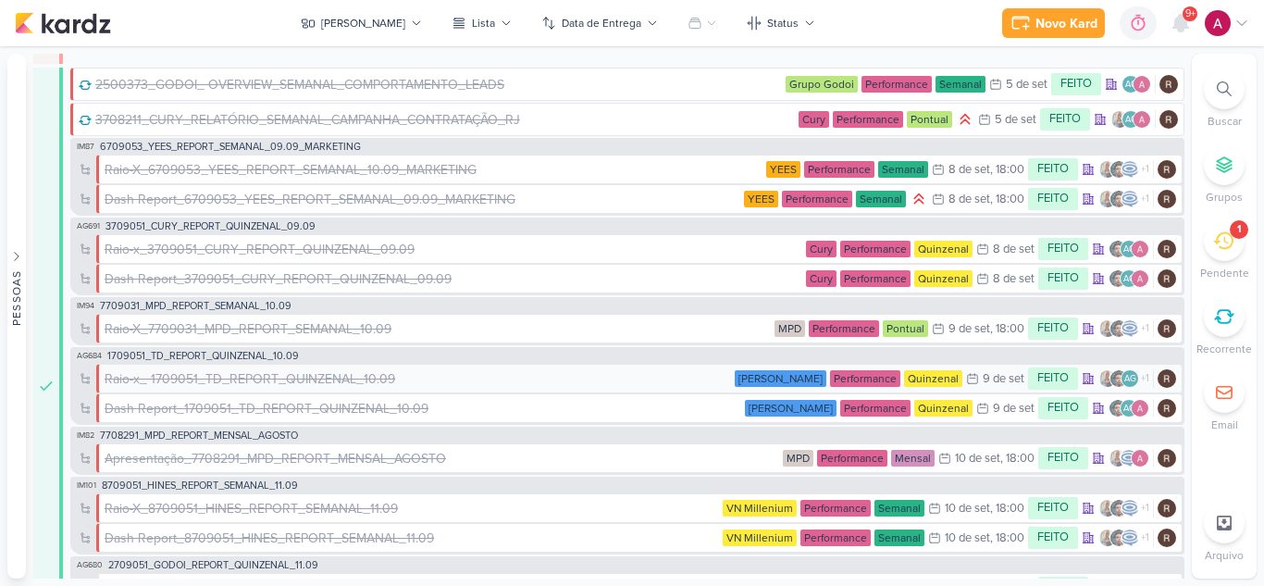
scroll to position [279, 0]
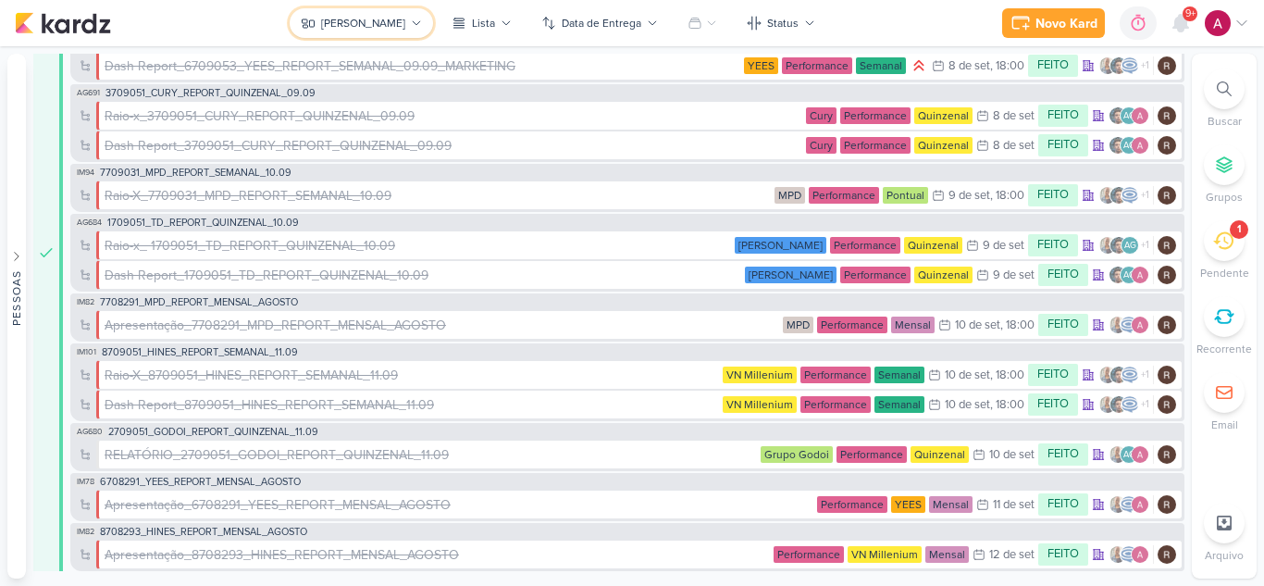
click at [356, 13] on button "[PERSON_NAME]" at bounding box center [361, 23] width 143 height 30
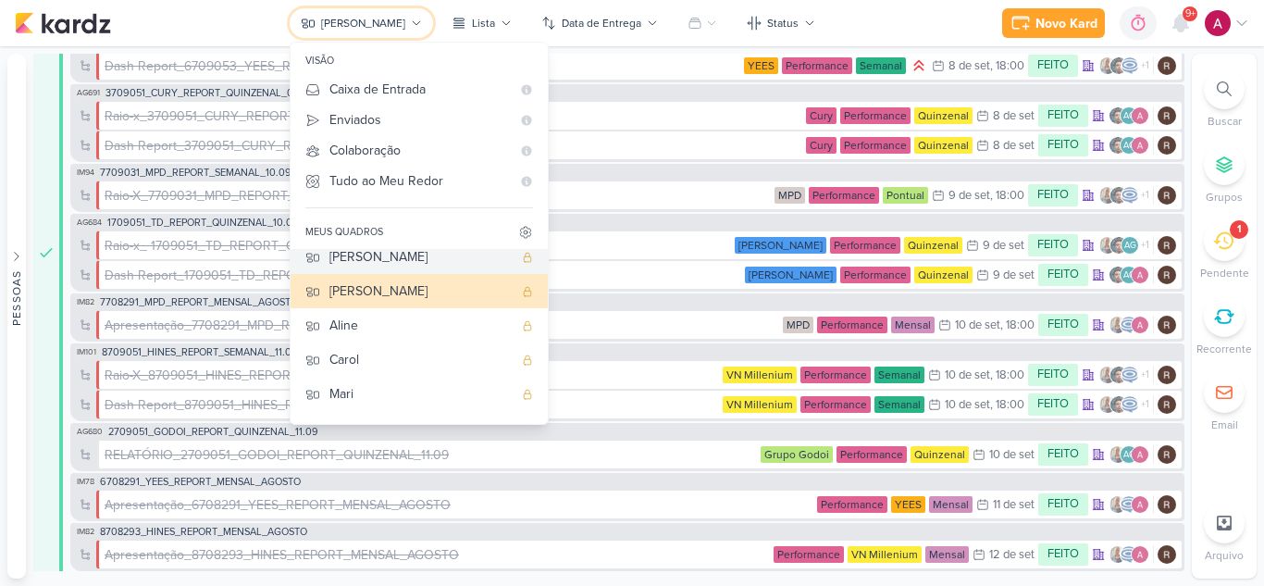
scroll to position [139, 0]
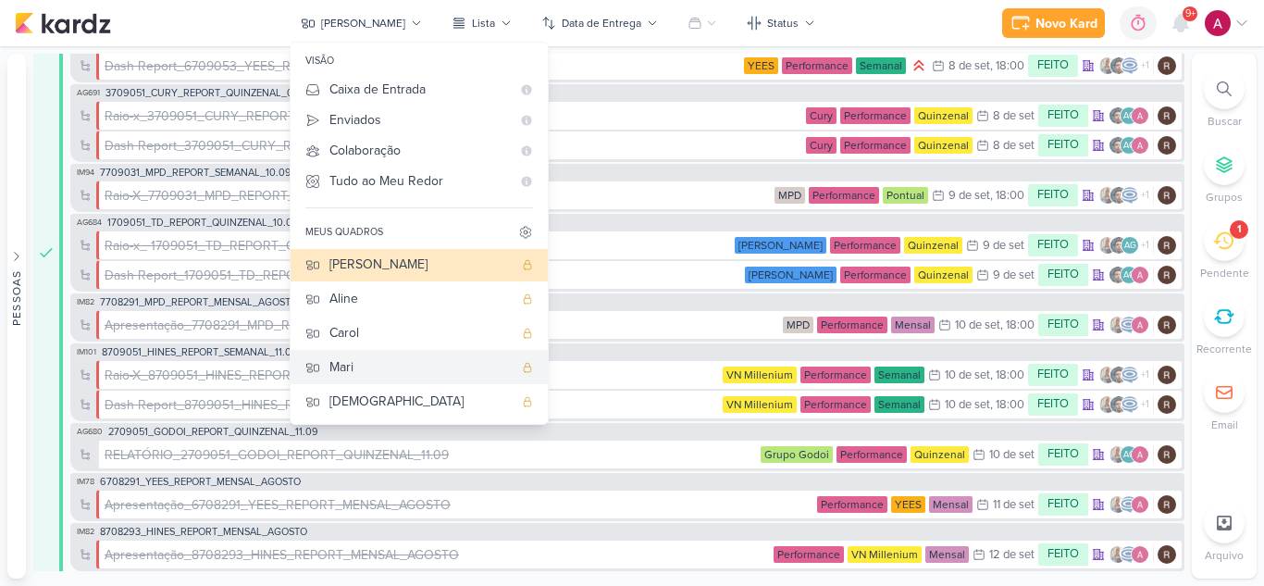
click at [389, 363] on div "Mari" at bounding box center [421, 366] width 183 height 19
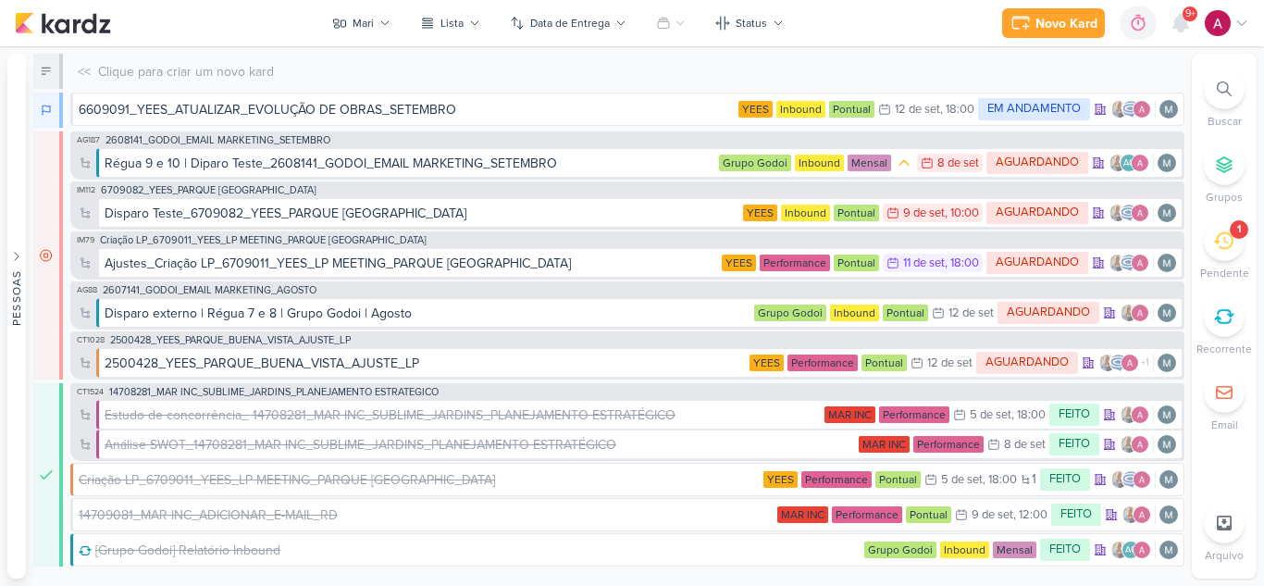
scroll to position [0, 0]
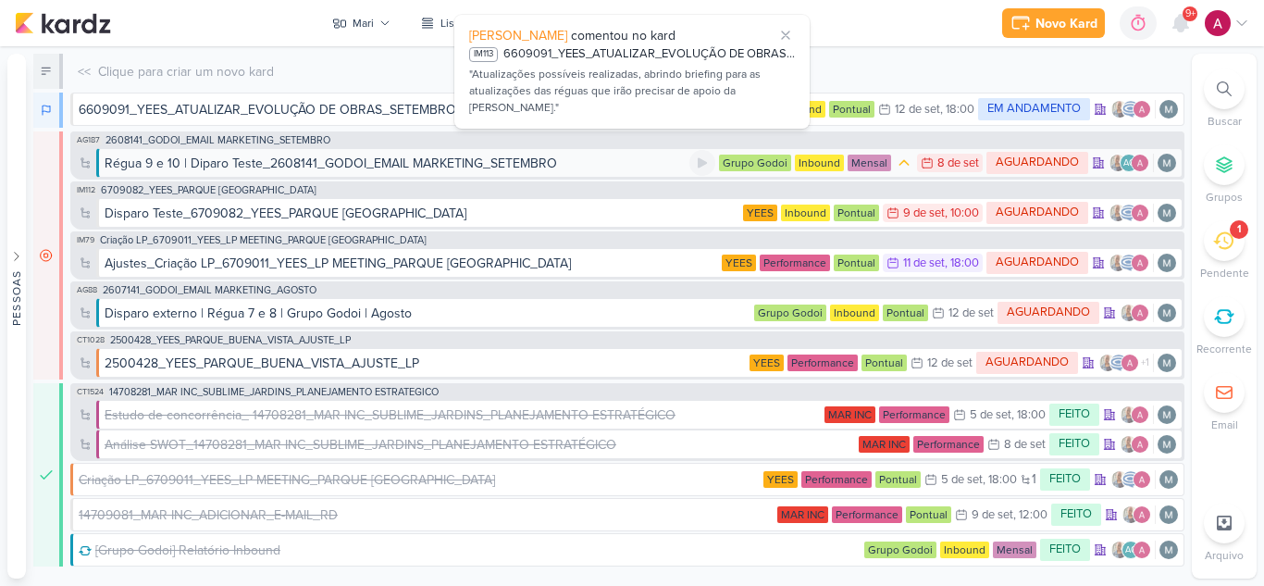
click at [295, 160] on div "Régua 9 e 10 | Diparo Teste_2608141_GODOI_EMAIL MARKETING_SETEMBRO" at bounding box center [331, 163] width 453 height 19
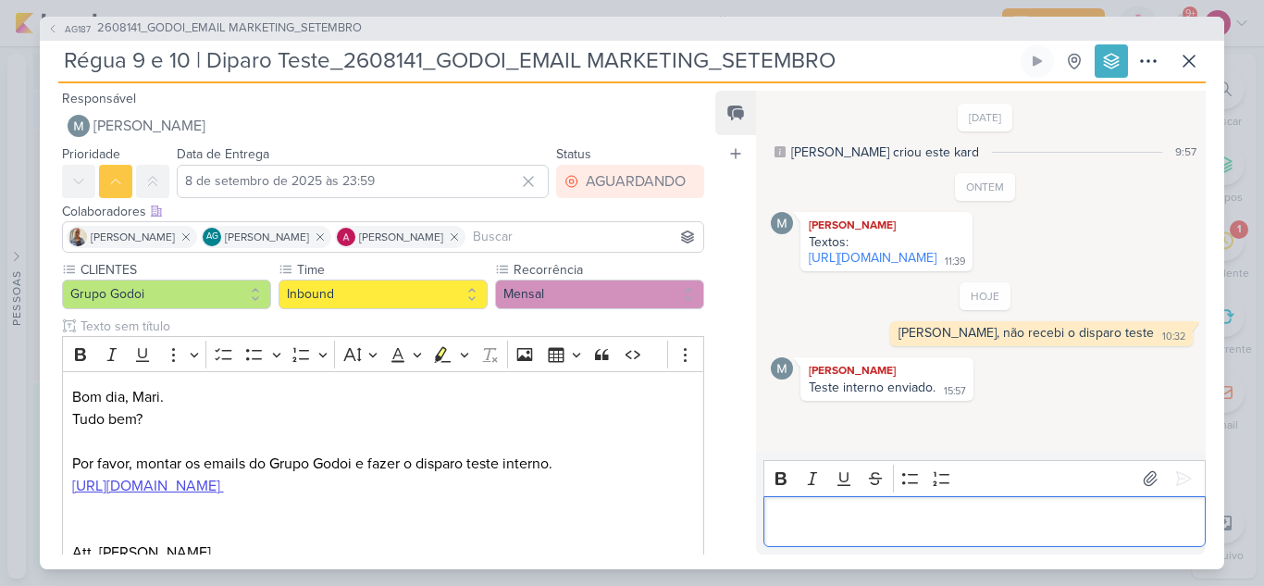
click at [810, 514] on p "Editor editing area: main" at bounding box center [984, 521] width 423 height 22
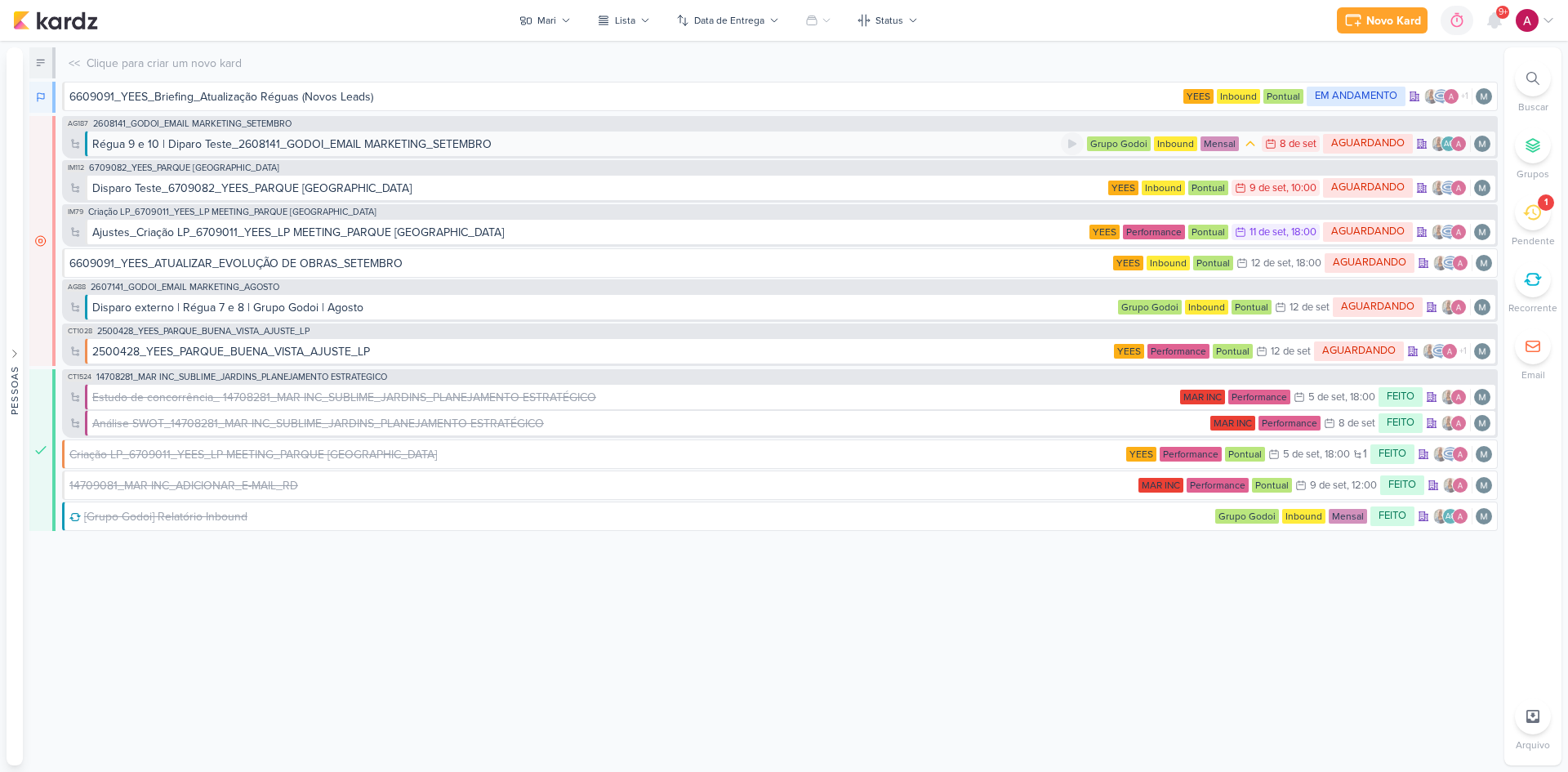
click at [412, 146] on div "Régua 9 e 10 | Diparo Teste_2608141_GODOI_EMAIL MARKETING_SETEMBRO" at bounding box center [292, 144] width 400 height 17
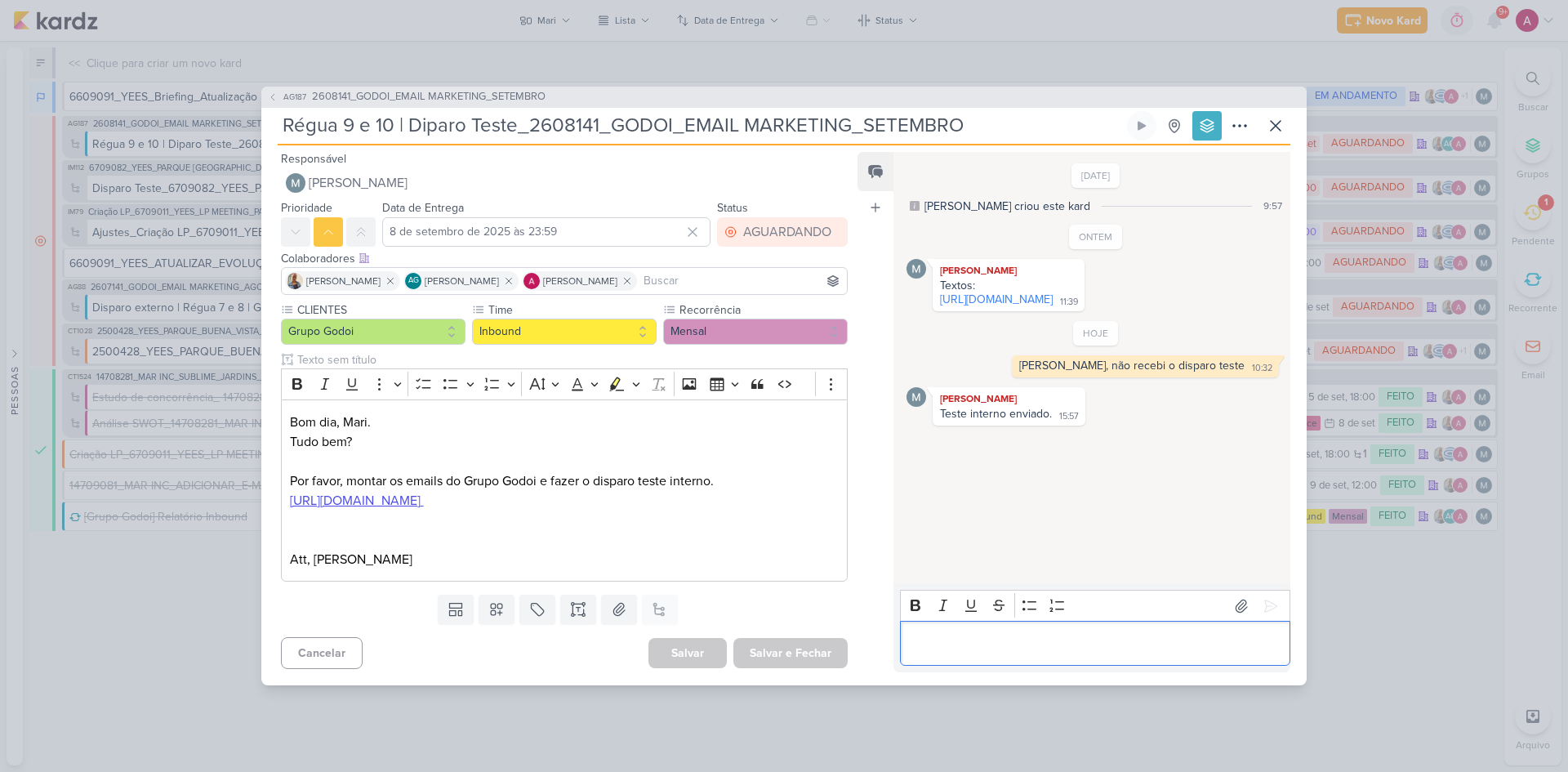
click at [994, 642] on p "Editor editing area: main" at bounding box center [1094, 643] width 373 height 19
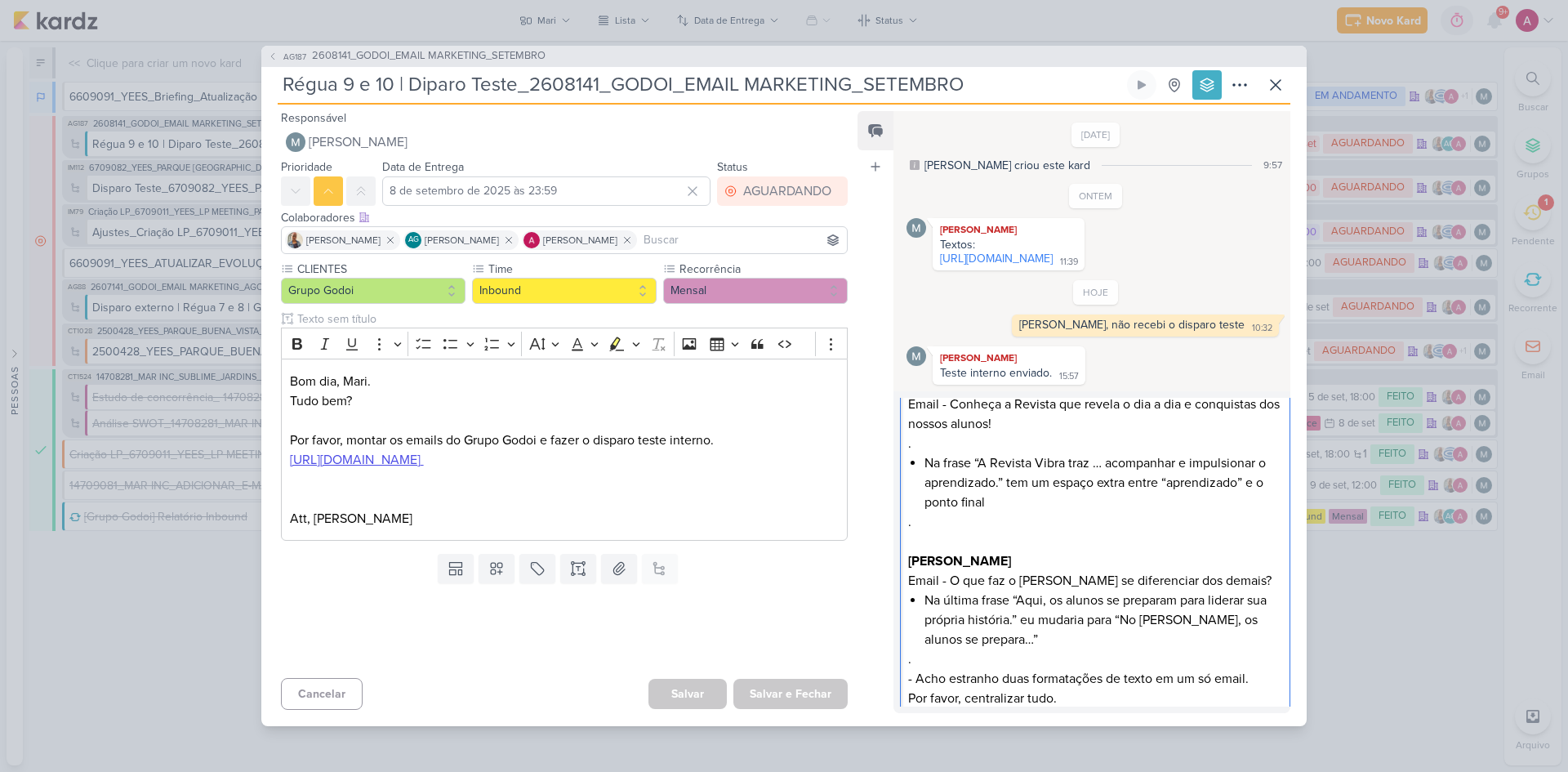
click at [916, 694] on p ". - Acho estranho duas formatações de texto em um só email. Por favor, centrali…" at bounding box center [1094, 678] width 373 height 59
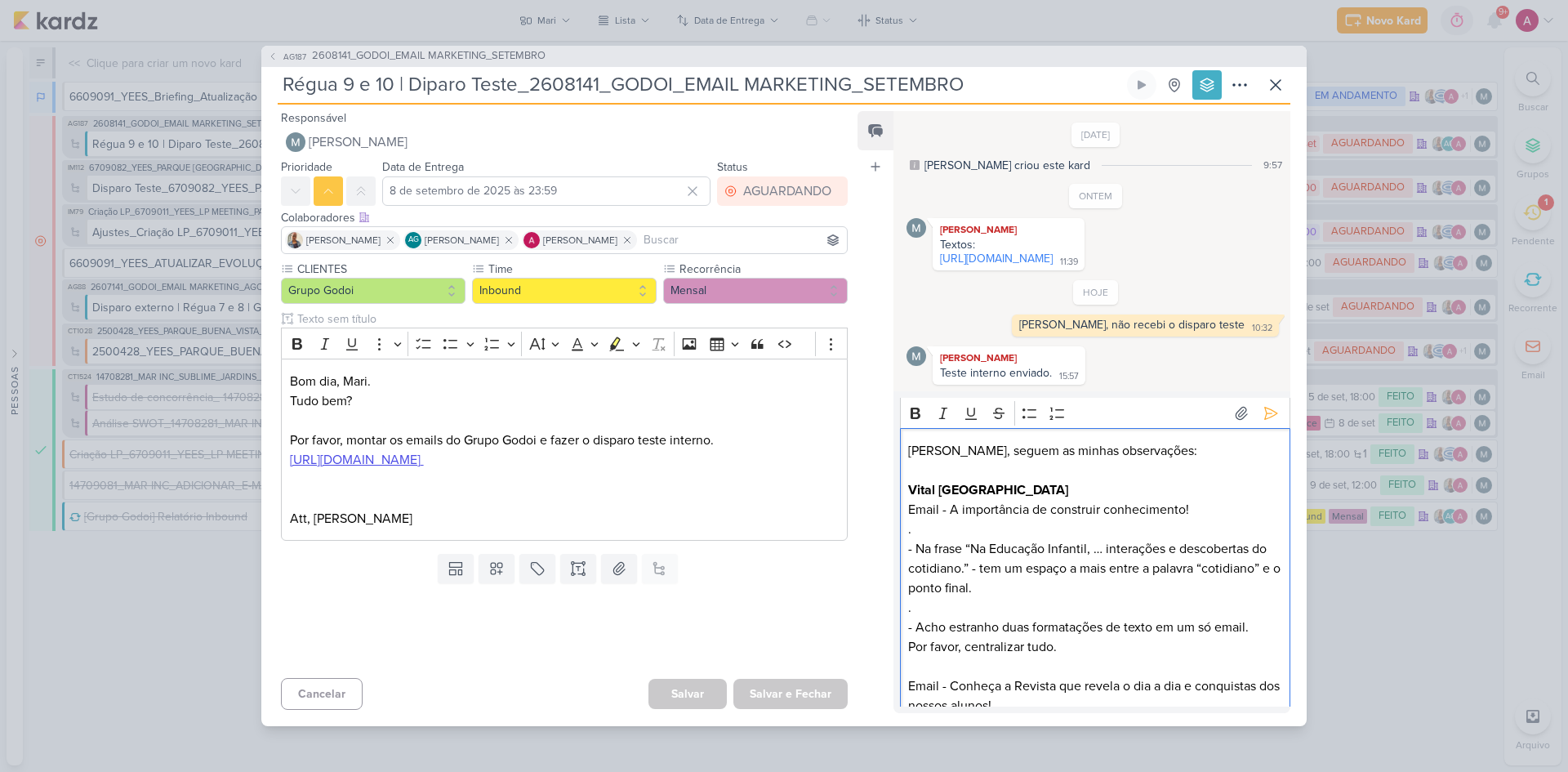
scroll to position [0, 0]
click at [1029, 419] on icon "Editor toolbar" at bounding box center [1030, 414] width 14 height 10
drag, startPoint x: 918, startPoint y: 566, endPoint x: 904, endPoint y: 566, distance: 14.0
click at [904, 566] on div "Mari, seguem as minhas observações: Vital Brazil Email - A importância de const…" at bounding box center [1095, 716] width 390 height 574
click at [1029, 423] on icon "Editor toolbar" at bounding box center [1030, 414] width 17 height 17
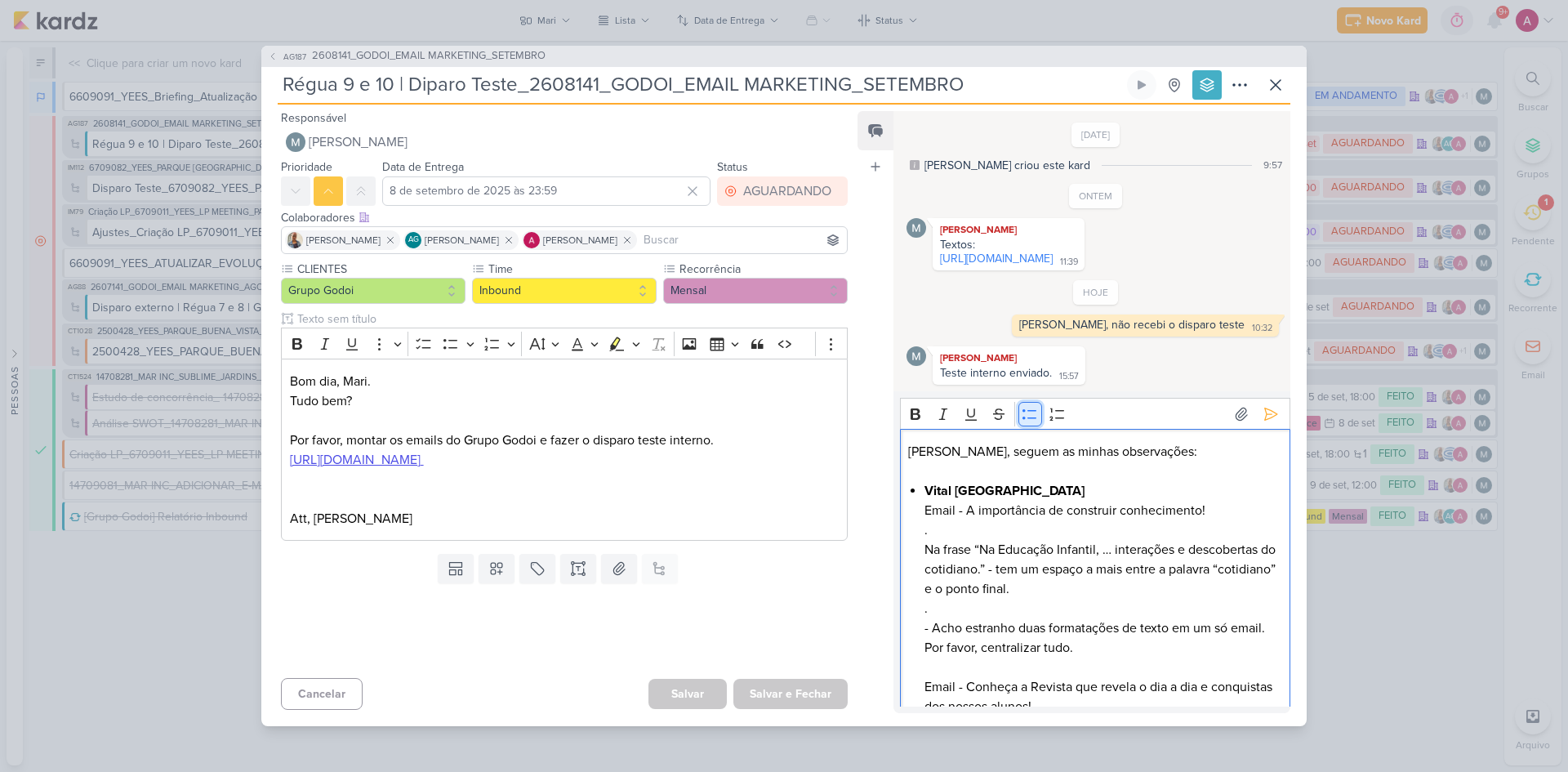
click at [1027, 423] on icon "Editor toolbar" at bounding box center [1030, 414] width 17 height 17
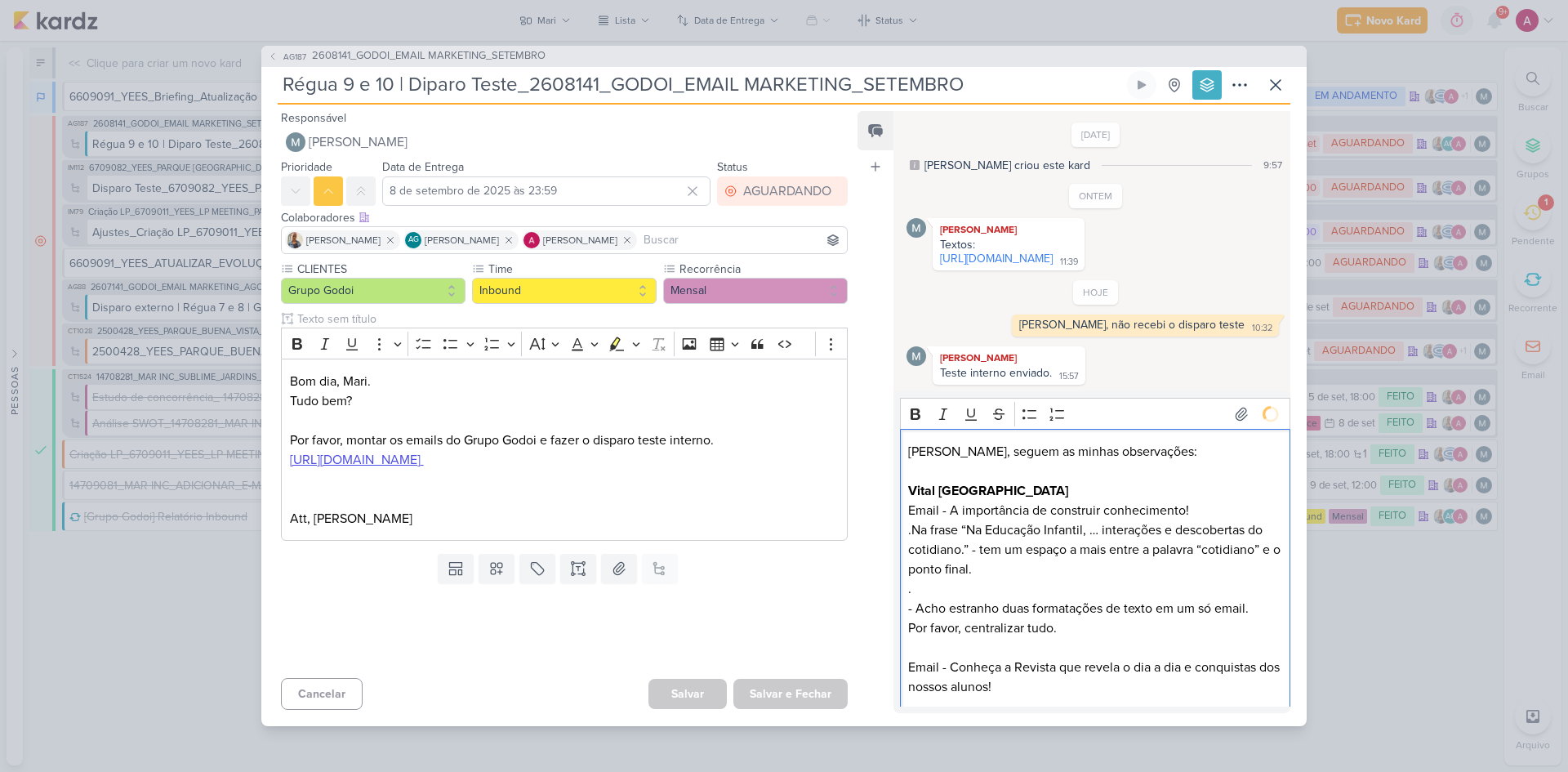
scroll to position [122, 0]
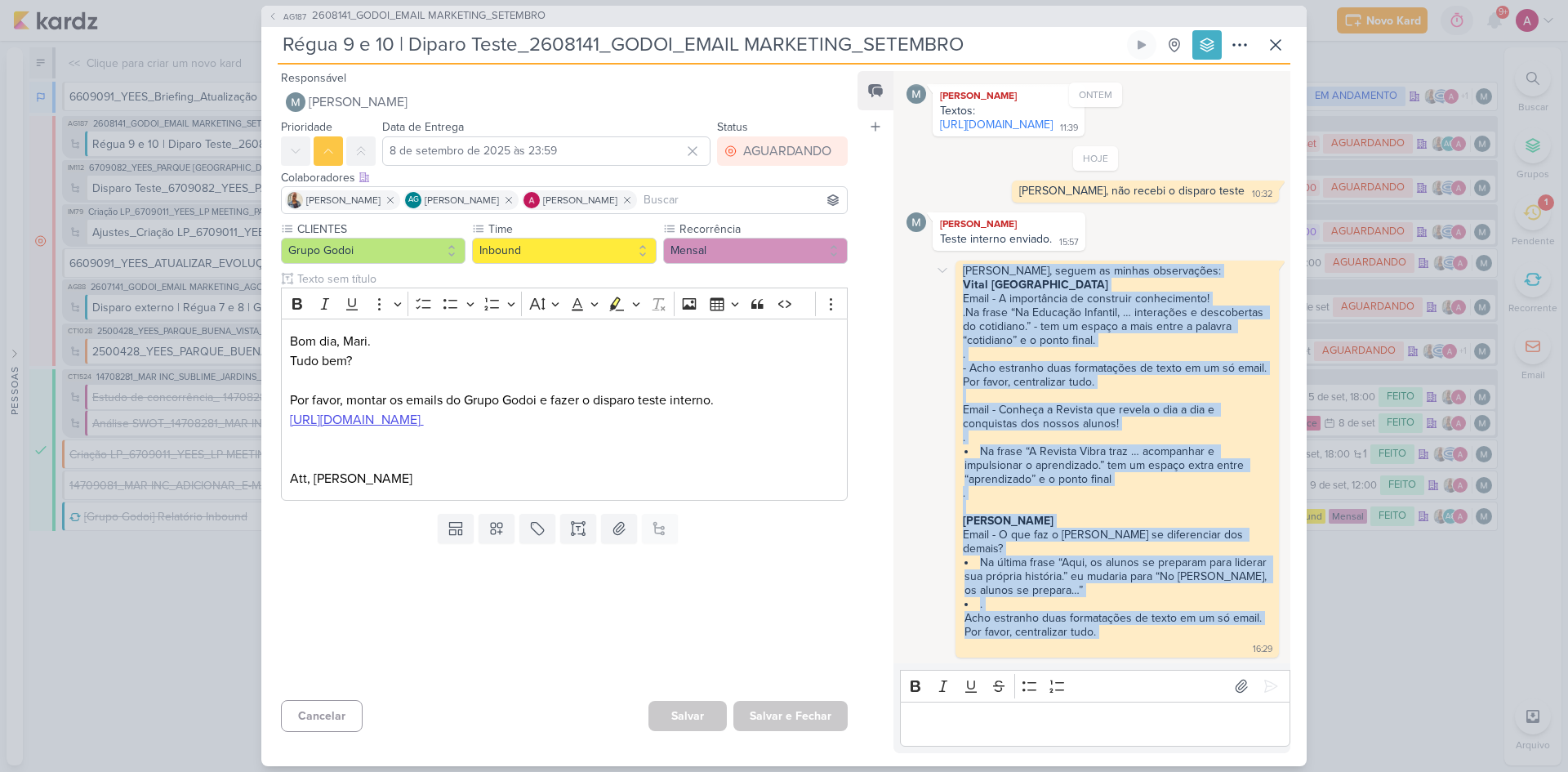
drag, startPoint x: 966, startPoint y: 273, endPoint x: 1114, endPoint y: 643, distance: 398.5
click at [1114, 643] on div "Mari, seguem as minhas observações: Vital Brazil Email - A importância de const…" at bounding box center [1117, 459] width 317 height 390
copy div "Mari, seguem as minhas observações: Vital Brazil Email - A importância de const…"
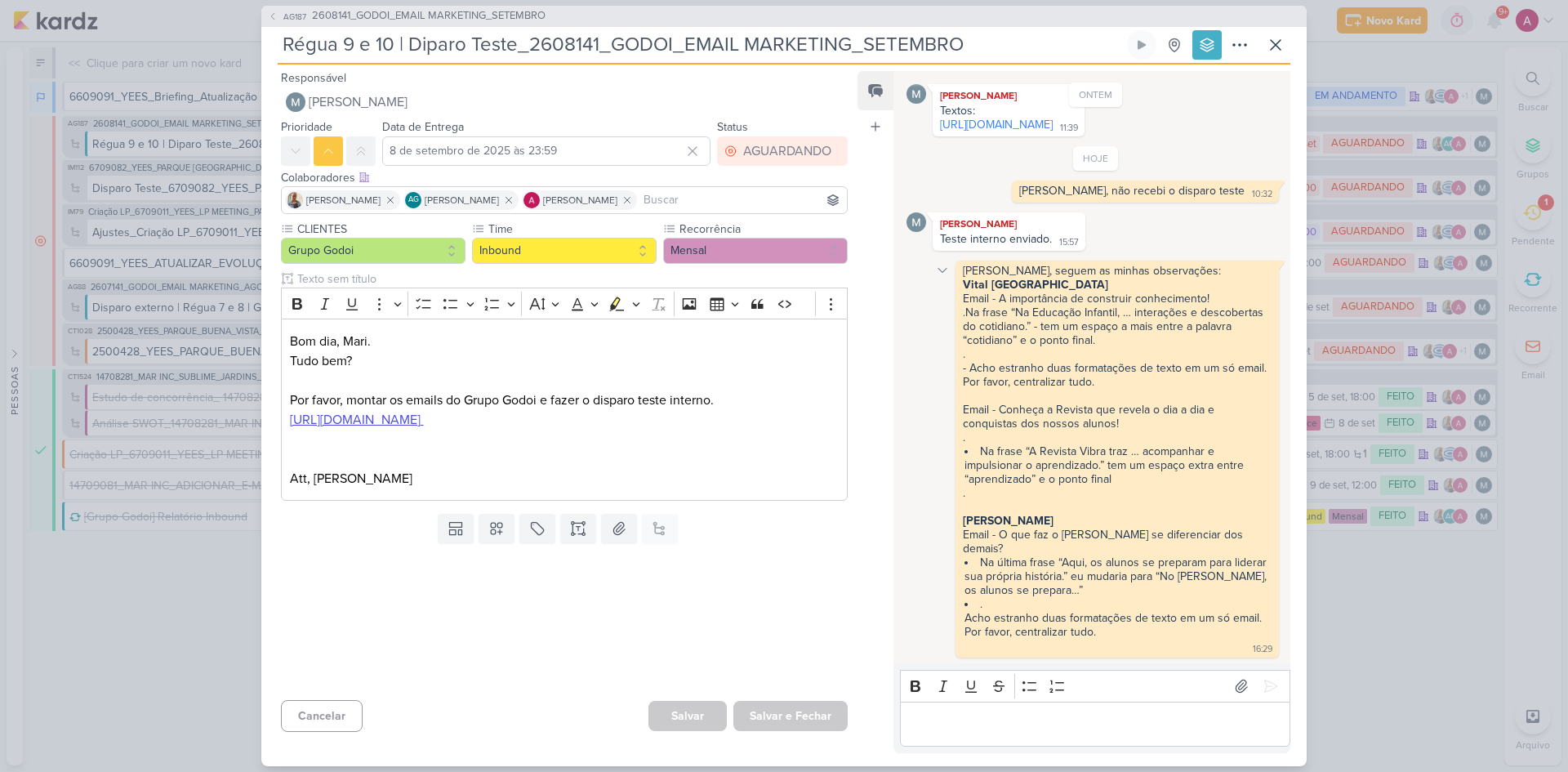
click at [936, 267] on icon at bounding box center [942, 270] width 13 height 13
click at [972, 291] on div "Deletar" at bounding box center [985, 299] width 37 height 17
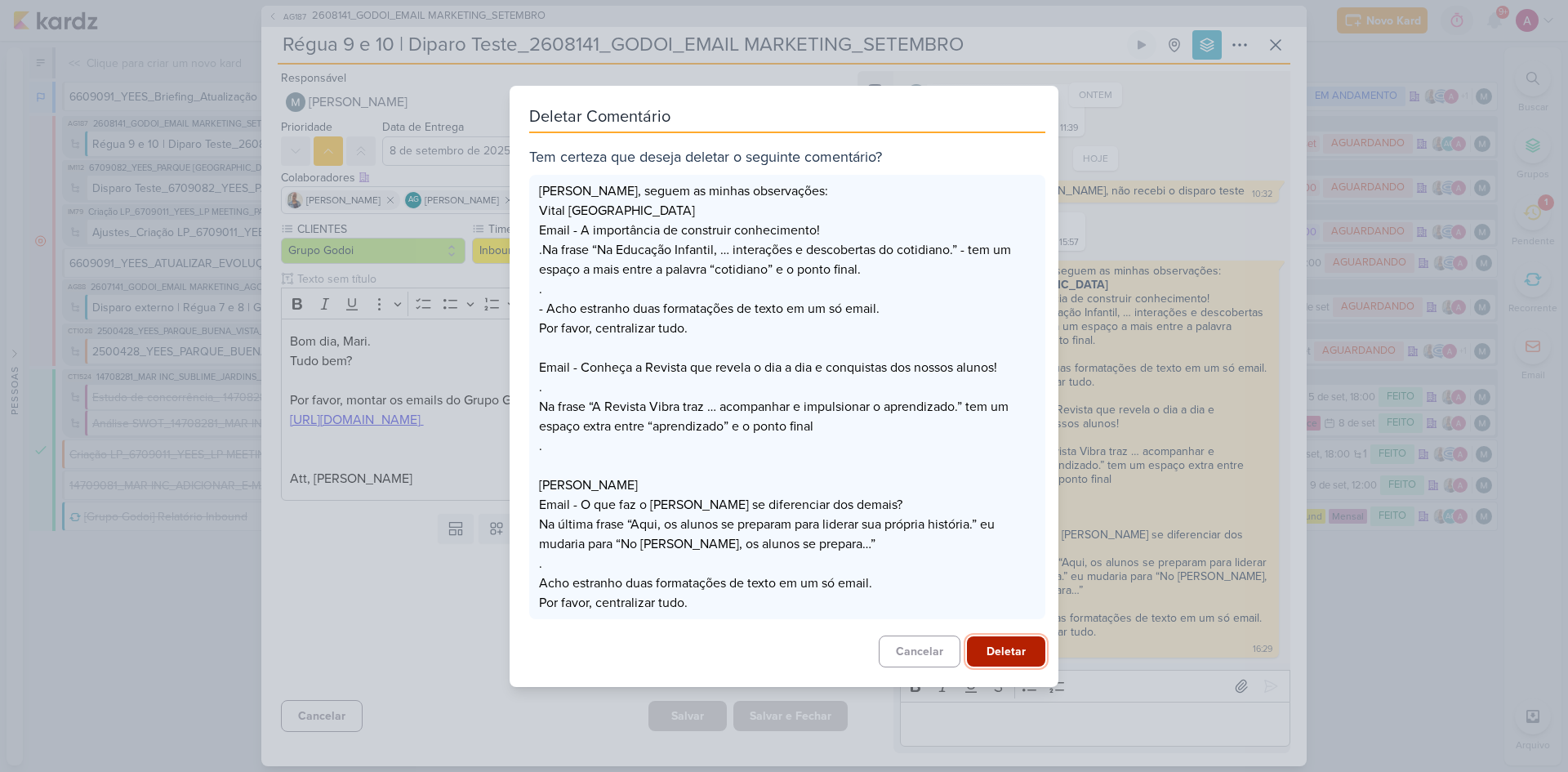
click at [1008, 646] on button "Deletar" at bounding box center [1006, 651] width 79 height 30
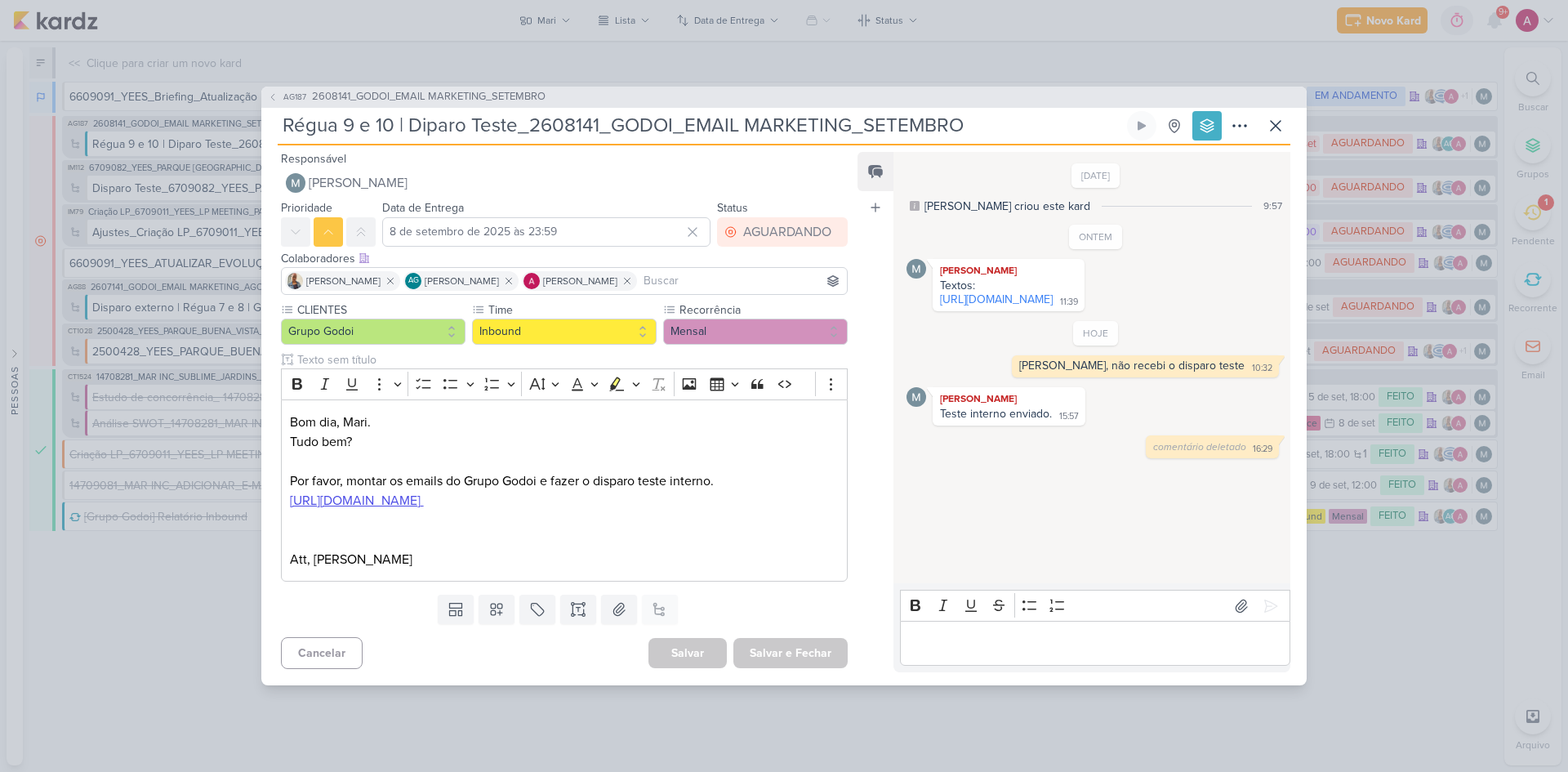
scroll to position [0, 0]
click at [1025, 635] on p "Editor editing area: main" at bounding box center [1094, 643] width 373 height 19
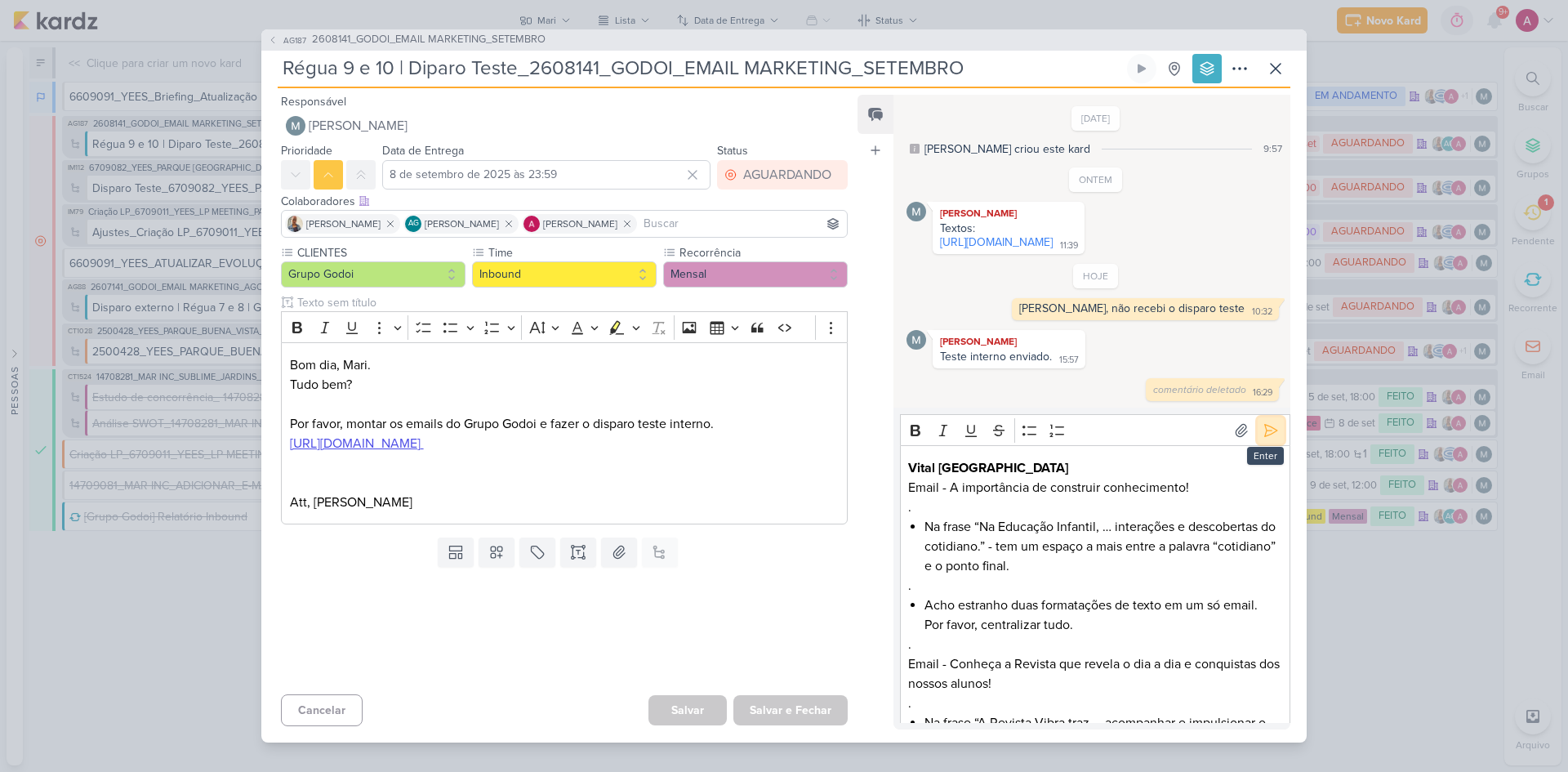
click at [1269, 438] on icon at bounding box center [1271, 431] width 17 height 17
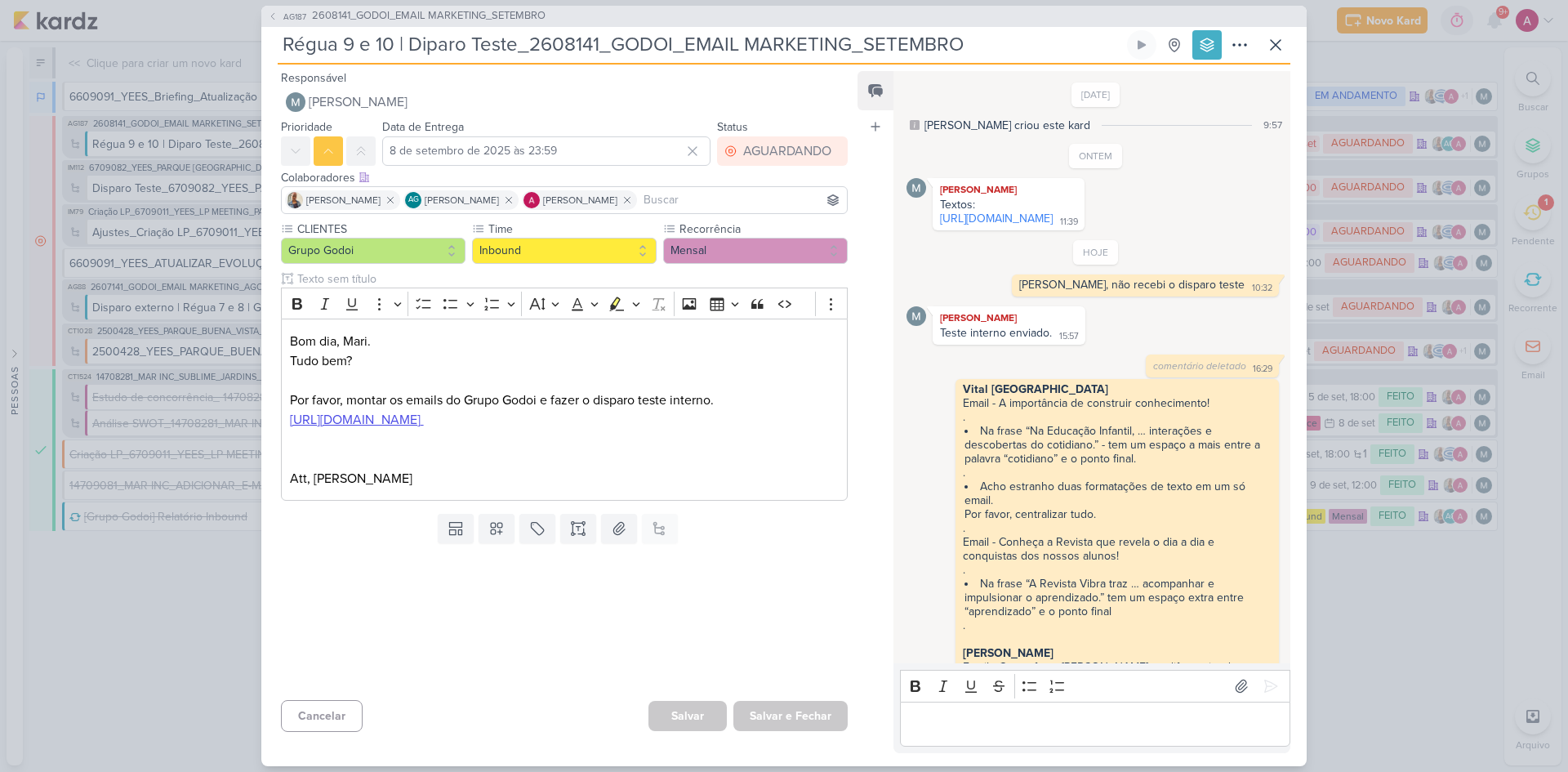
scroll to position [132, 0]
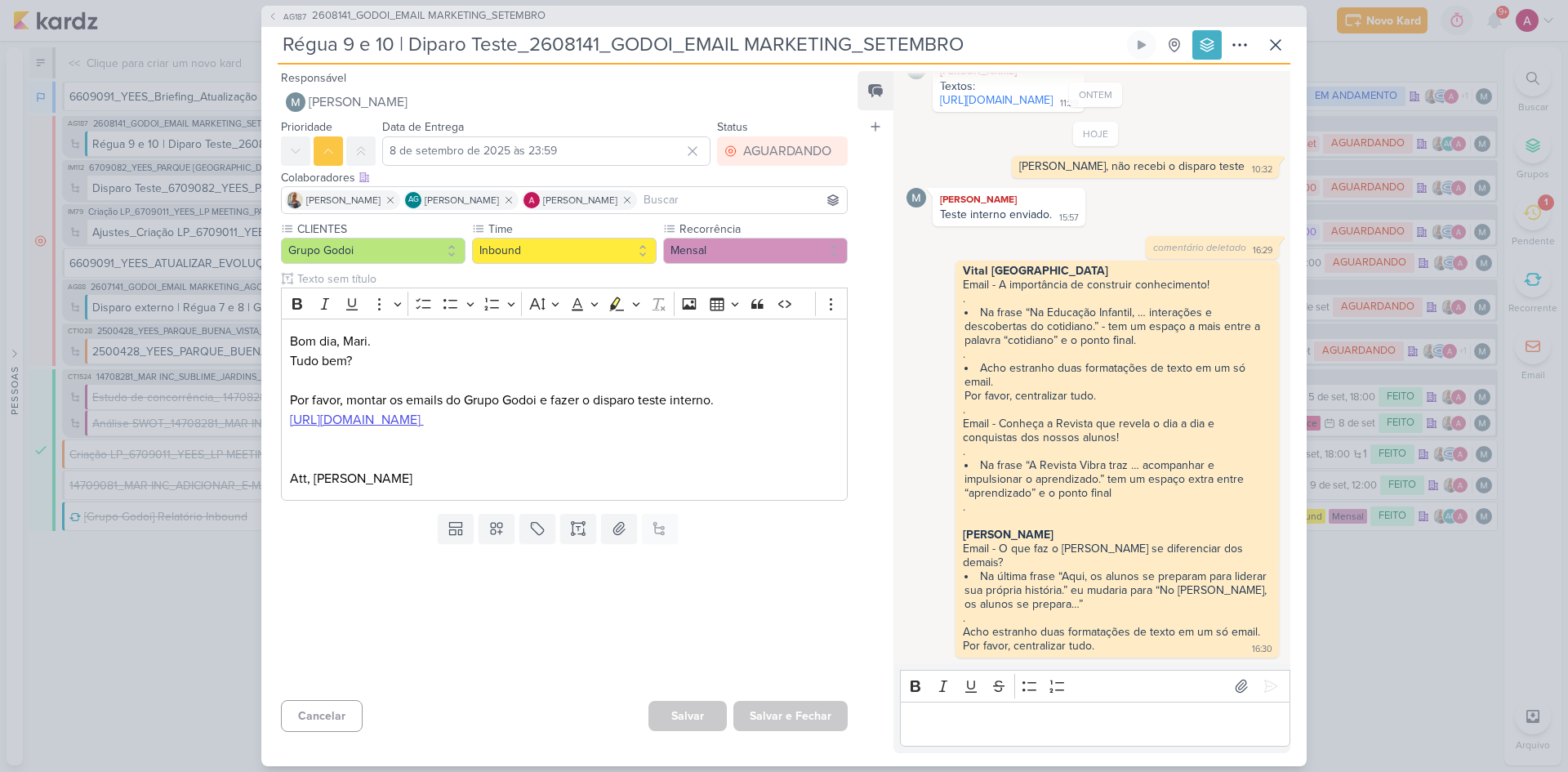
click at [956, 723] on p "Editor editing area: main" at bounding box center [1094, 723] width 373 height 19
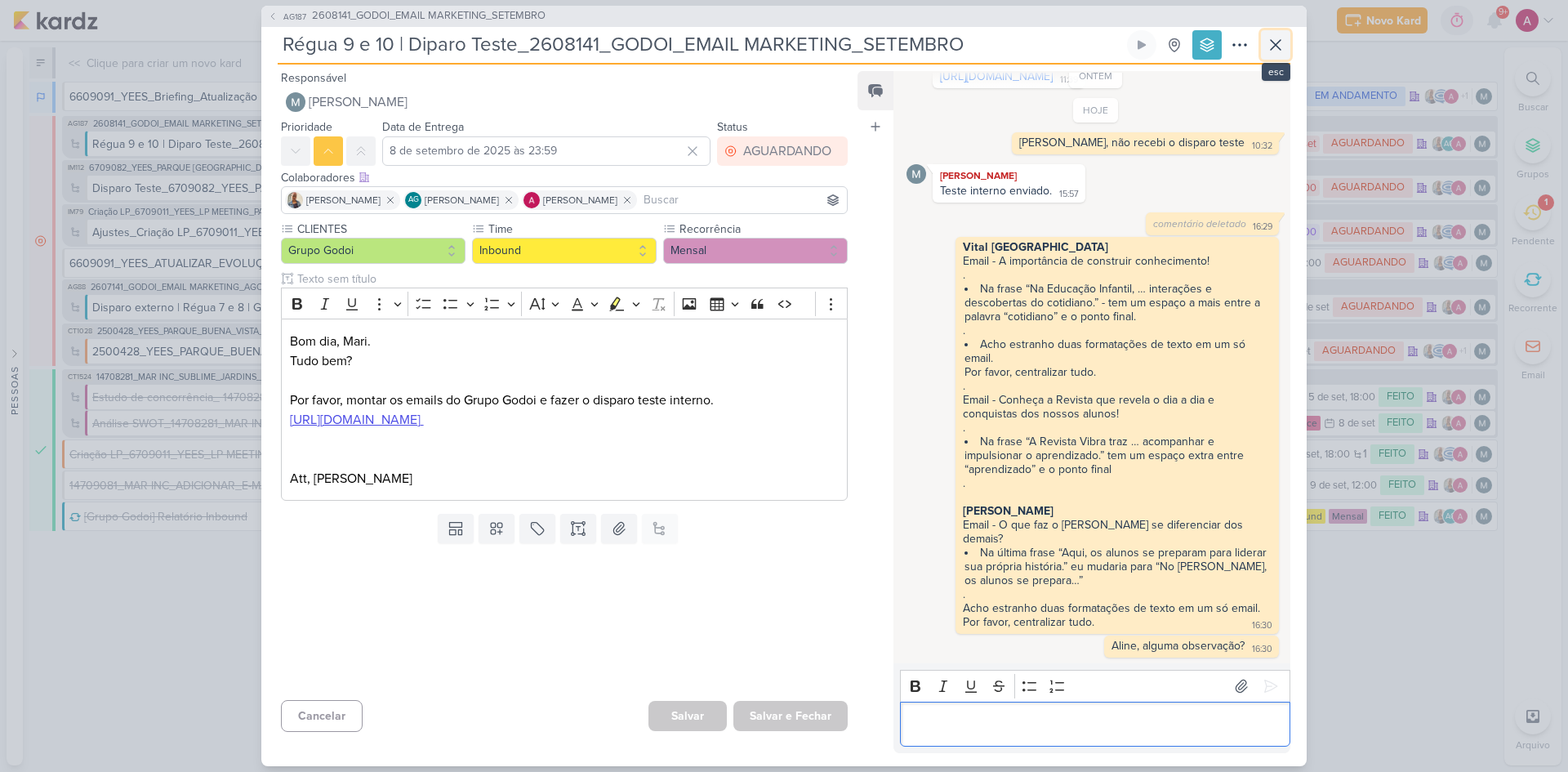
click at [1285, 49] on icon at bounding box center [1276, 45] width 19 height 19
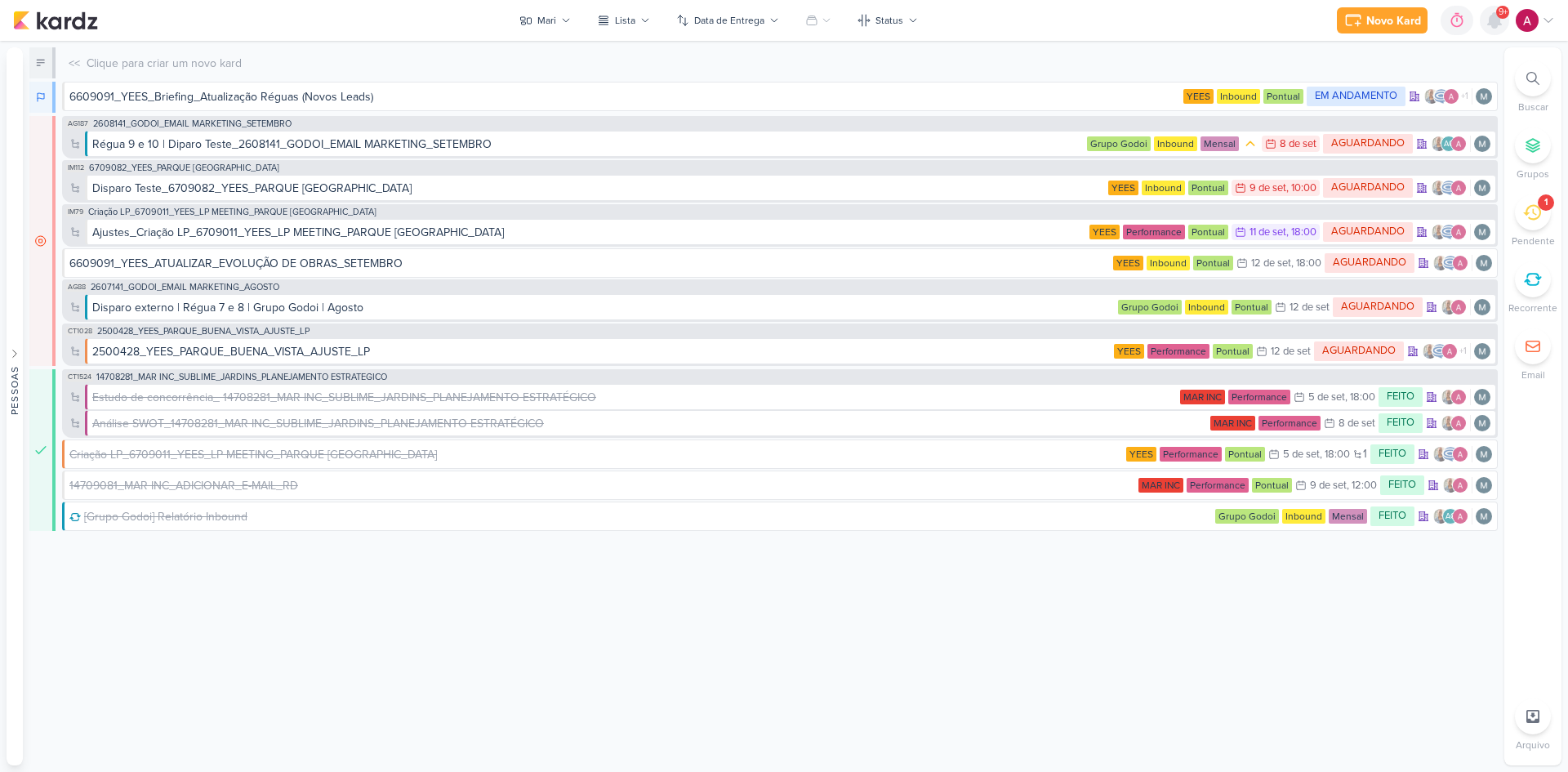
click at [1499, 26] on icon at bounding box center [1495, 20] width 19 height 19
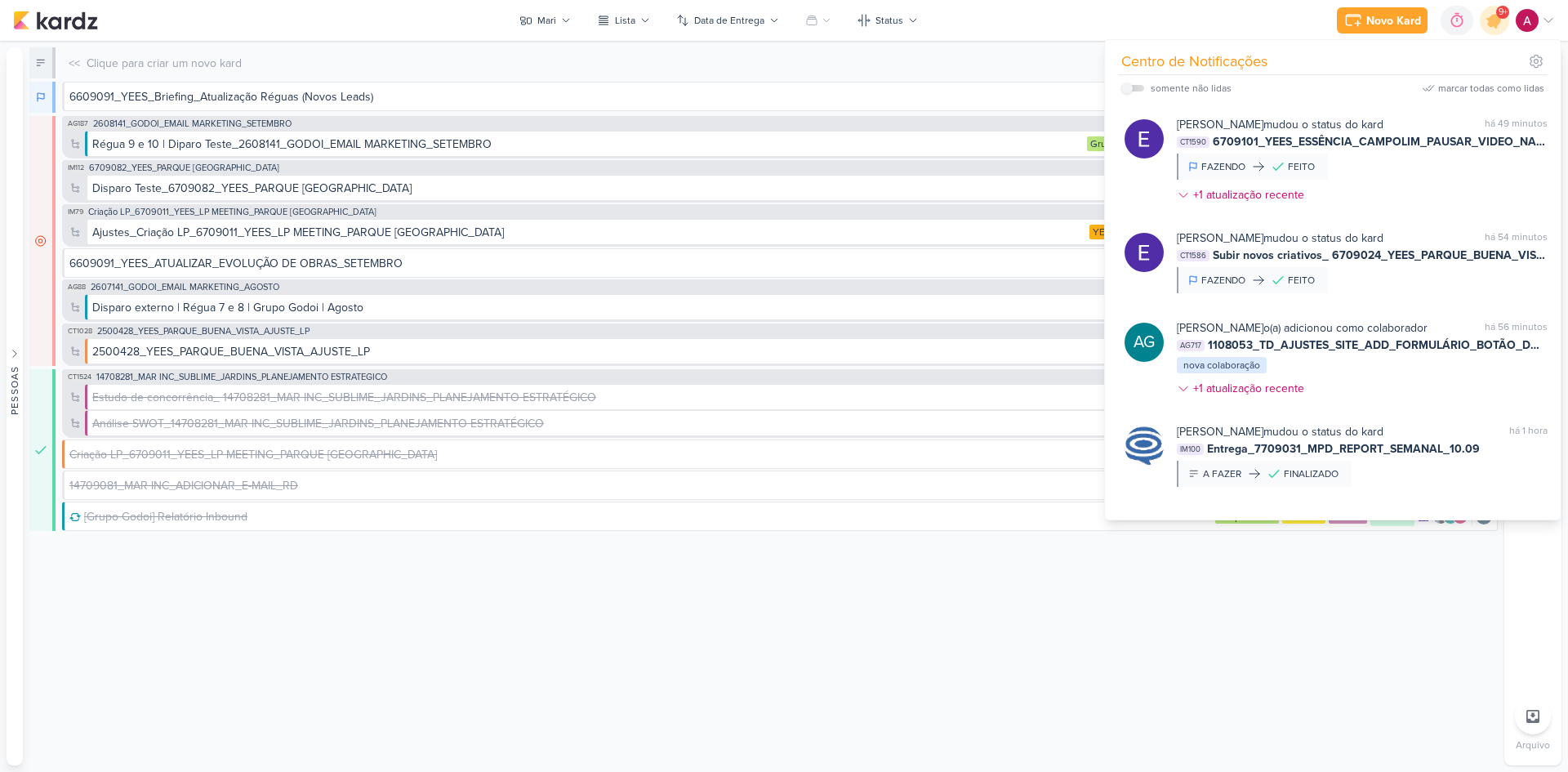
scroll to position [1312, 0]
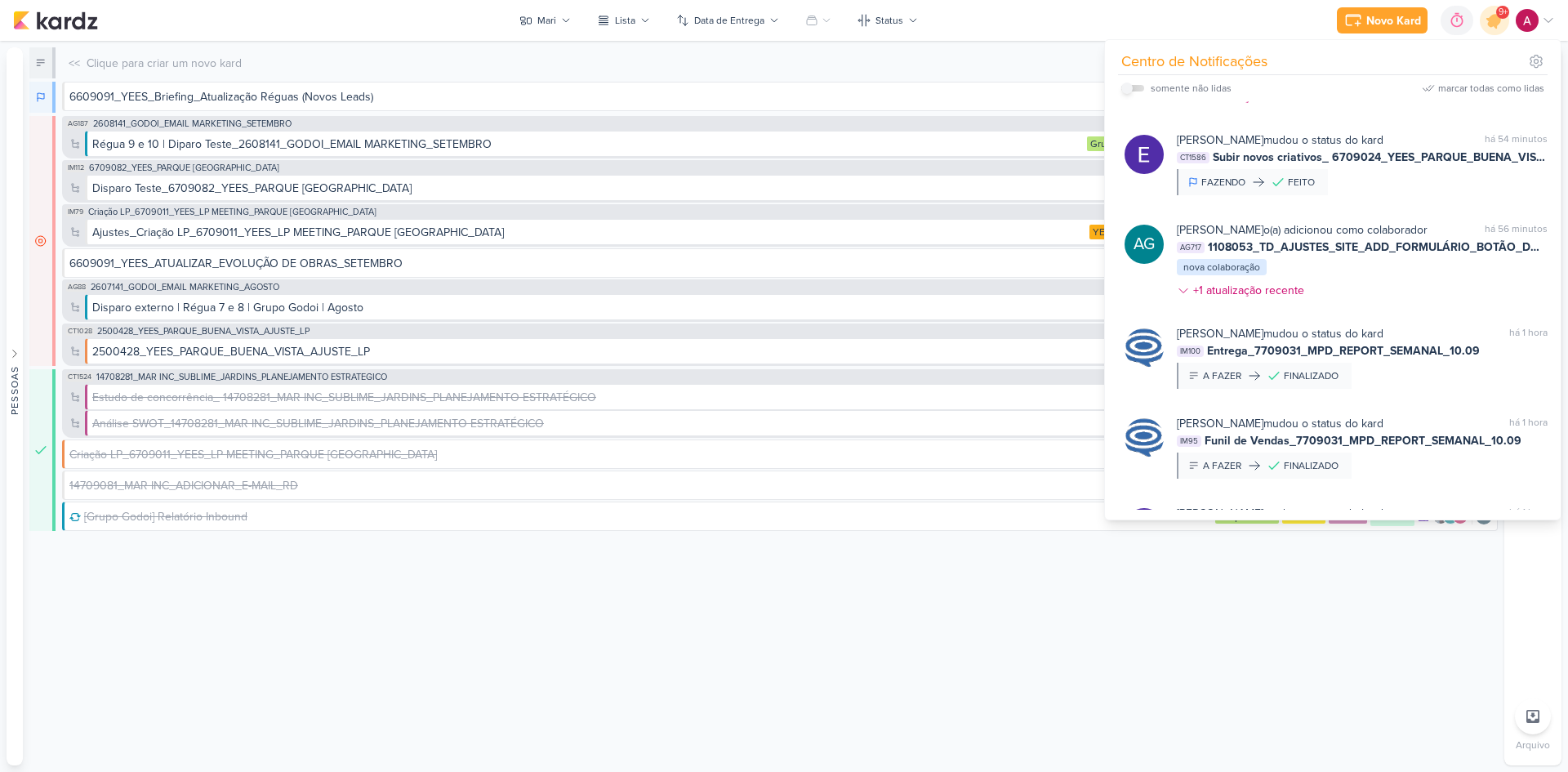
click at [1128, 89] on input "checkbox" at bounding box center [1127, 87] width 11 height 11
checkbox input "true"
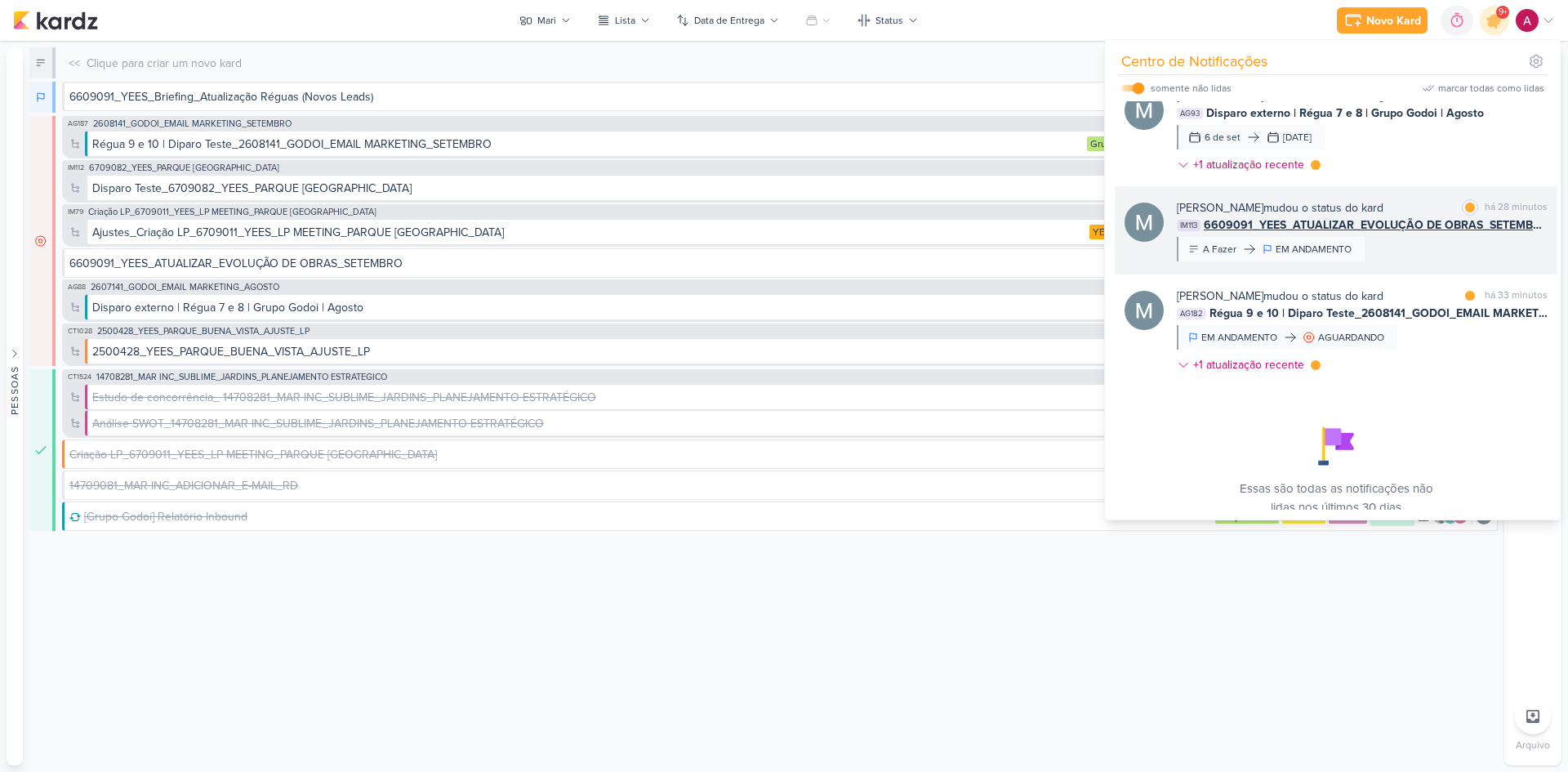
scroll to position [813, 0]
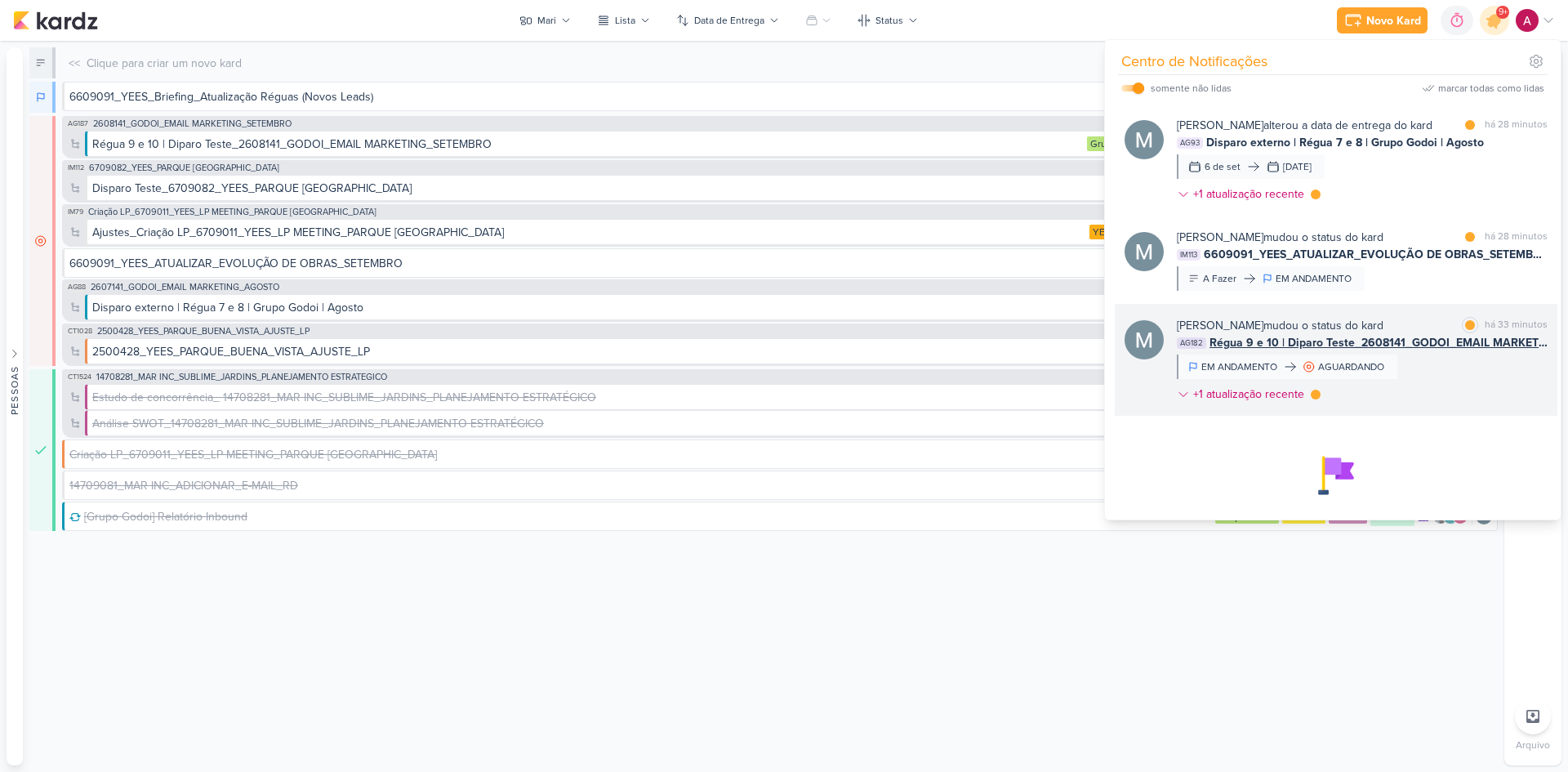
click at [1450, 385] on div "Mariana Amorim mudou o status do kard marcar como lida há 33 minutos AG182 Régu…" at bounding box center [1362, 363] width 371 height 93
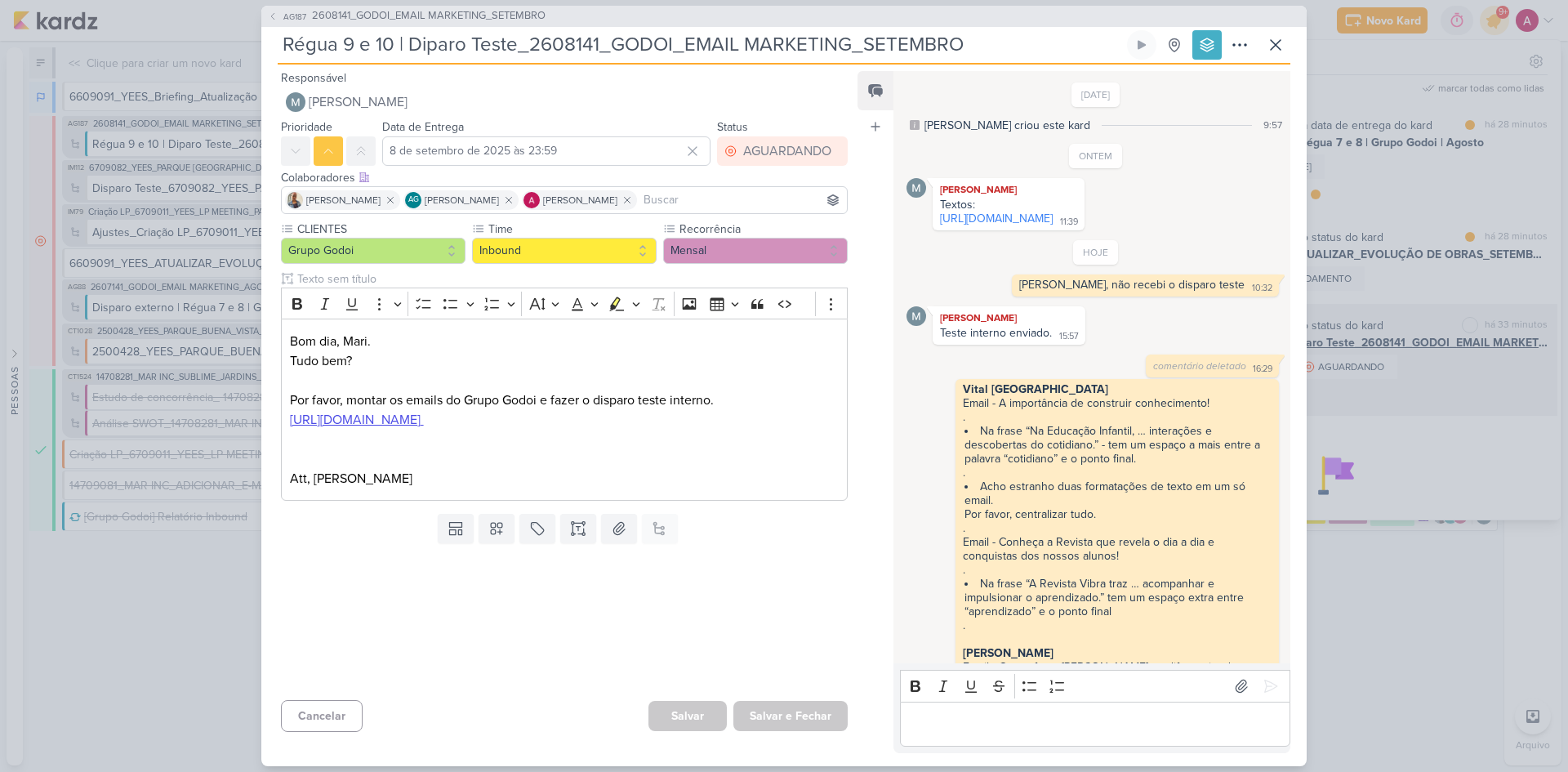
scroll to position [156, 0]
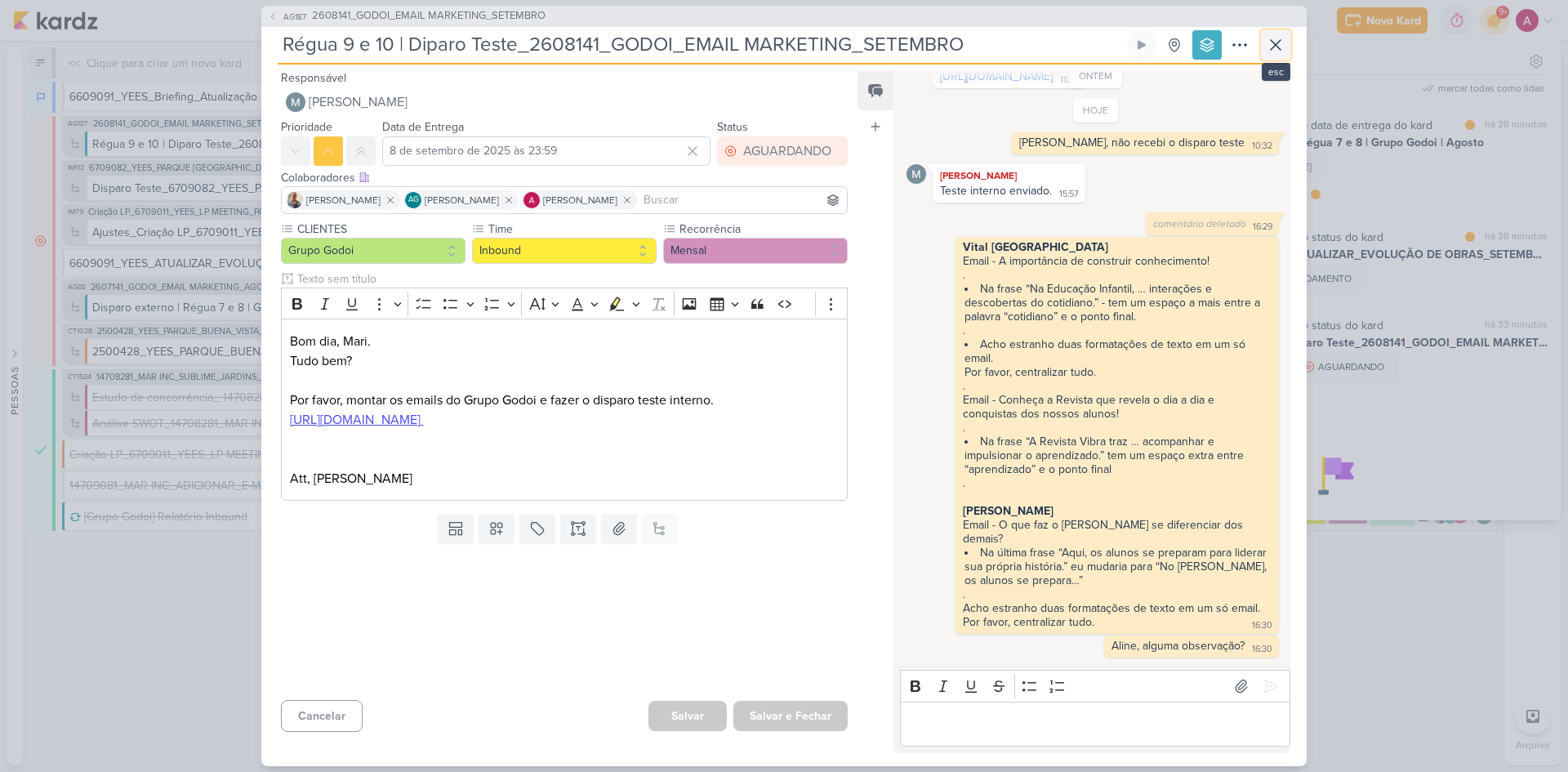
click at [1269, 44] on icon at bounding box center [1276, 45] width 19 height 19
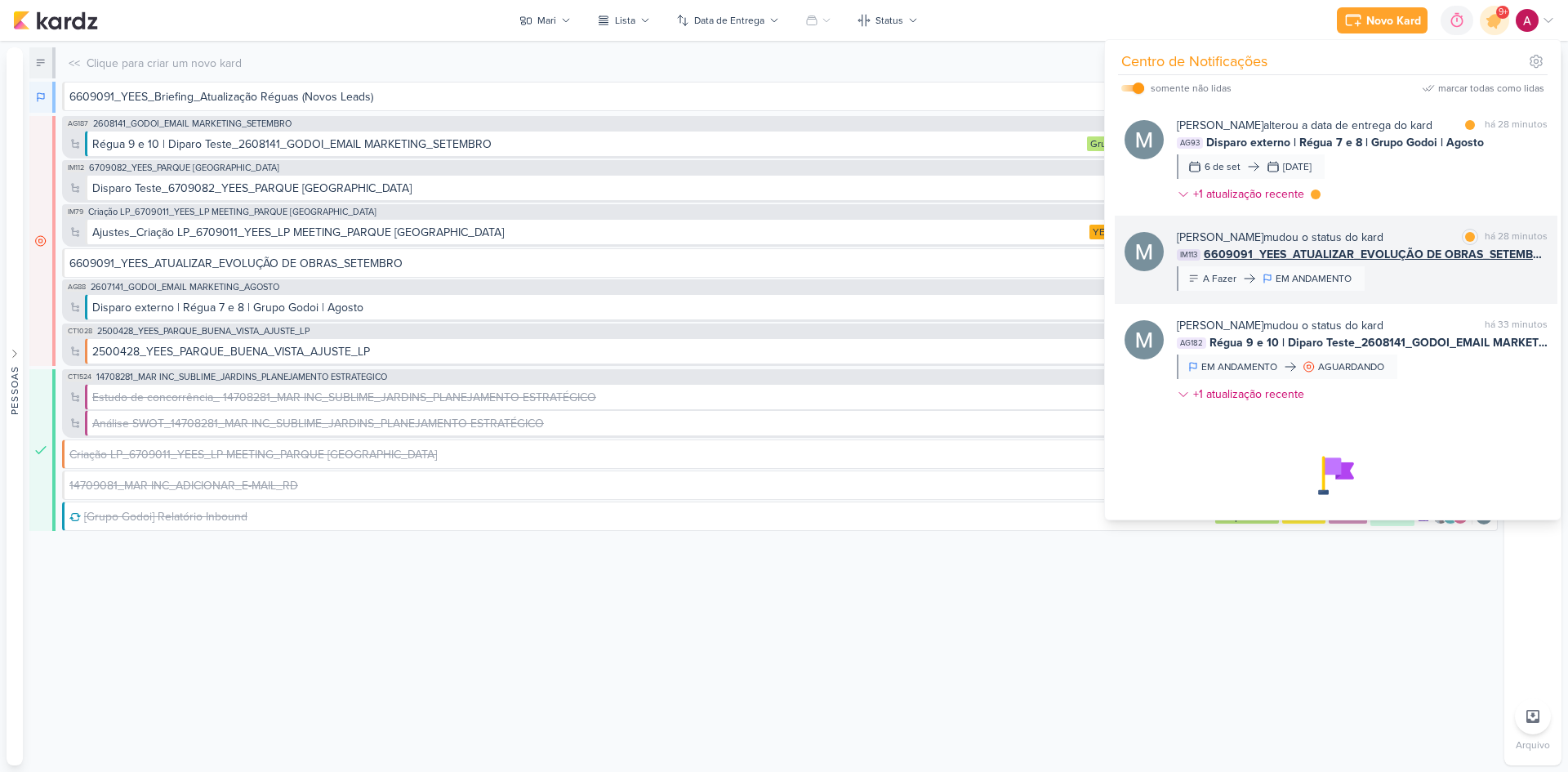
click at [1415, 272] on div "Mariana Amorim mudou o status do kard marcar como lida há 28 minutos IM113 6609…" at bounding box center [1362, 259] width 371 height 62
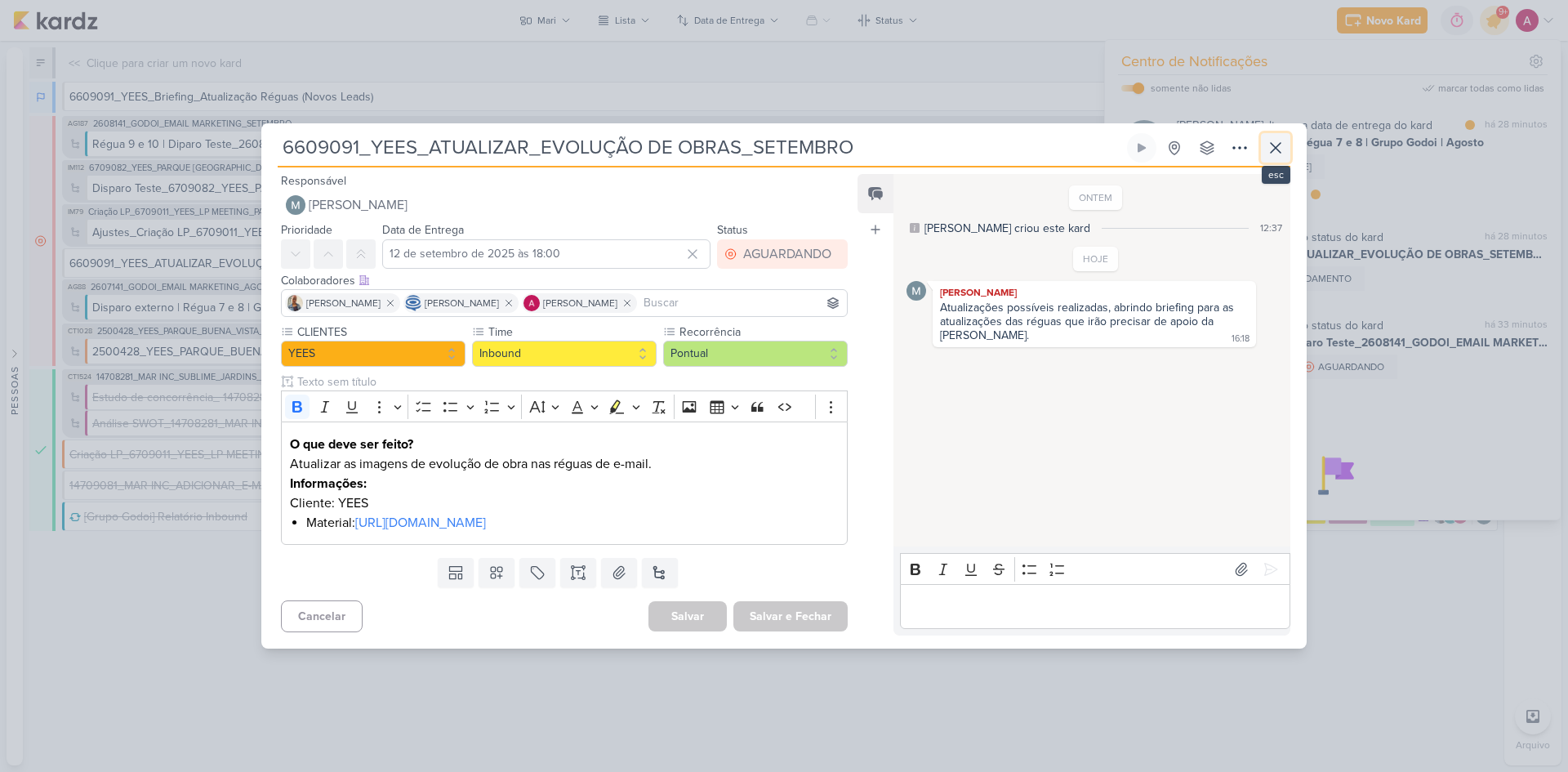
click at [1277, 147] on icon at bounding box center [1275, 147] width 10 height 10
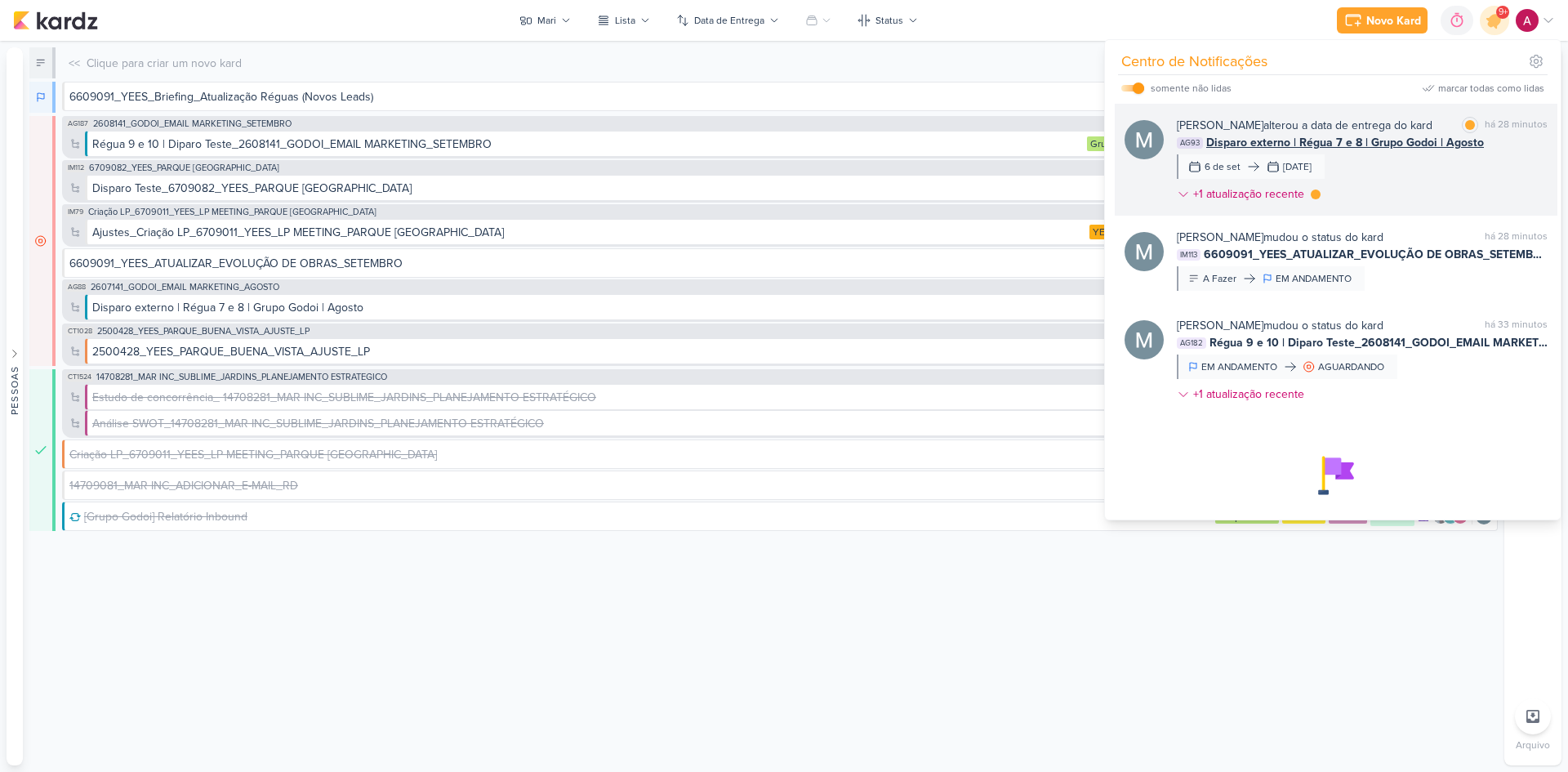
click at [1414, 189] on div "Mariana Amorim alterou a data de entrega do kard marcar como lida há 28 minutos…" at bounding box center [1362, 162] width 371 height 93
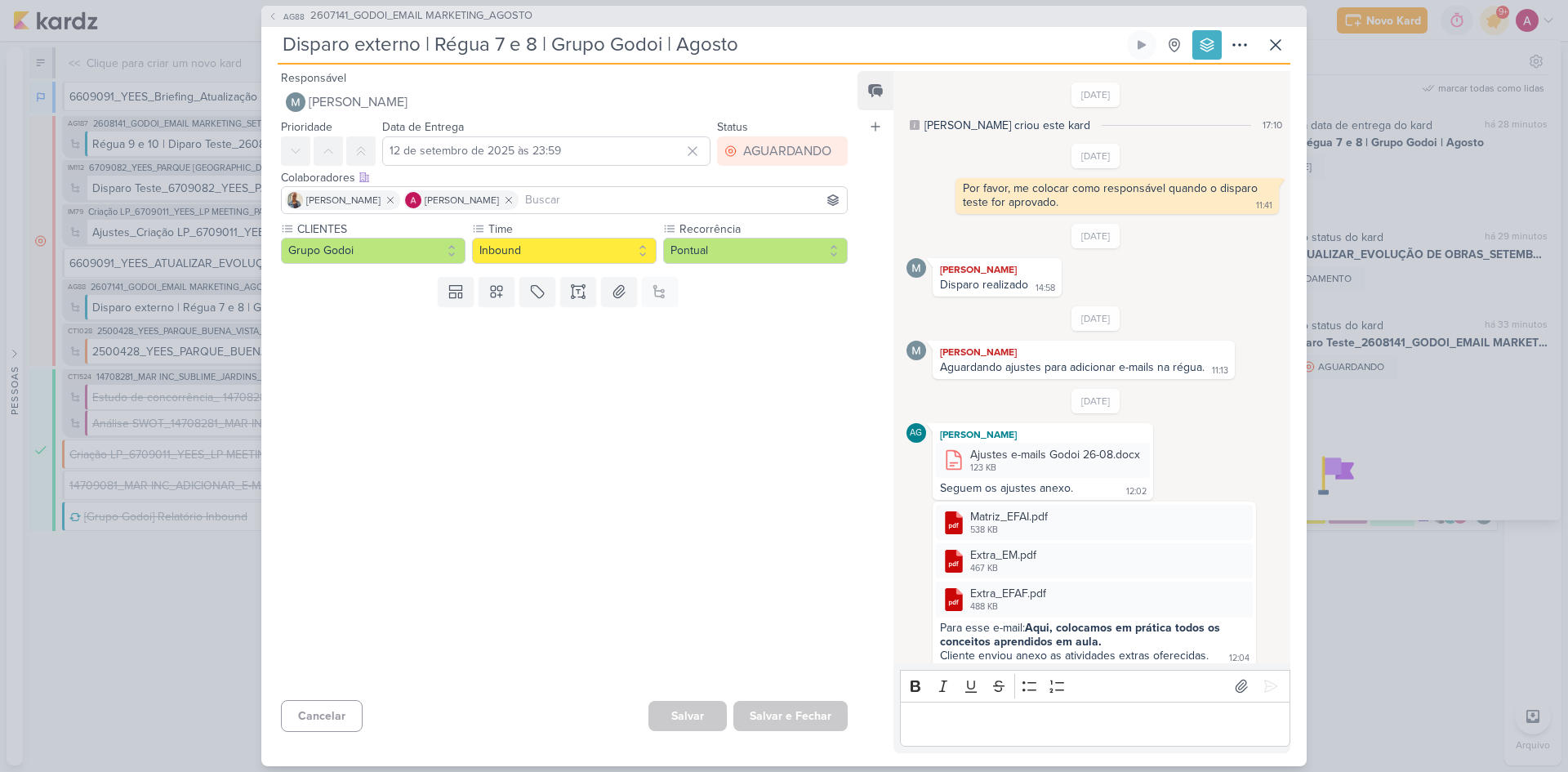
scroll to position [781, 0]
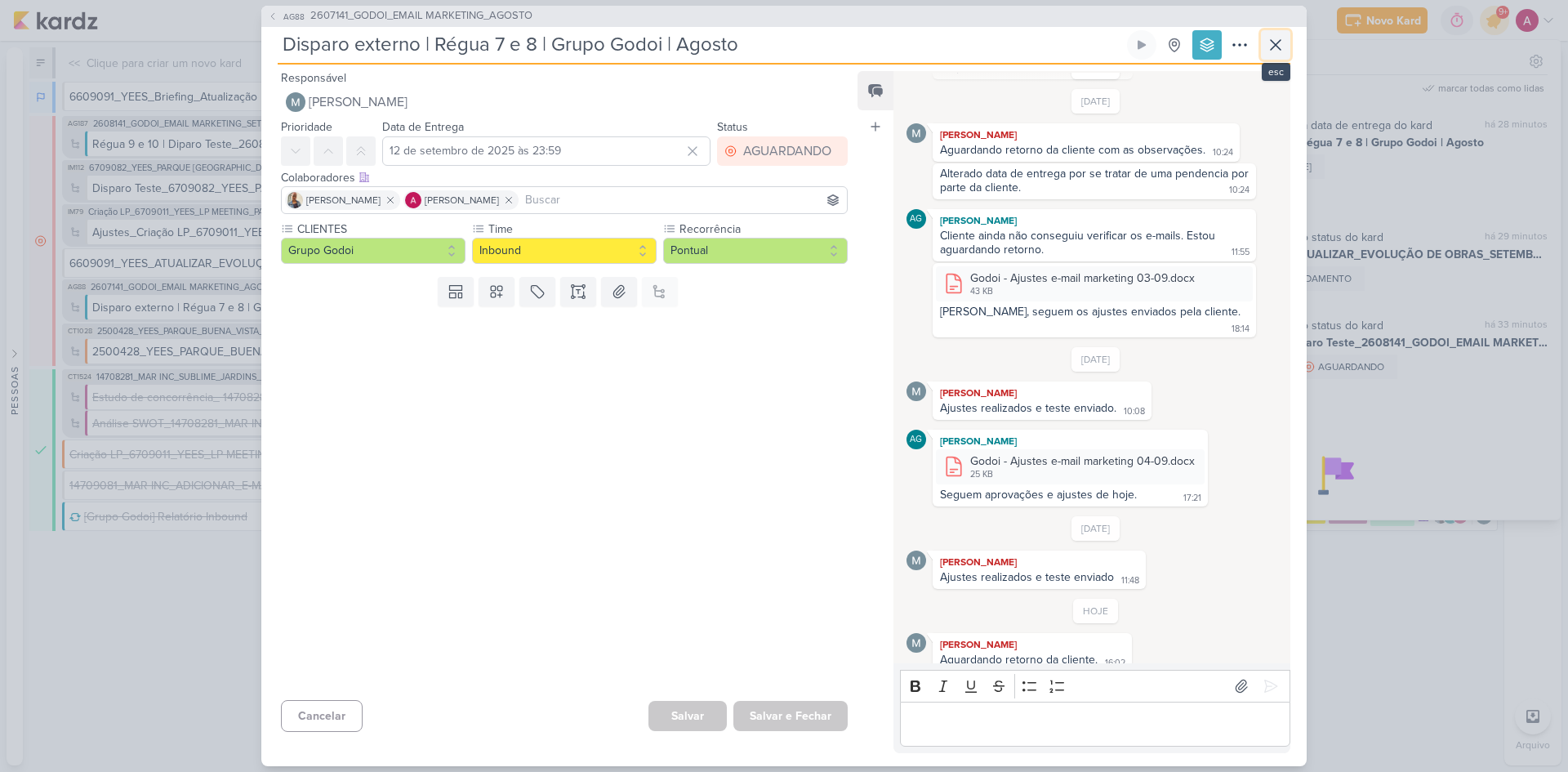
click at [1269, 51] on icon at bounding box center [1276, 45] width 19 height 19
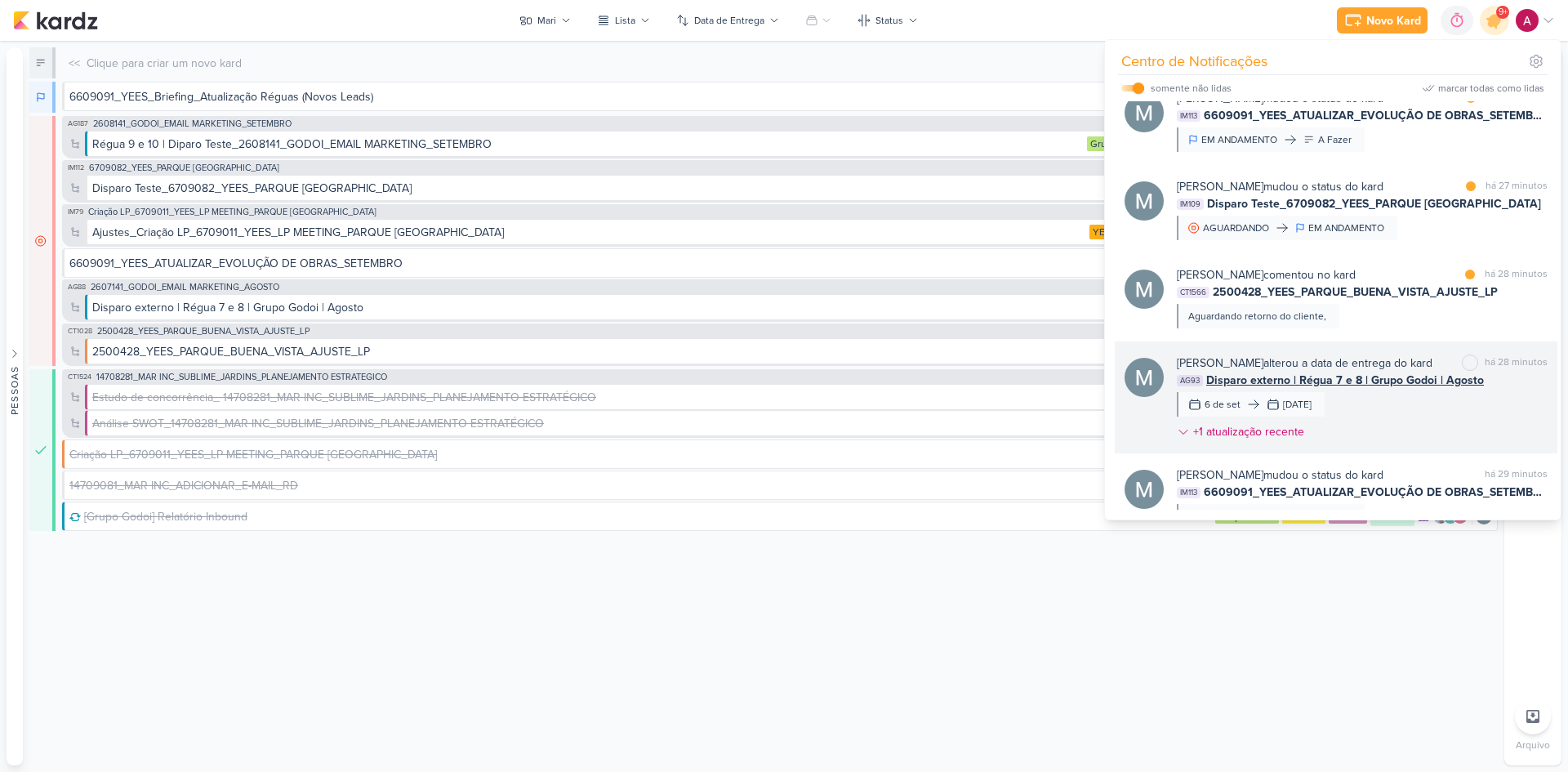
scroll to position [567, 0]
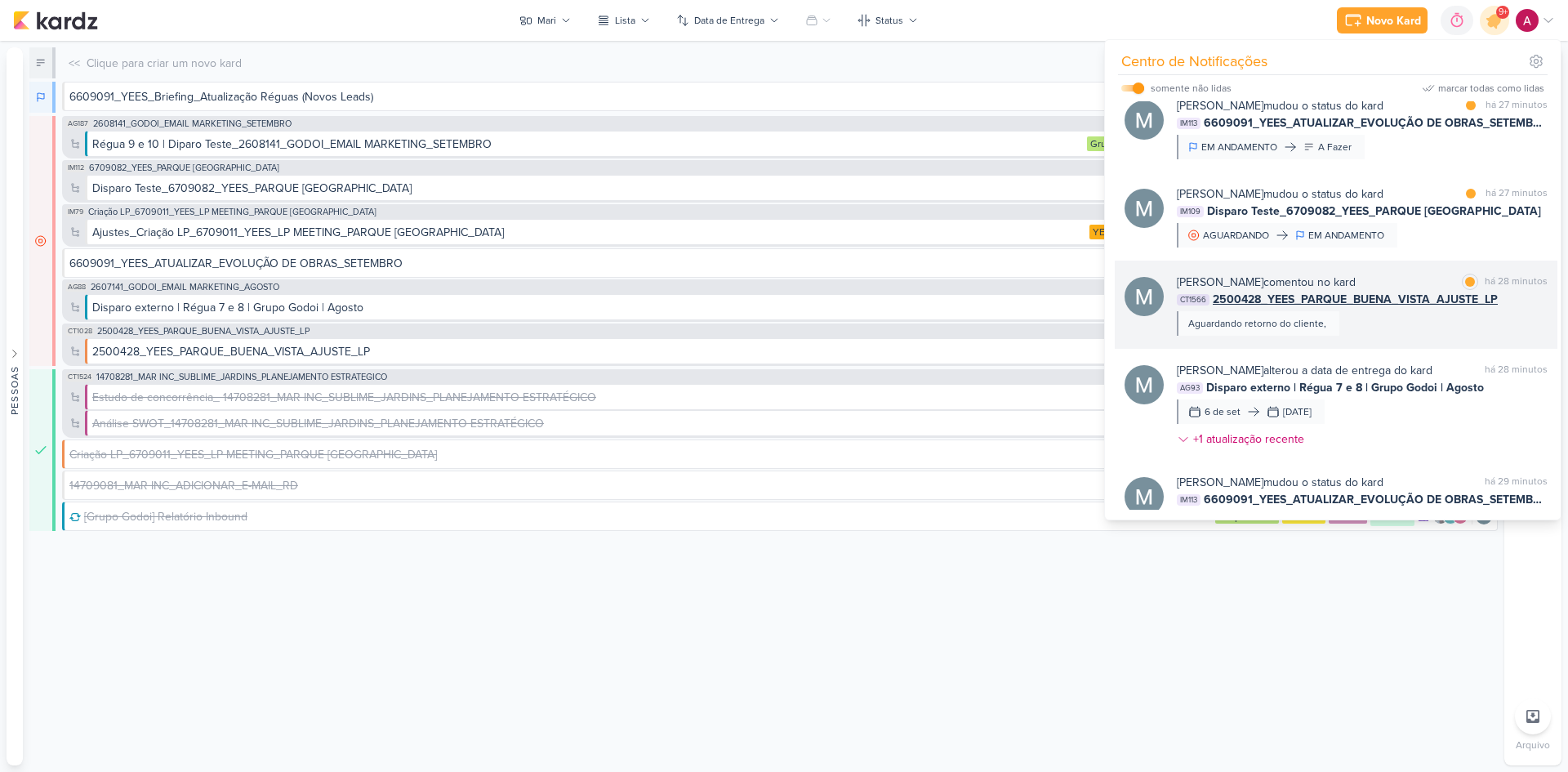
click at [1381, 332] on div "Mariana Amorim comentou no kard marcar como lida há 28 minutos CT1566 2500428_Y…" at bounding box center [1362, 304] width 371 height 62
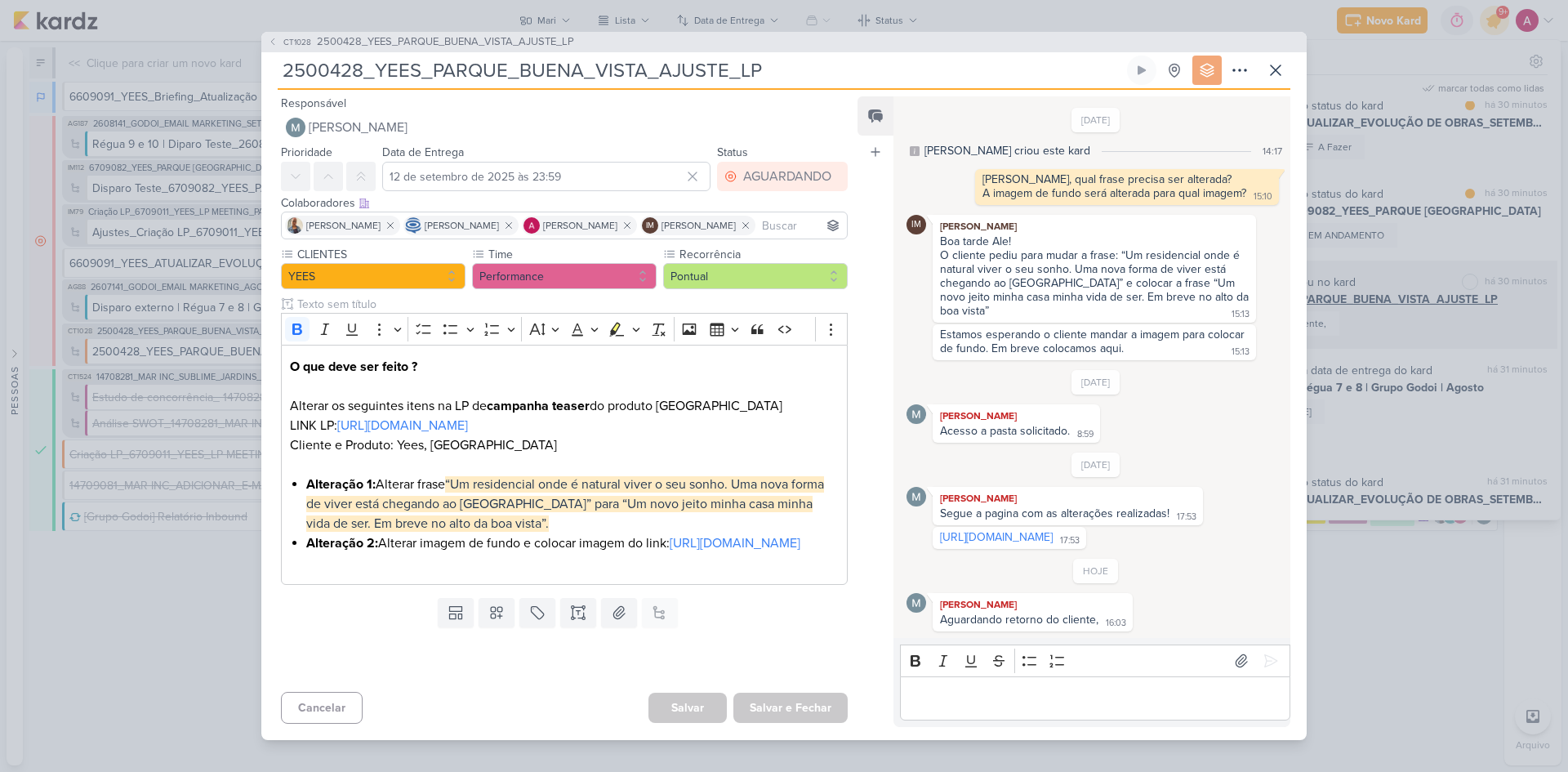
click at [1381, 332] on div "CT1028 2500428_YEES_PARQUE_BUENA_VISTA_AJUSTE_LP 2500428_YEES_PARQUE_BUENA_VIST…" at bounding box center [784, 386] width 1568 height 772
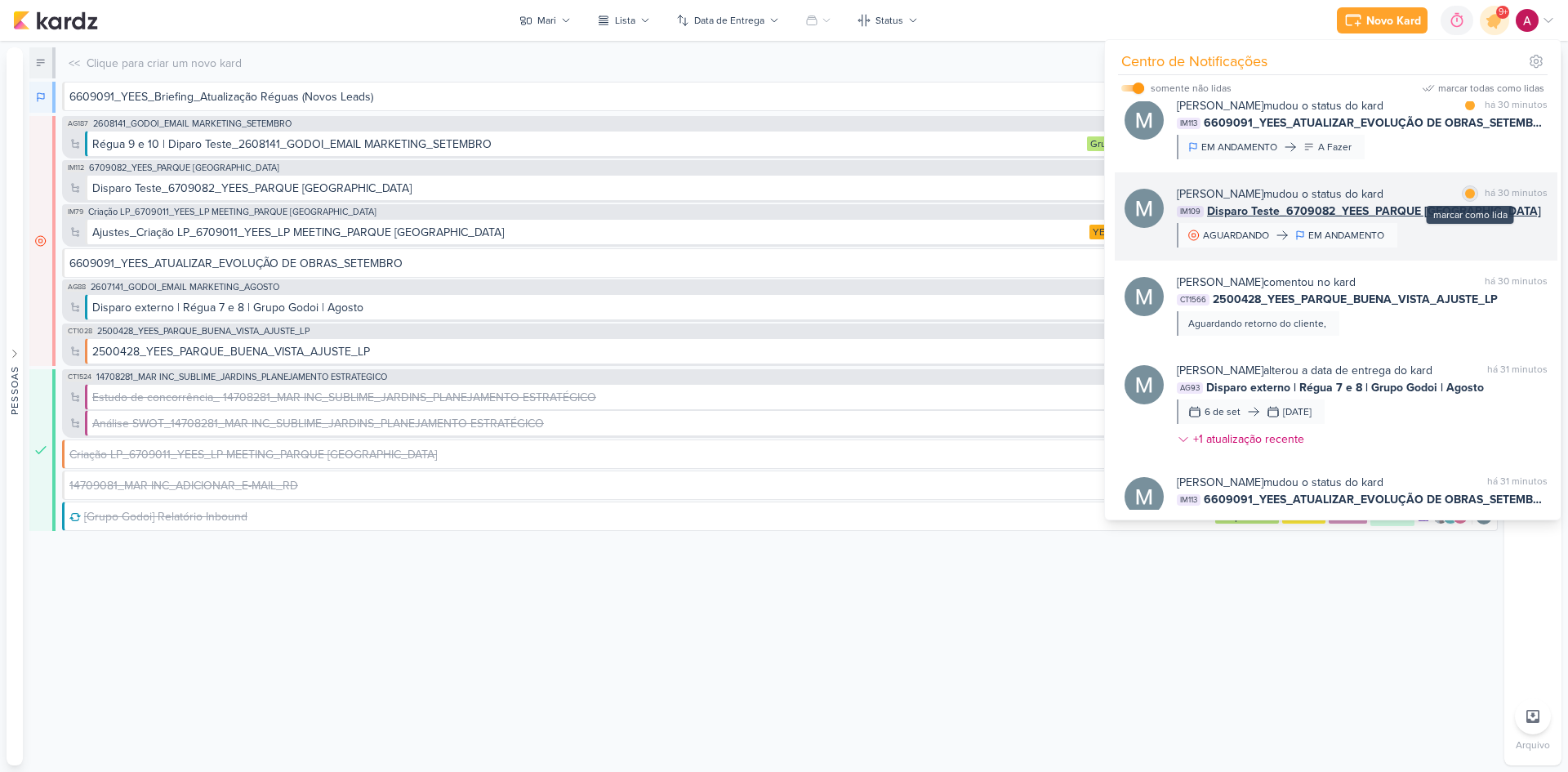
click at [1466, 189] on div at bounding box center [1470, 193] width 10 height 10
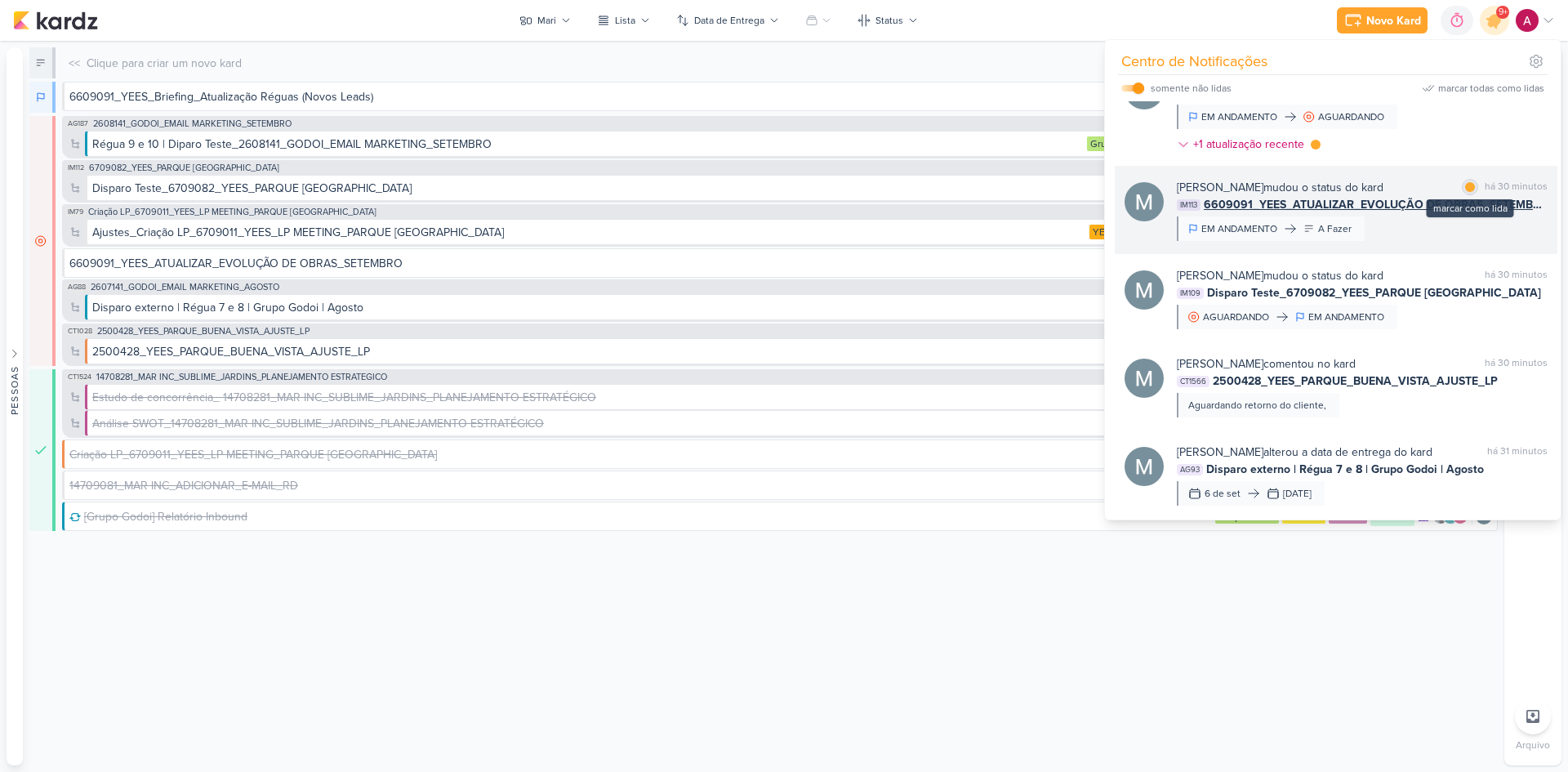
click at [1466, 190] on div at bounding box center [1470, 186] width 10 height 10
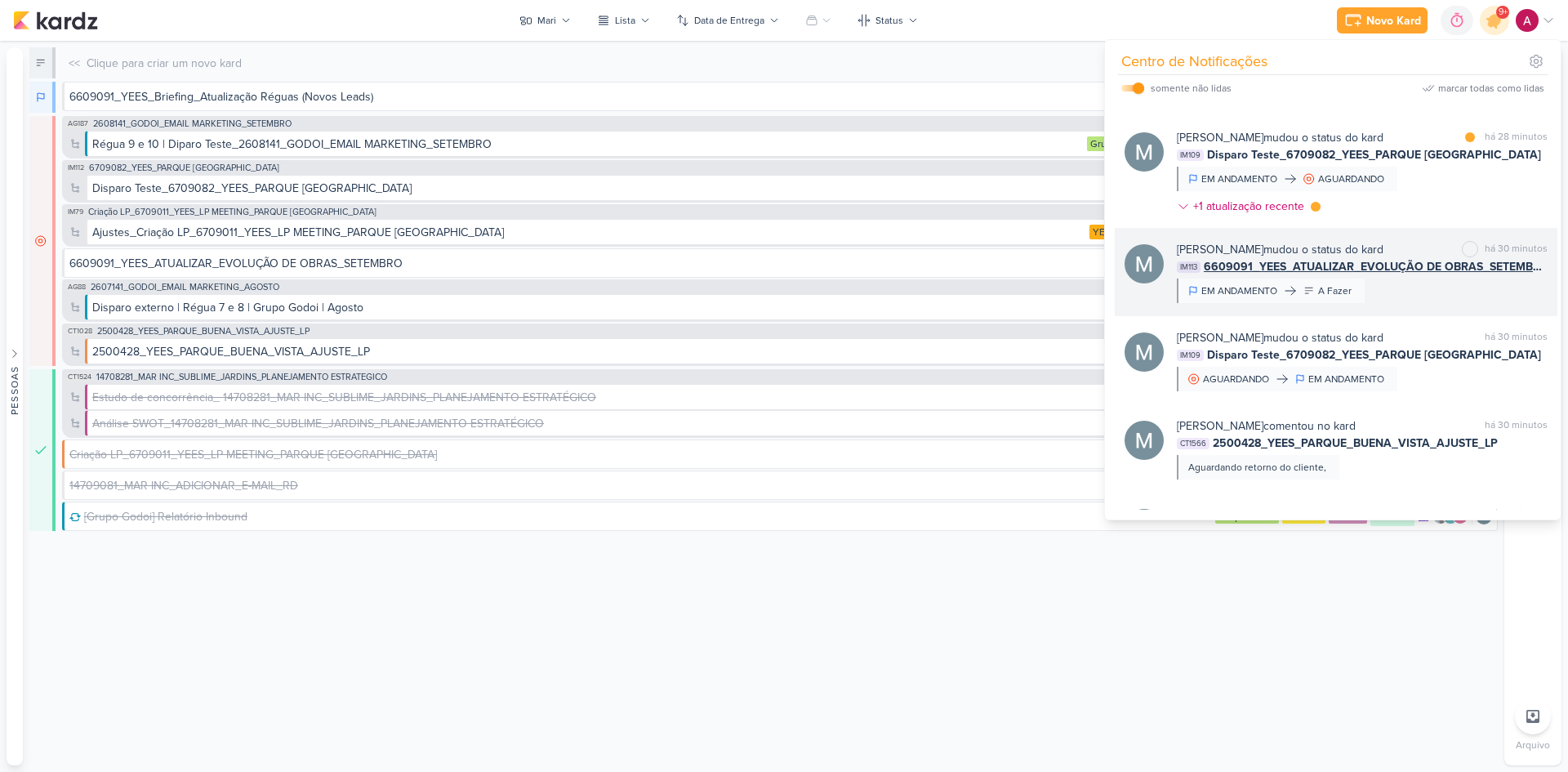
scroll to position [323, 0]
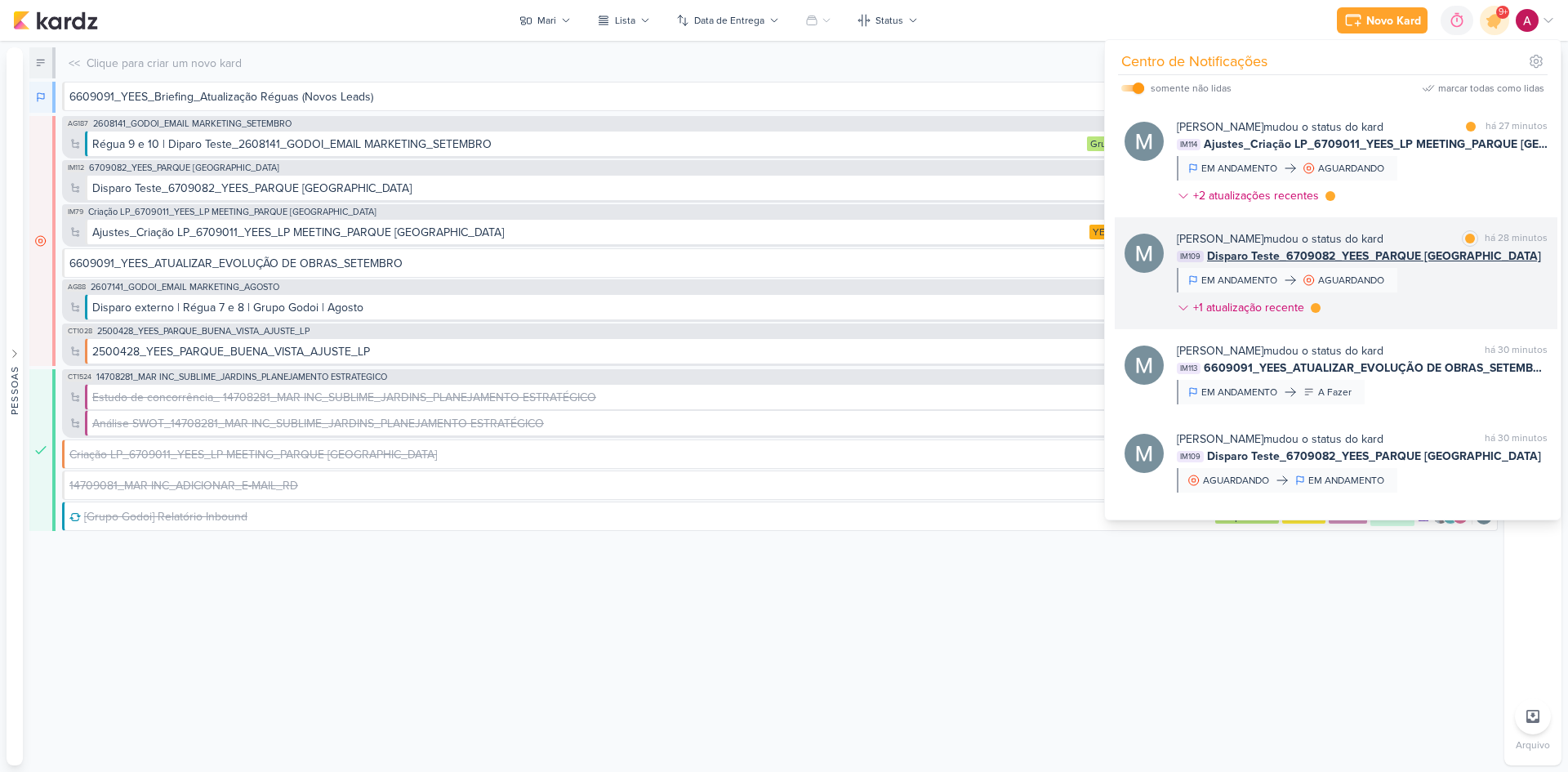
click at [1457, 296] on div "Mariana Amorim mudou o status do kard marcar como lida há 28 minutos IM109 Disp…" at bounding box center [1362, 276] width 371 height 93
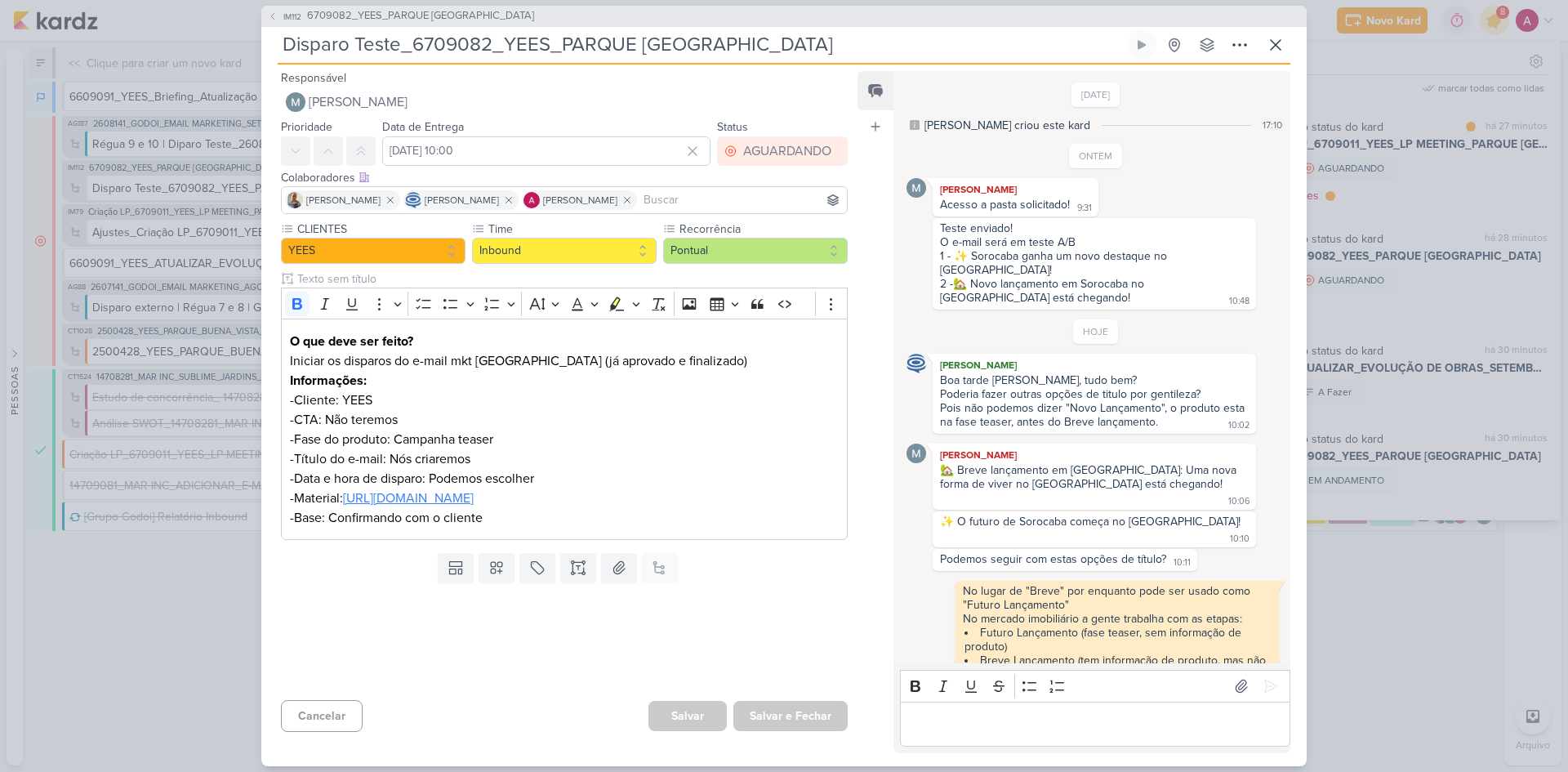
scroll to position [170, 0]
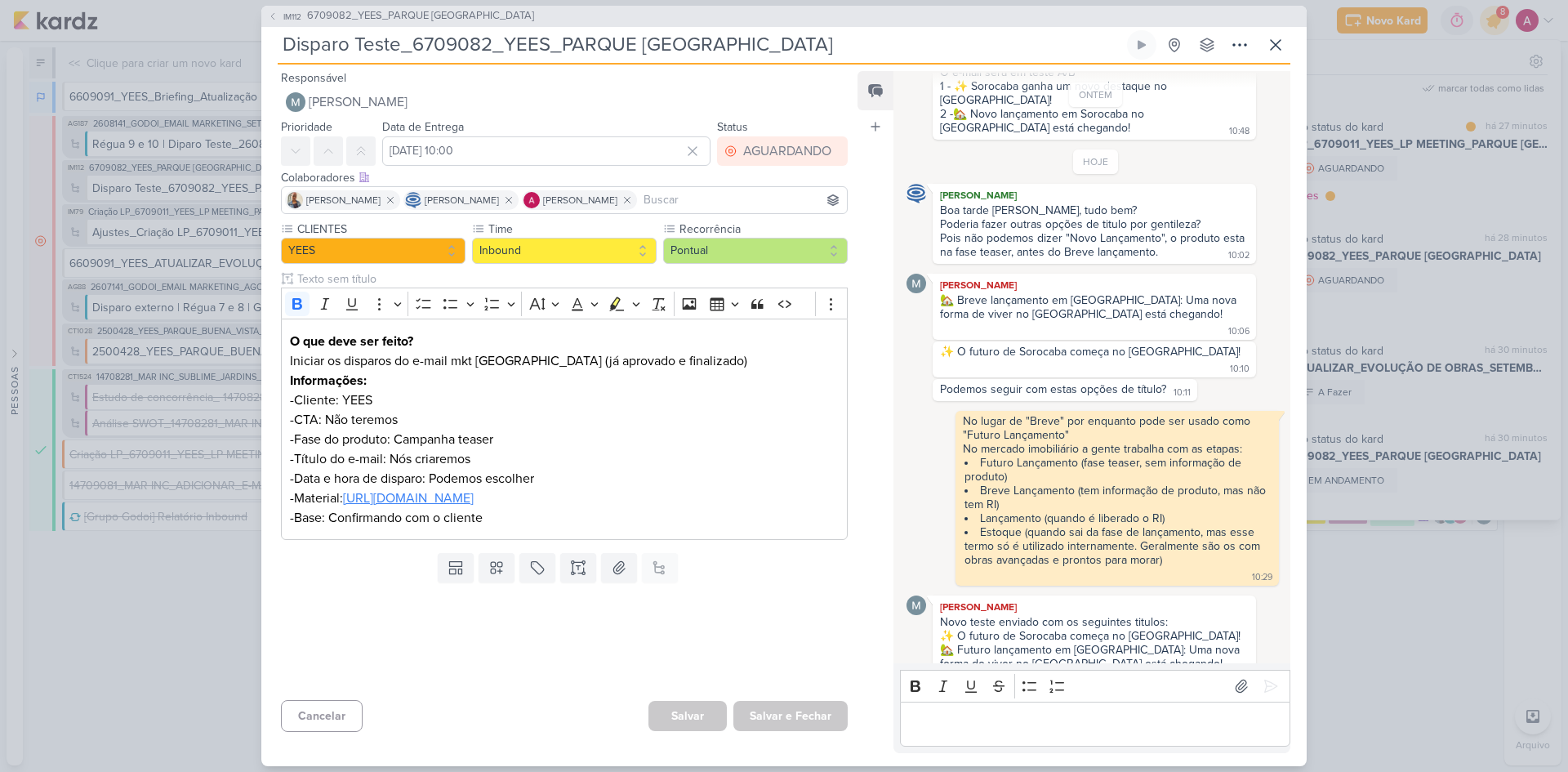
click at [1464, 291] on div "IM112 6709082_YEES_PARQUE BUENA VISTA_DISPARO Disparo Teste_6709082_YEES_PARQUE…" at bounding box center [784, 386] width 1568 height 772
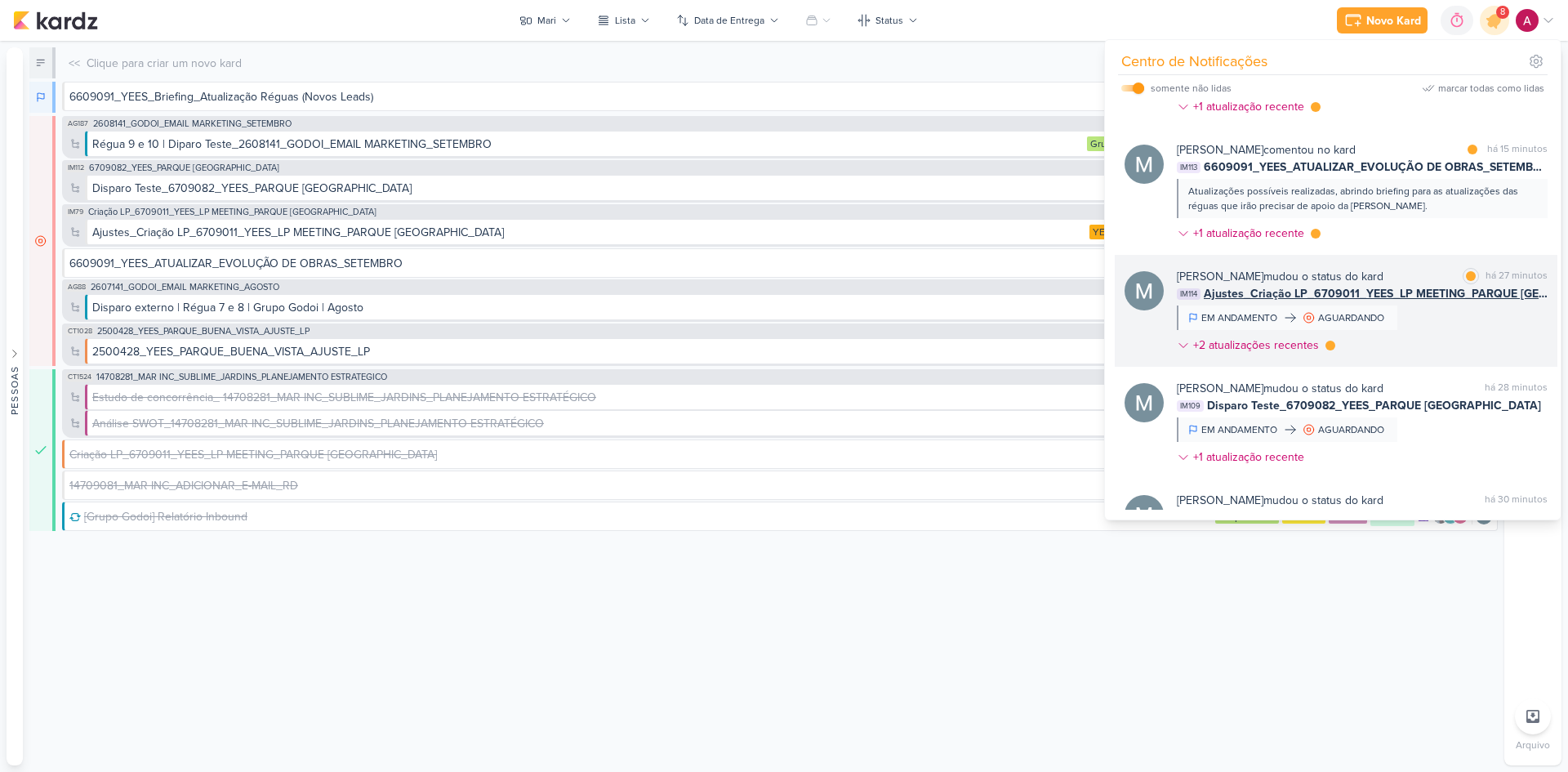
scroll to position [160, 0]
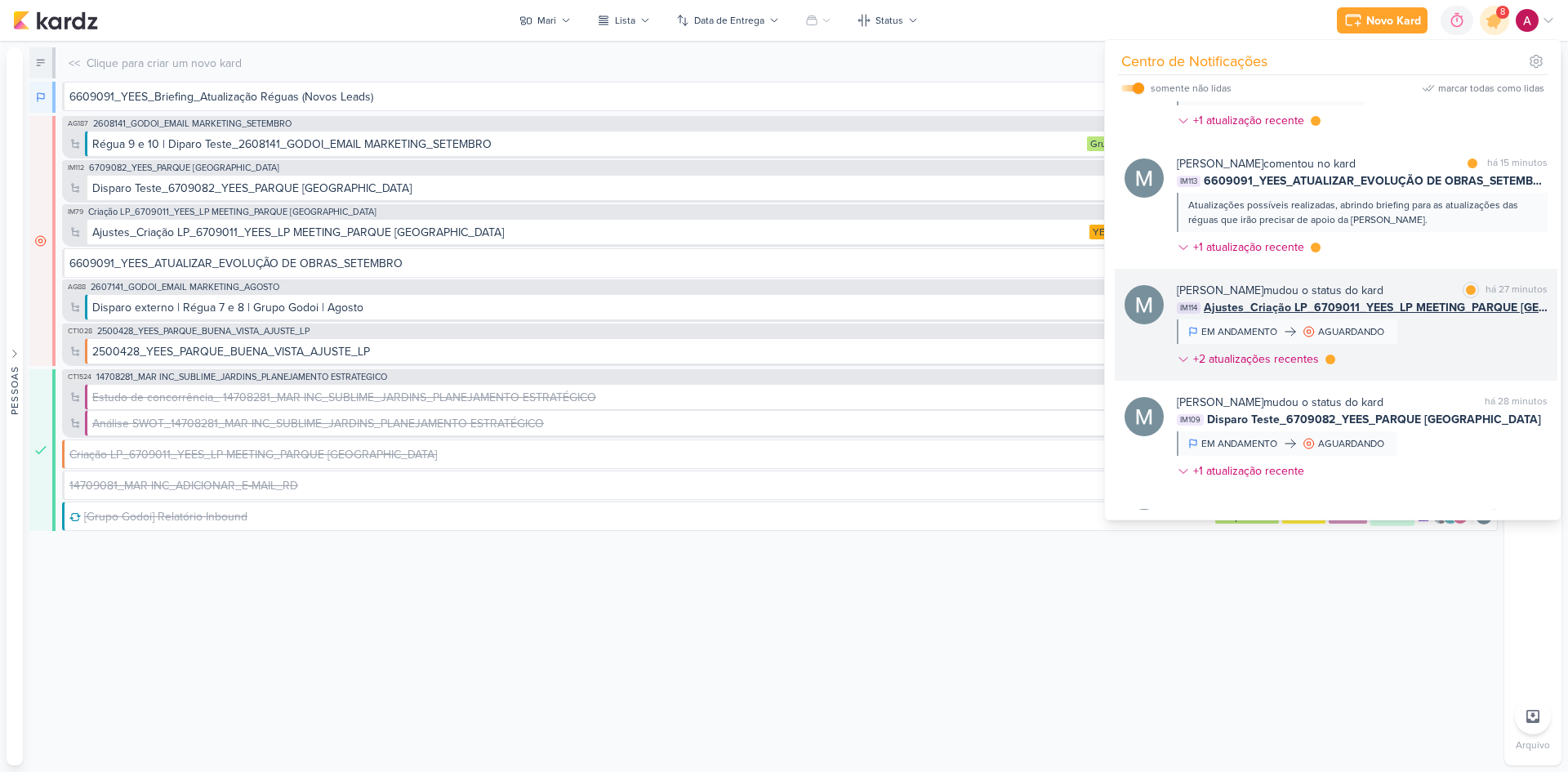
click at [1444, 342] on div "Mariana Amorim mudou o status do kard marcar como lida há 27 minutos IM114 Ajus…" at bounding box center [1362, 327] width 371 height 93
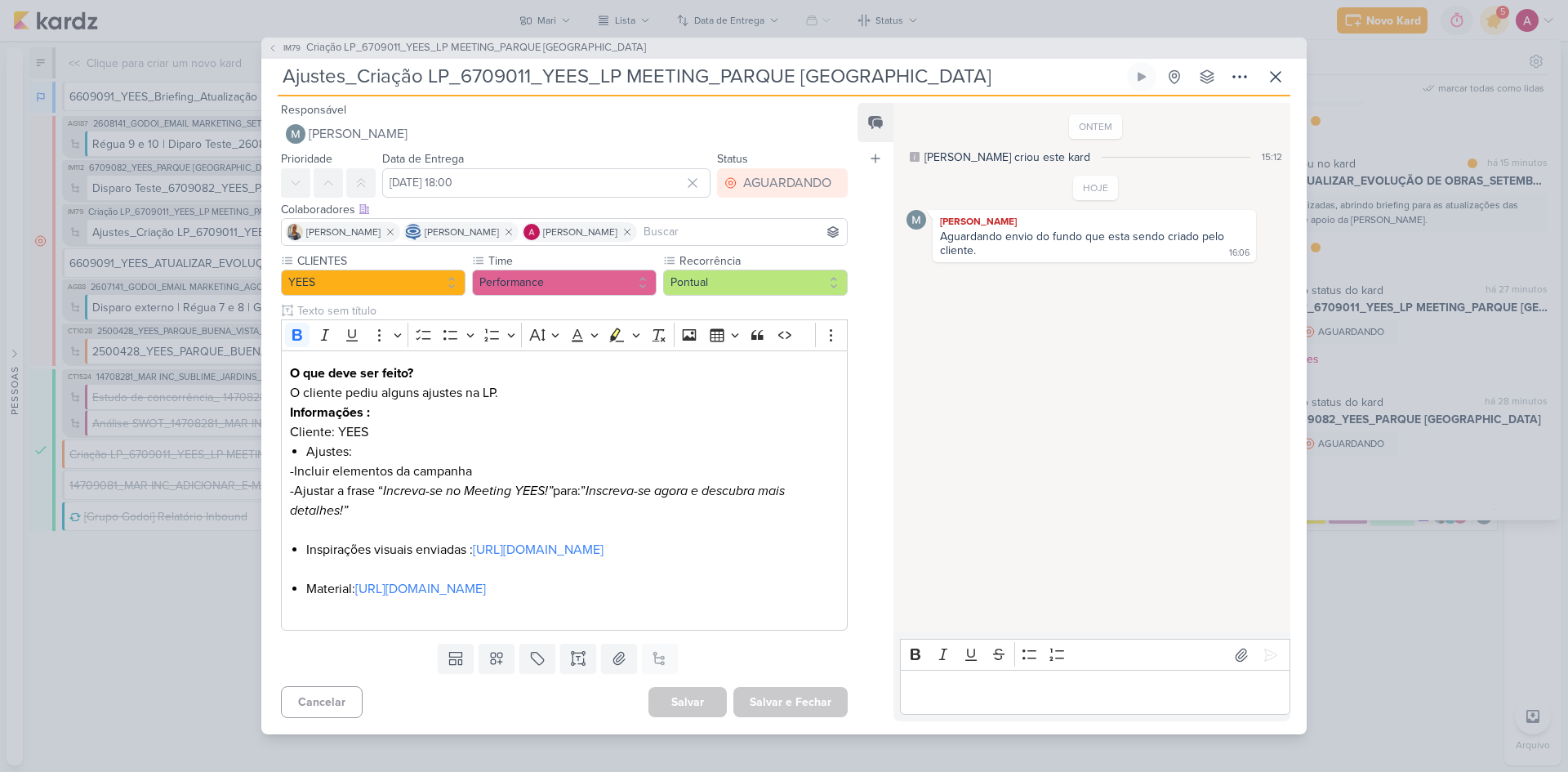
click at [1437, 355] on div "IM79 Criação LP_6709011_YEES_LP MEETING_PARQUE BUENA VISTA Ajustes_Criação LP_6…" at bounding box center [784, 386] width 1568 height 772
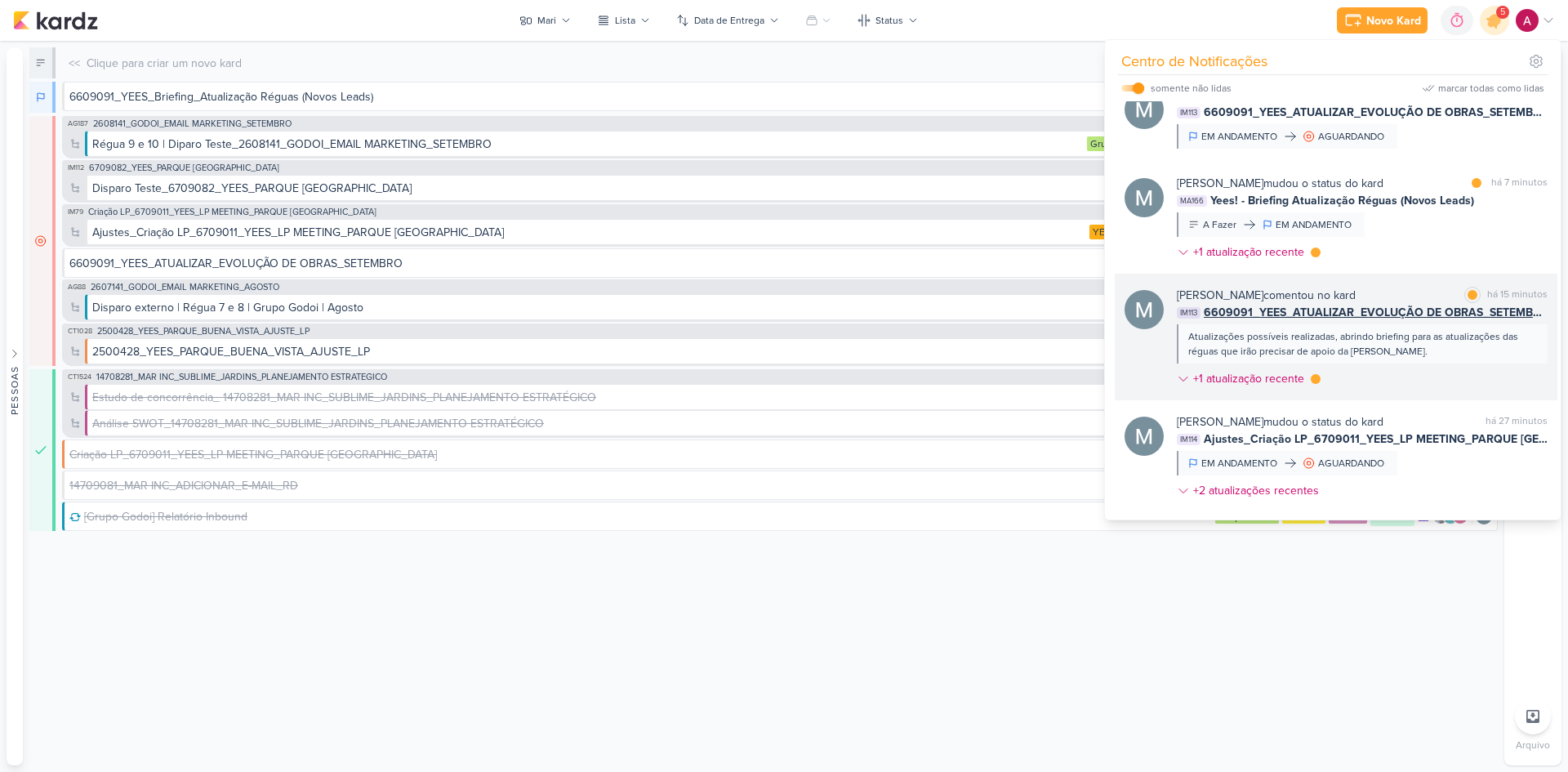
scroll to position [0, 0]
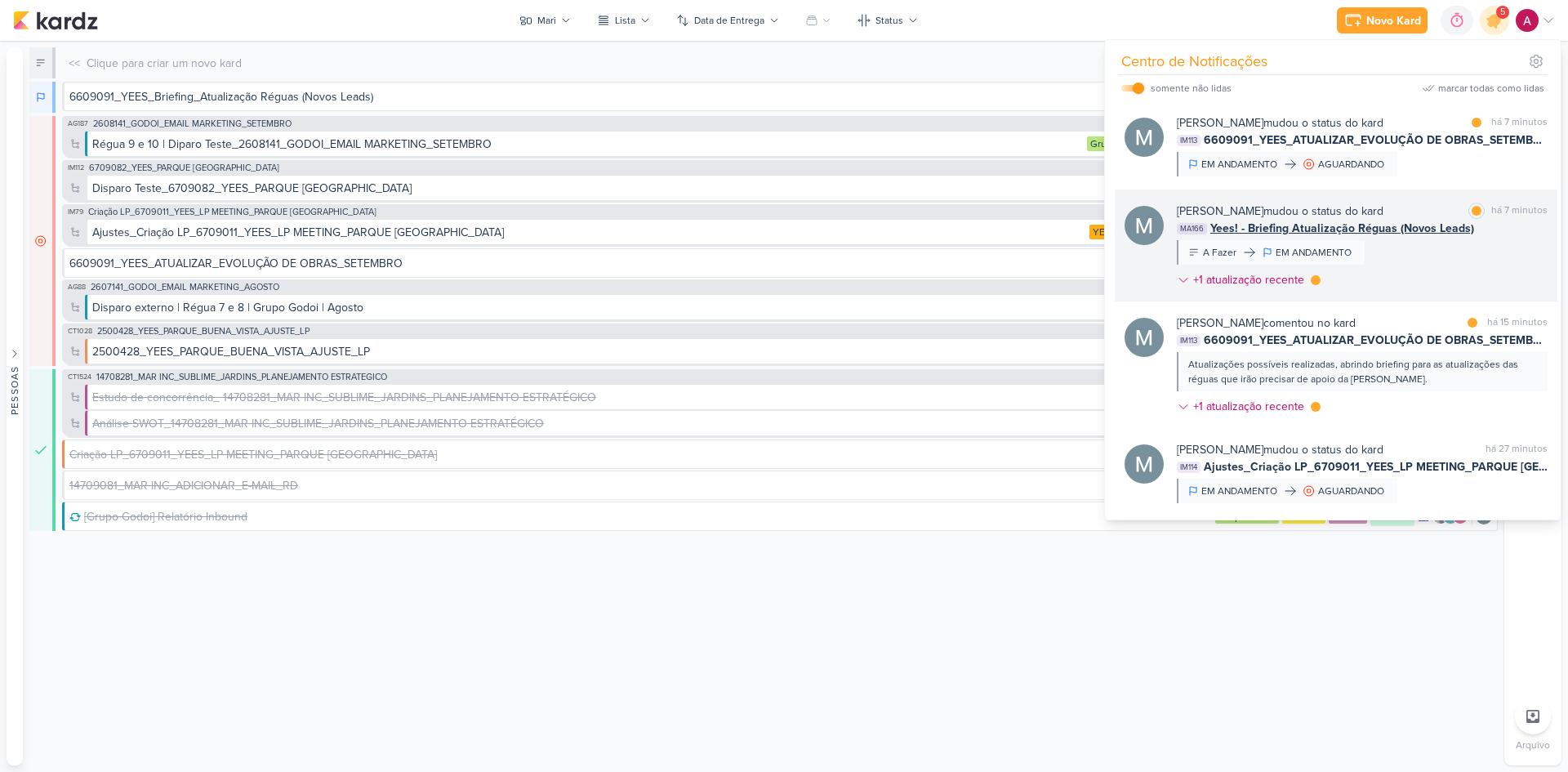
click at [1482, 253] on div "Mariana Amorim mudou o status do kard marcar como lida há 7 minutos MA166 Yees!…" at bounding box center [1362, 249] width 371 height 93
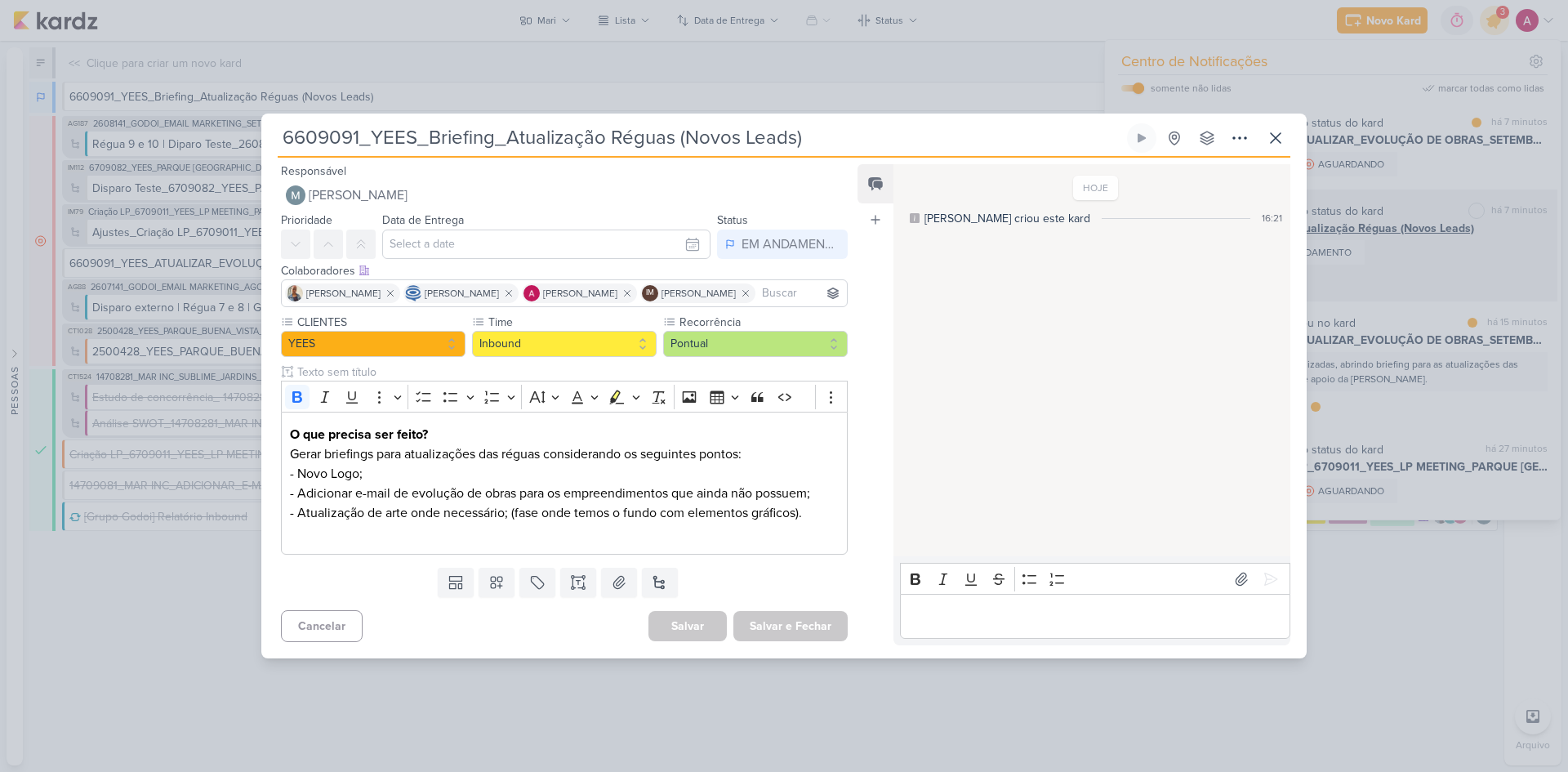
click at [1482, 253] on div "6609091_YEES_Briefing_Atualização Réguas (Novos Leads)" at bounding box center [784, 386] width 1568 height 772
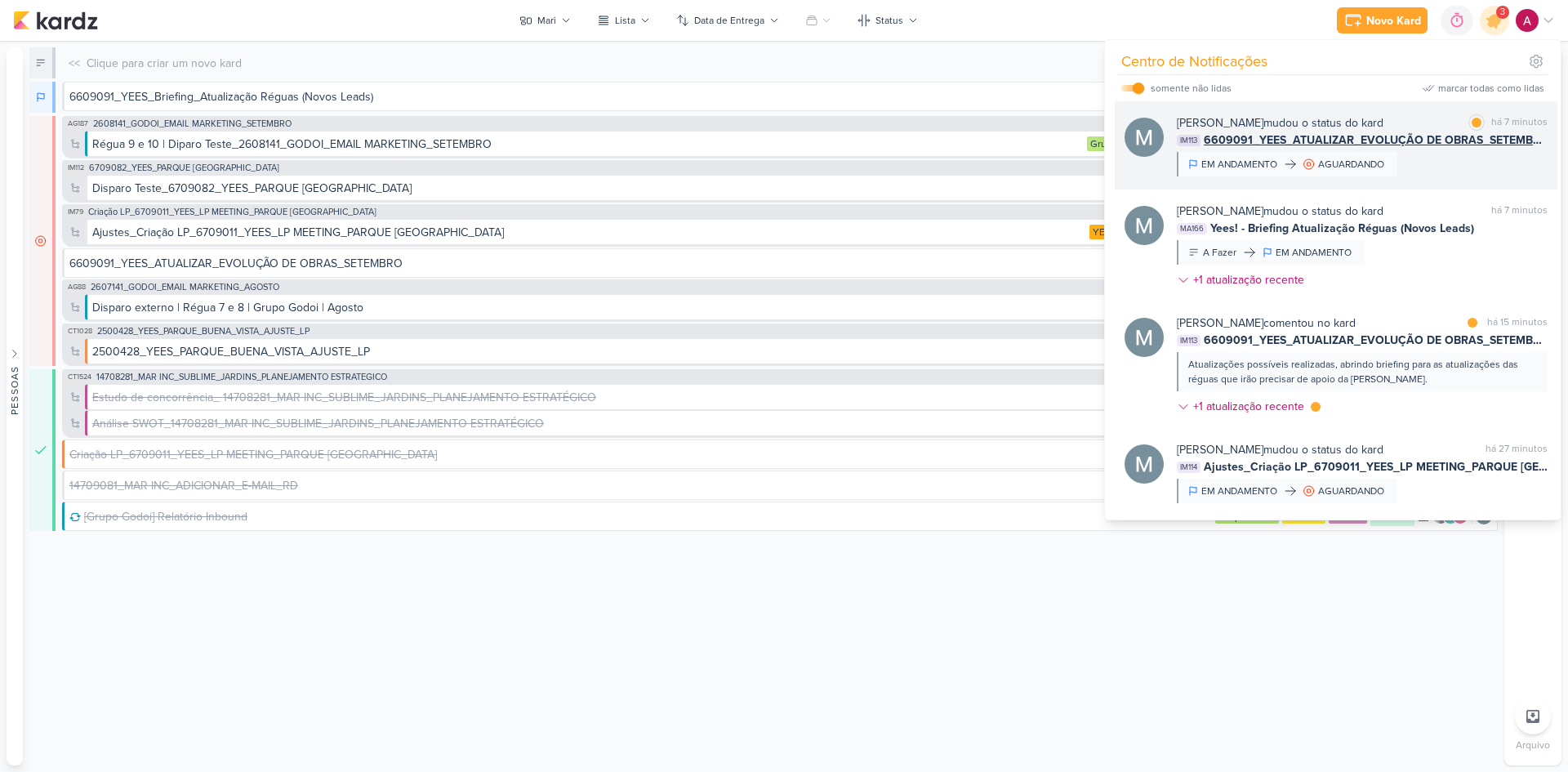
click at [1440, 156] on div "Mariana Amorim mudou o status do kard marcar como lida há 7 minutos IM113 66090…" at bounding box center [1362, 146] width 371 height 62
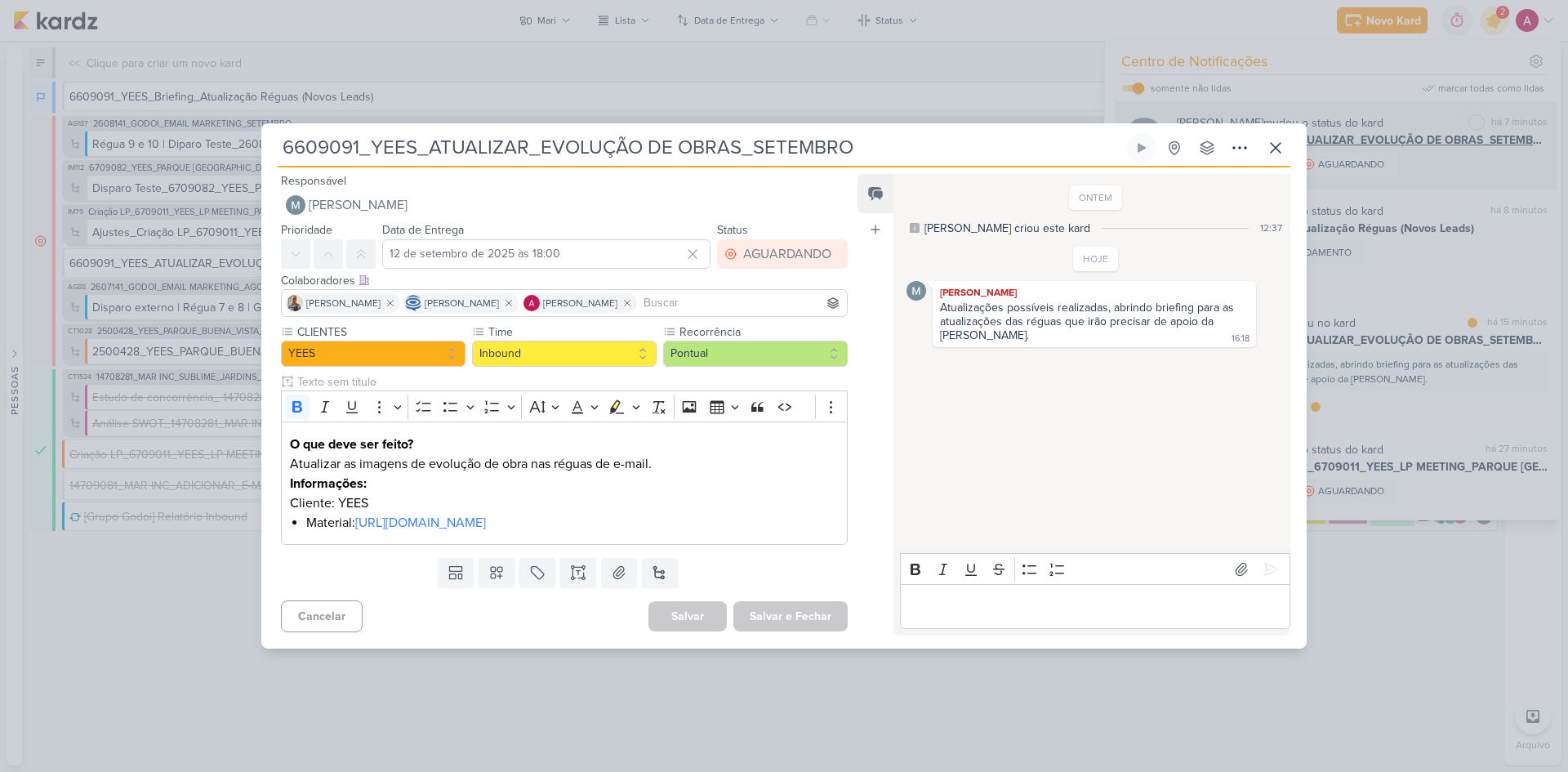
click at [1440, 156] on div "6609091_YEES_ATUALIZAR_EVOLUÇÃO DE OBRAS_SETEMBRO" at bounding box center [784, 386] width 1568 height 772
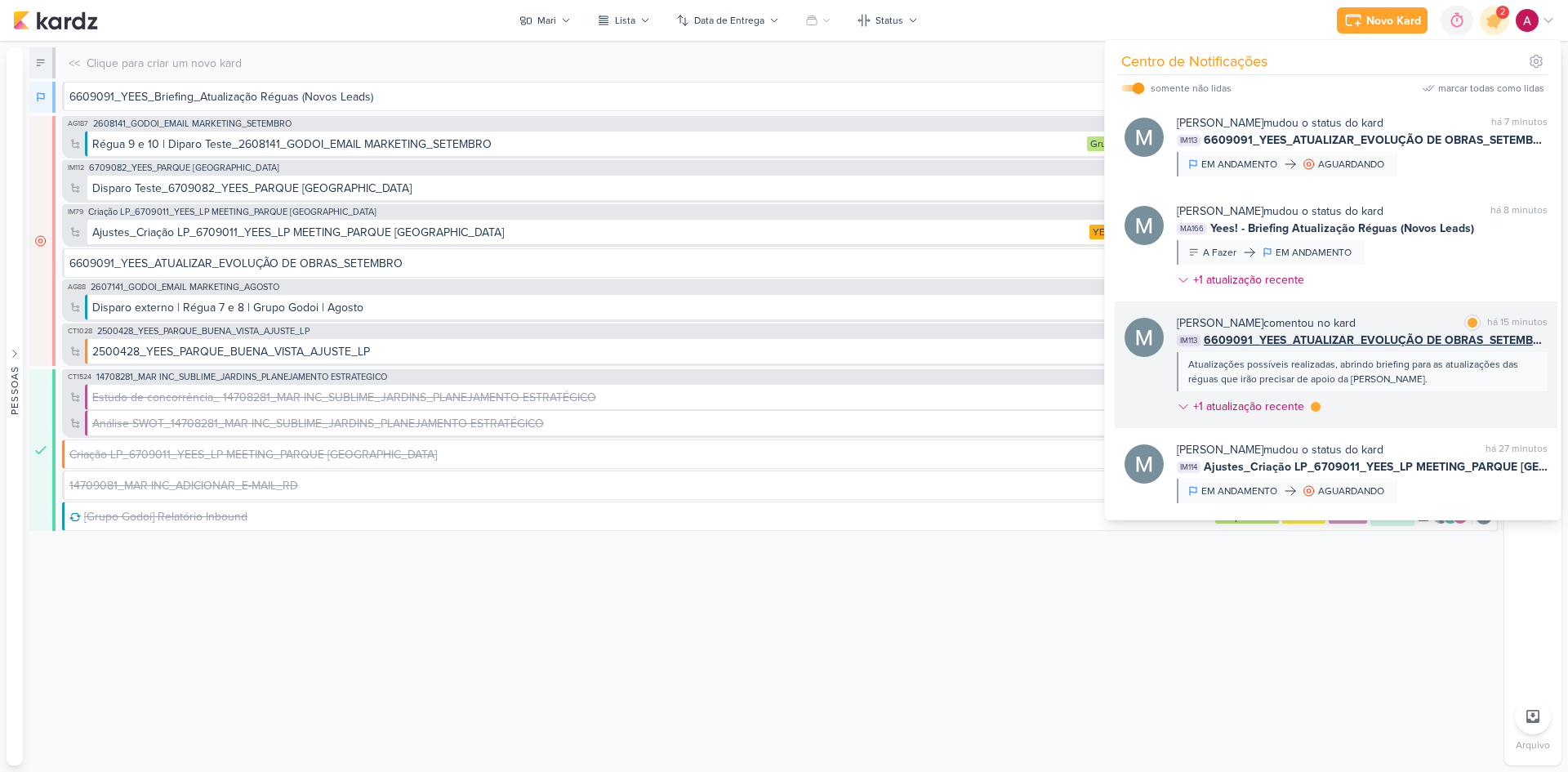
click at [1482, 398] on div "Mariana Amorim comentou no kard marcar como lida há 15 minutos IM113 6609091_YE…" at bounding box center [1362, 367] width 371 height 107
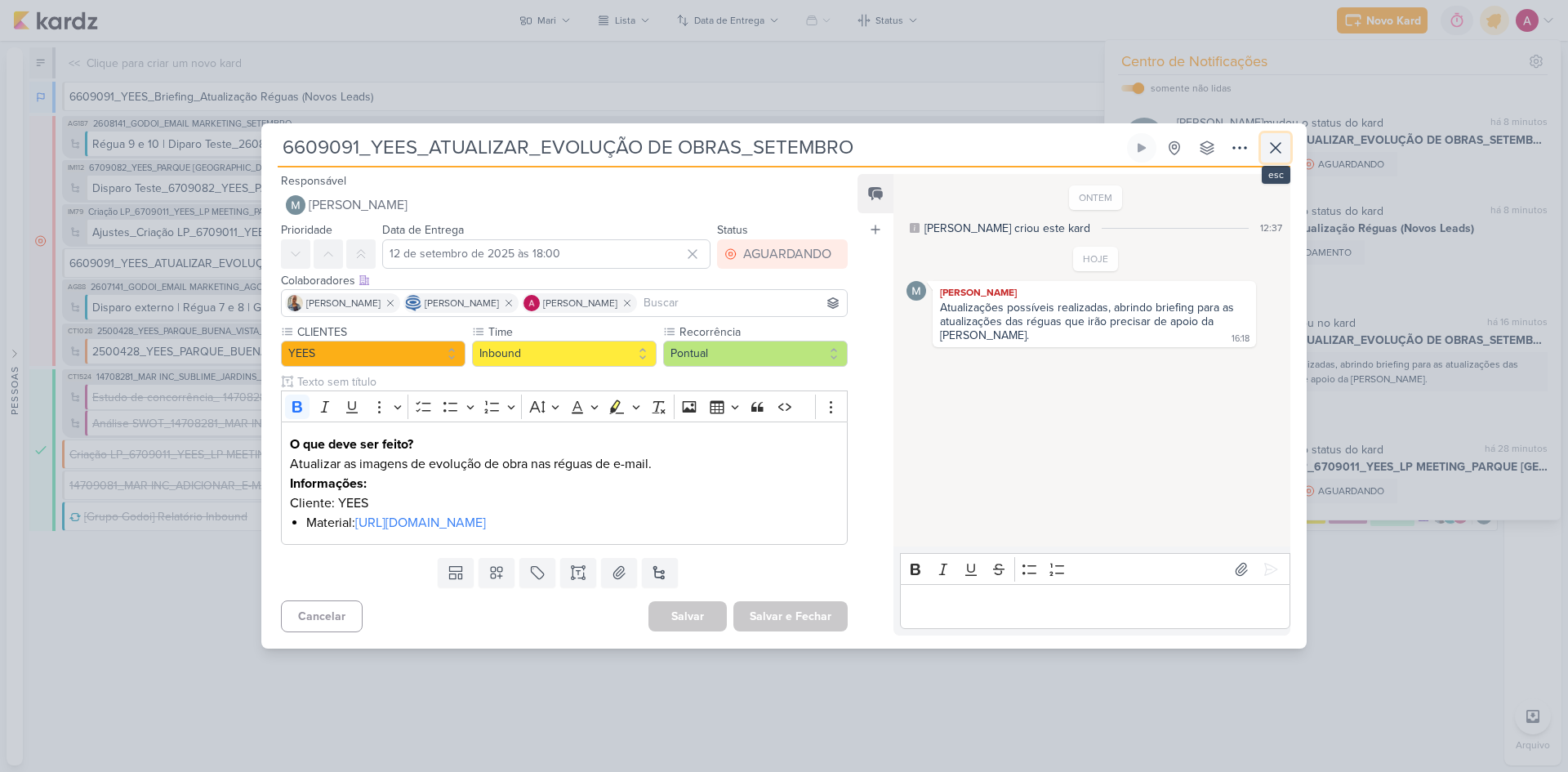
click at [1267, 145] on icon at bounding box center [1276, 147] width 19 height 19
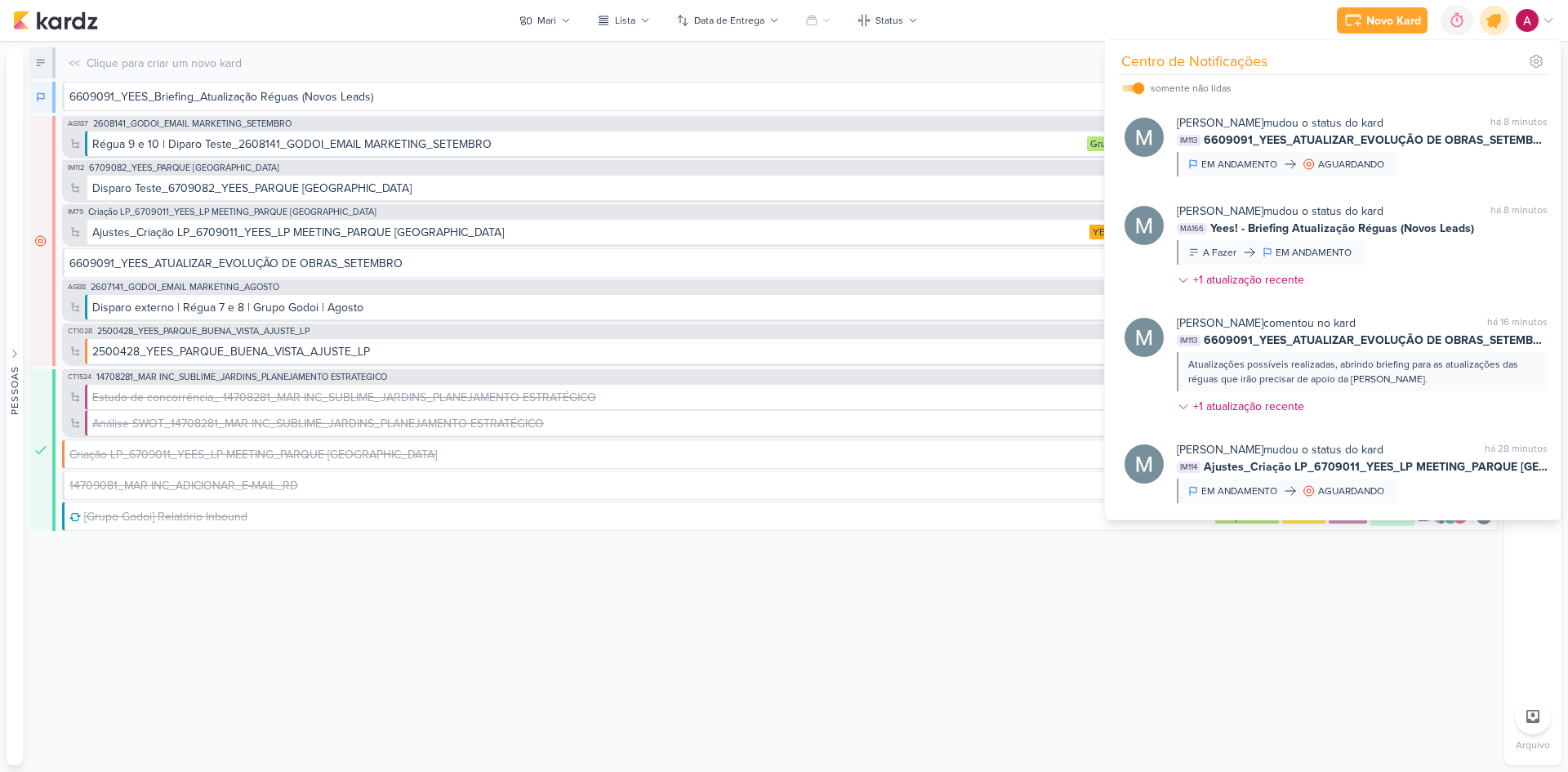
click at [1494, 17] on icon at bounding box center [1495, 20] width 19 height 19
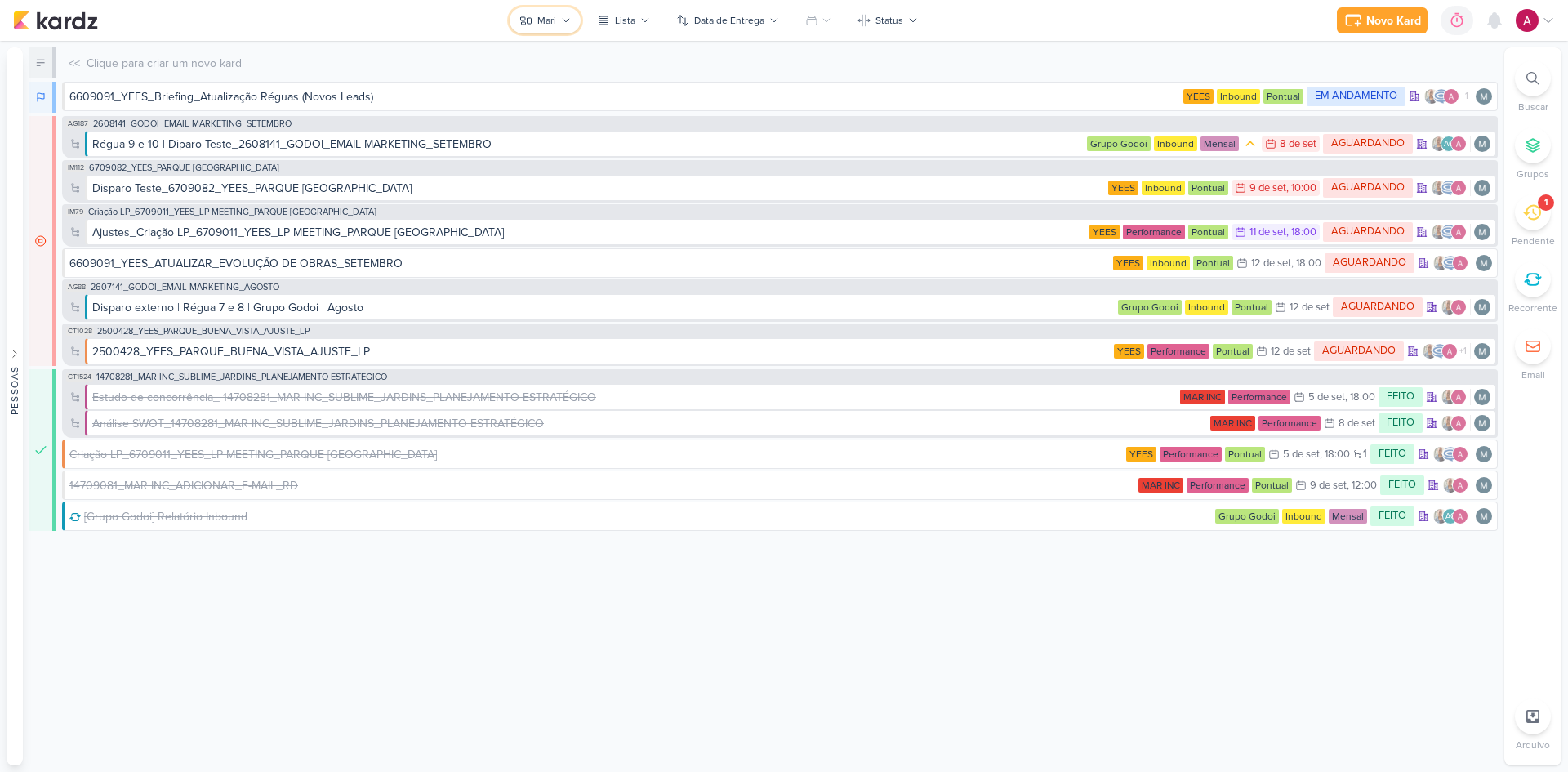
click at [536, 32] on button "Mari" at bounding box center [545, 20] width 71 height 26
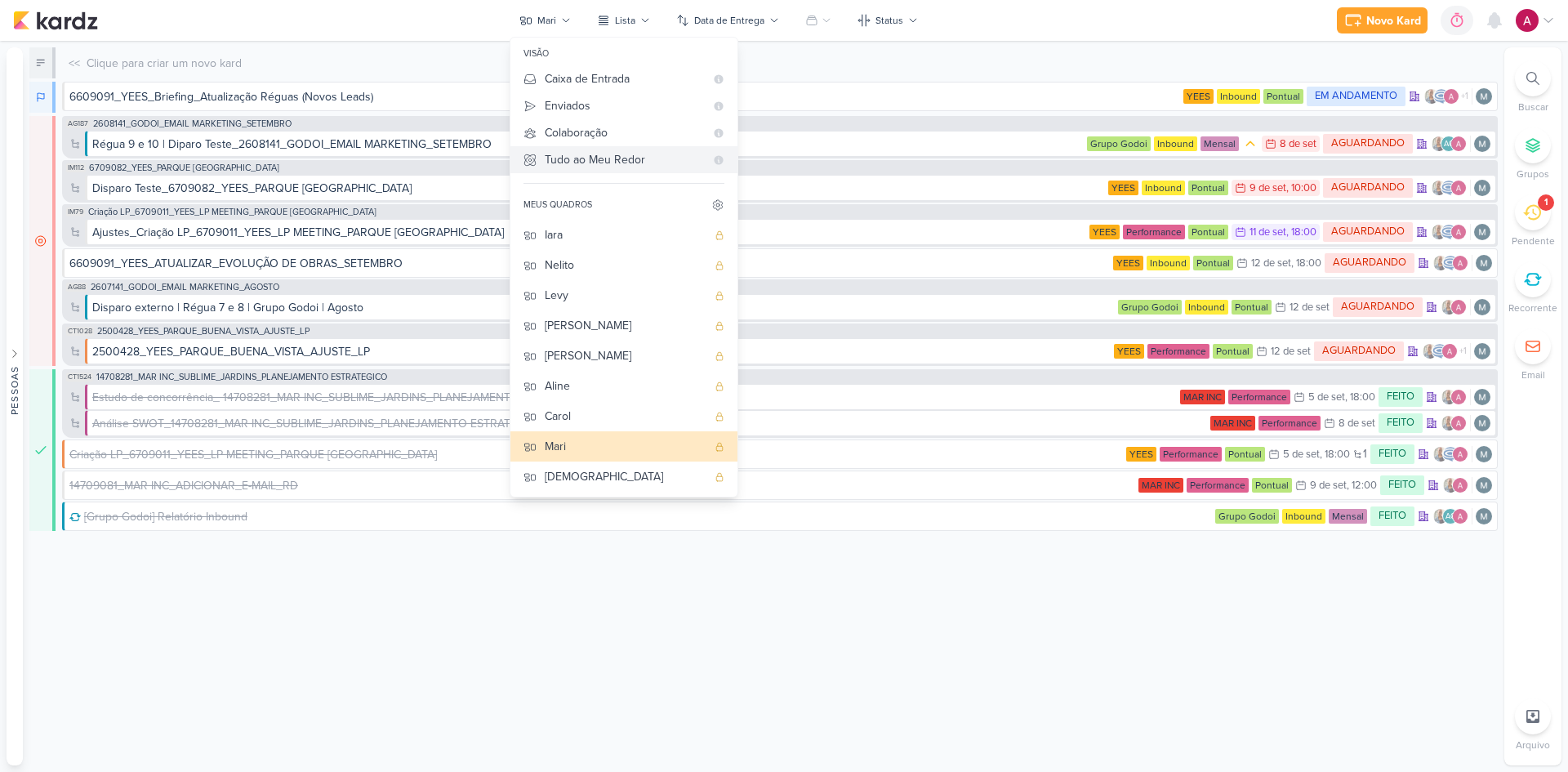
click at [594, 168] on div "Tudo ao Meu Redor" at bounding box center [624, 159] width 160 height 17
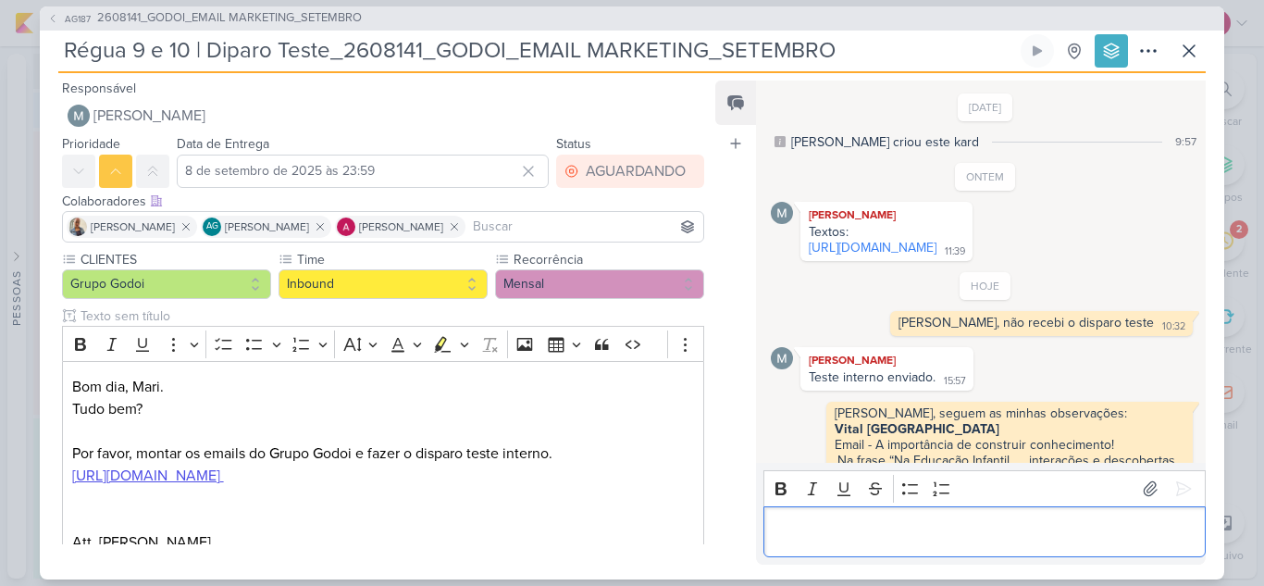
scroll to position [890, 0]
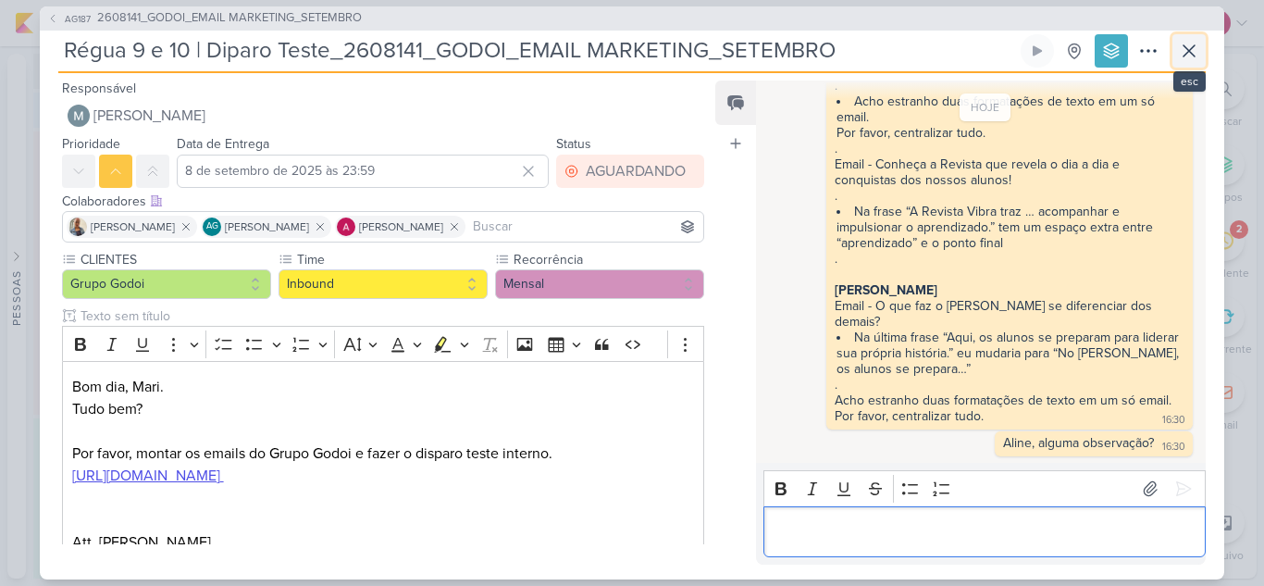
click at [1193, 54] on icon at bounding box center [1189, 50] width 11 height 11
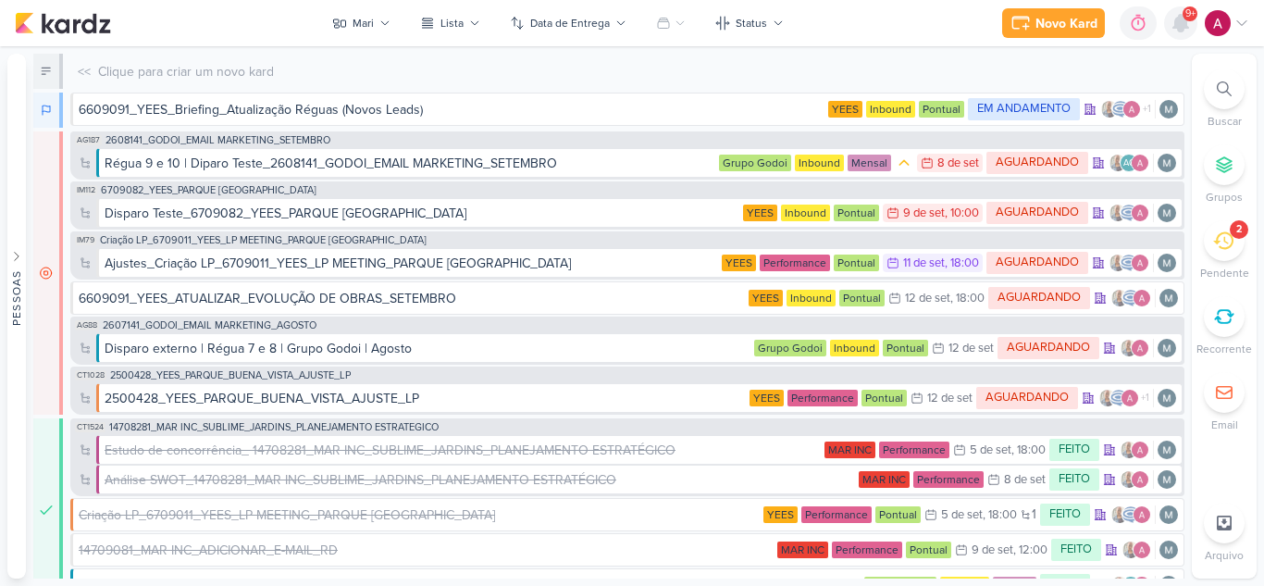
click at [1179, 24] on icon at bounding box center [1181, 23] width 15 height 17
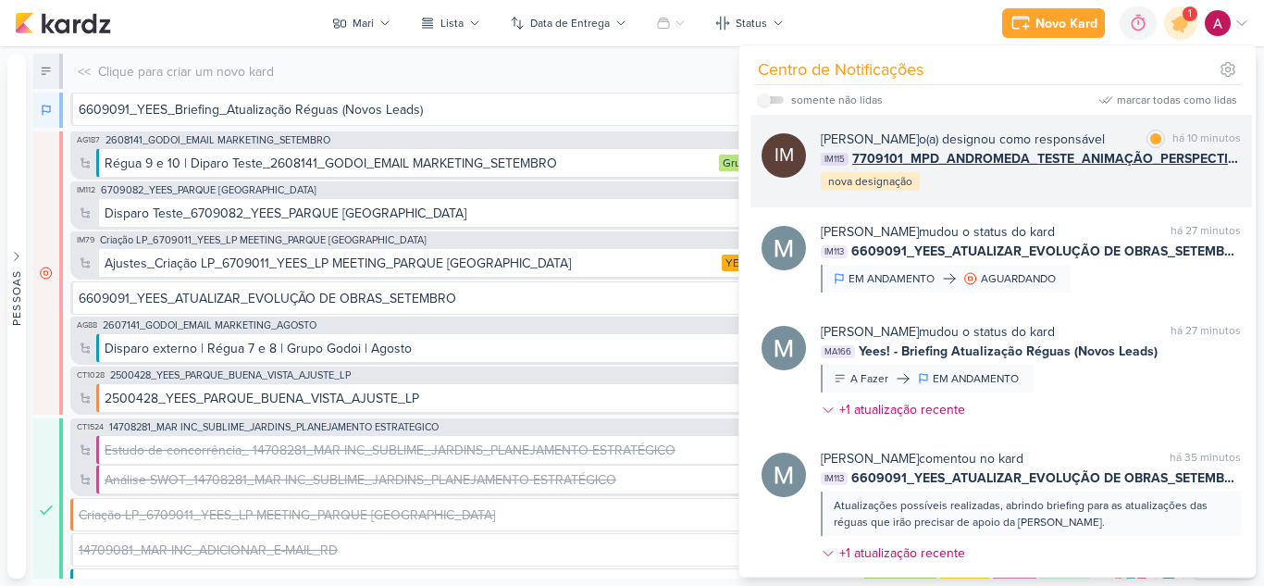
click at [931, 207] on div "IM Isabella Machado Guimarães o(a) designou como responsável marcar como lida h…" at bounding box center [1002, 161] width 502 height 93
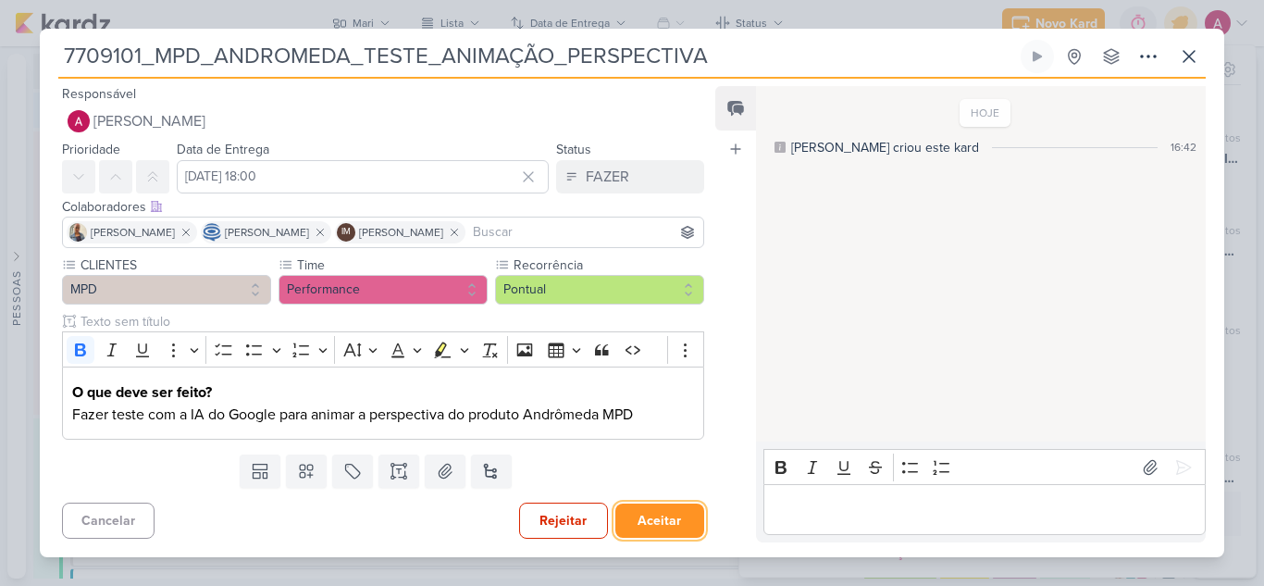
click at [656, 516] on button "Aceitar" at bounding box center [660, 521] width 89 height 34
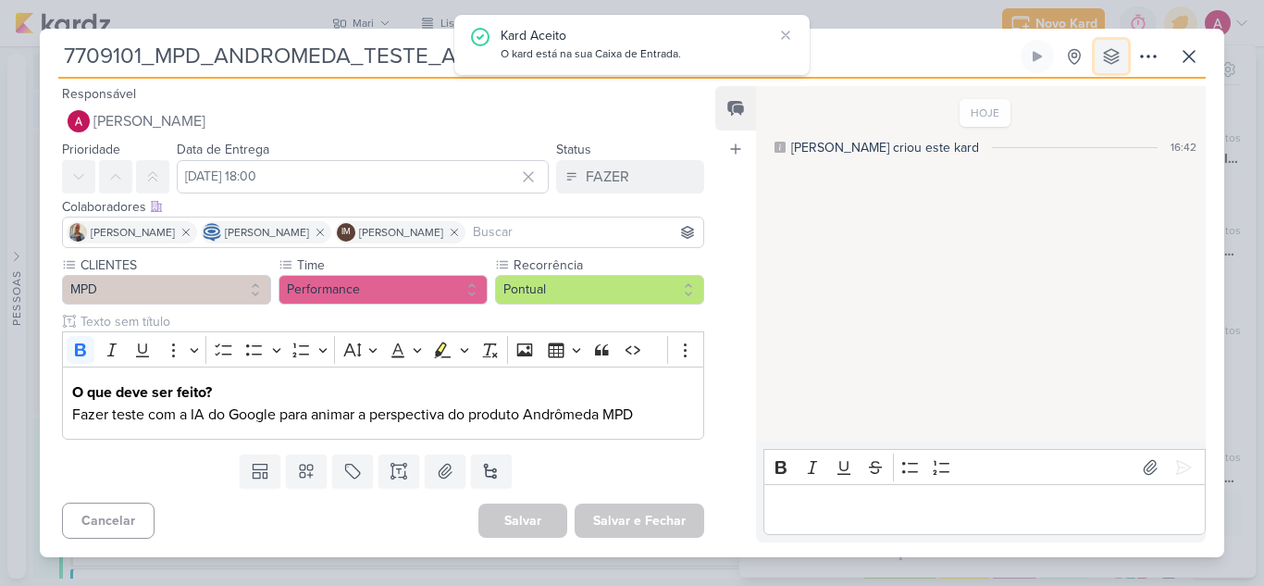
click at [1113, 52] on icon at bounding box center [1111, 56] width 19 height 19
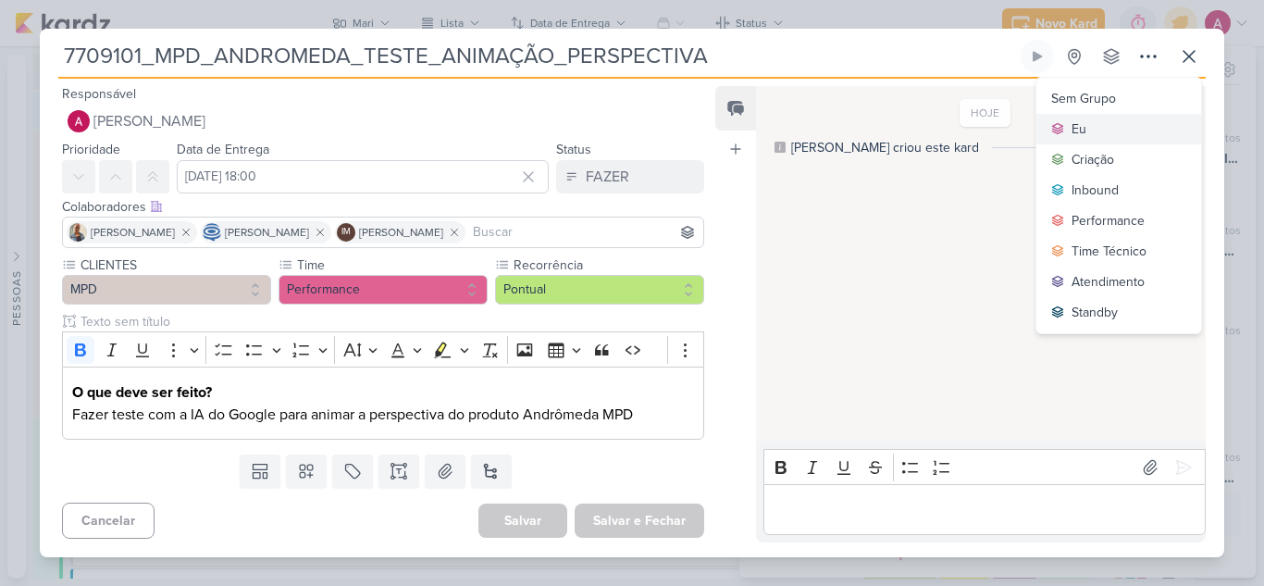
click at [1080, 135] on div "Eu" at bounding box center [1079, 128] width 15 height 19
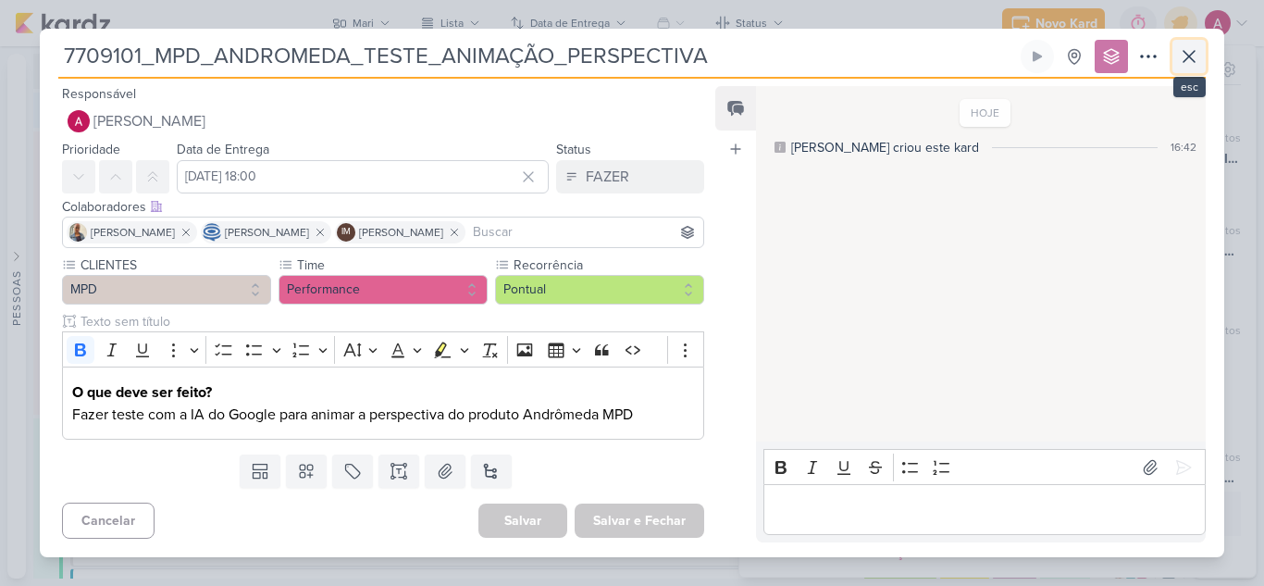
click at [1189, 60] on icon at bounding box center [1189, 56] width 22 height 22
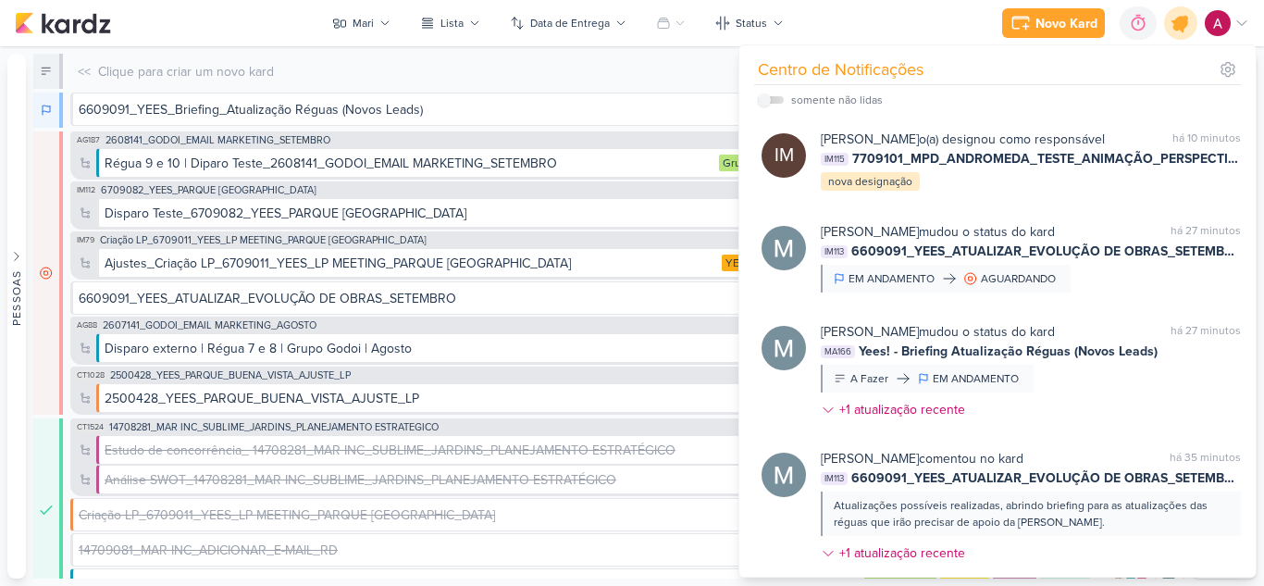
click at [1183, 32] on icon at bounding box center [1181, 23] width 22 height 22
